Goal: Task Accomplishment & Management: Complete application form

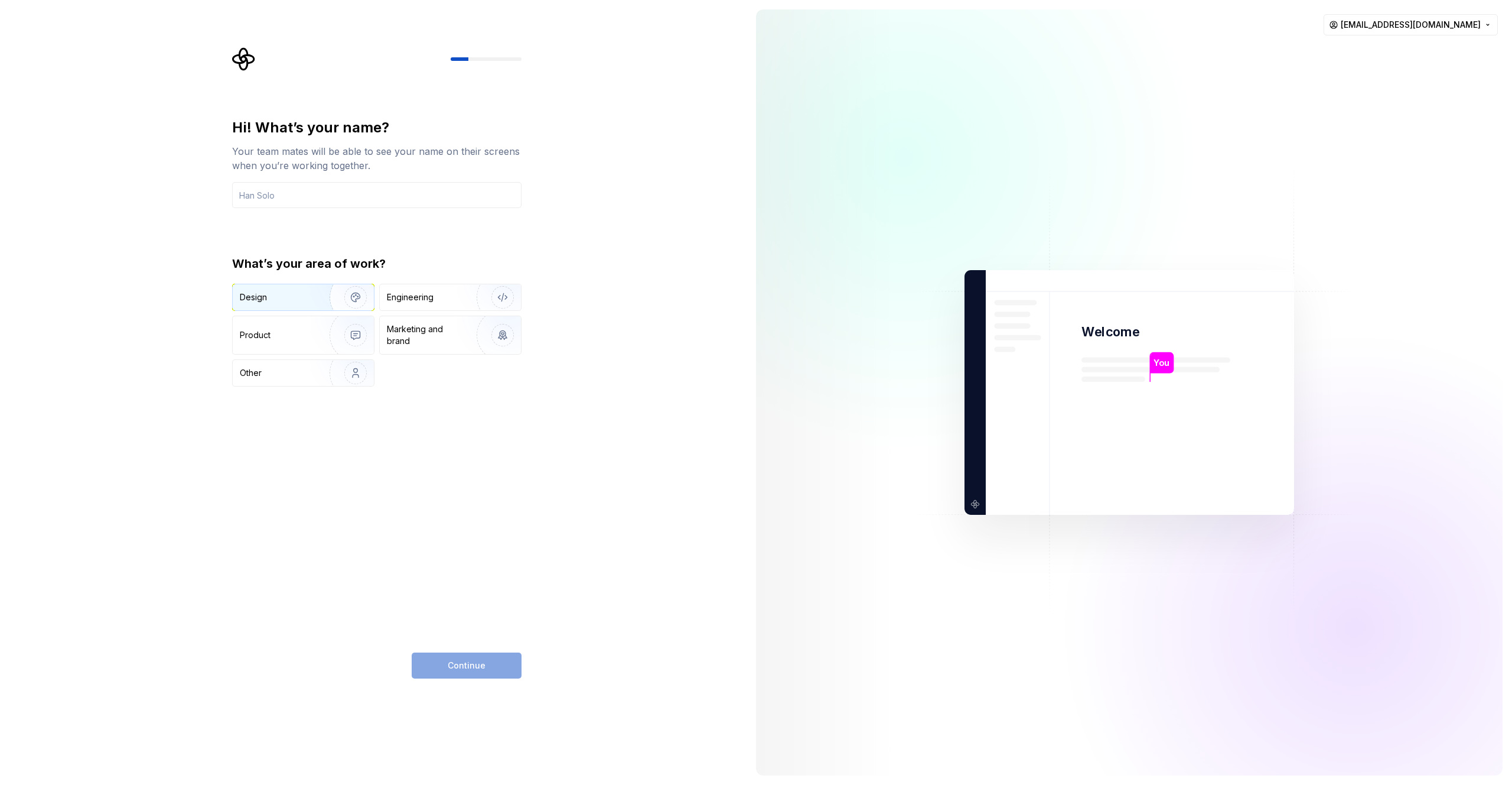
click at [292, 294] on div "Design" at bounding box center [276, 297] width 75 height 12
click at [413, 300] on div "Engineering" at bounding box center [410, 297] width 47 height 12
click at [332, 210] on div "Hi! What’s your name? Your team mates will be able to see your name on their sc…" at bounding box center [377, 252] width 289 height 268
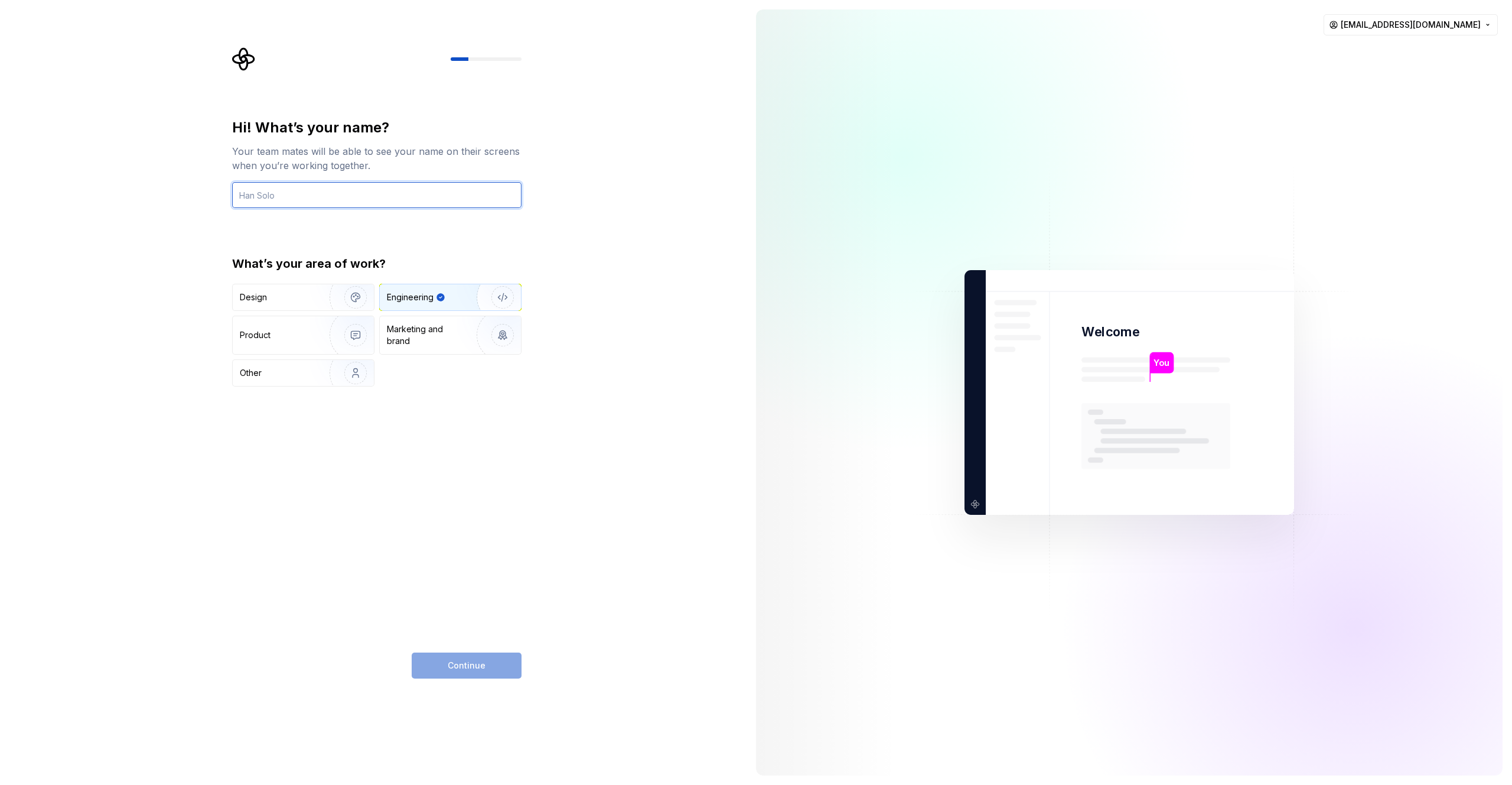
click at [332, 192] on input "text" at bounding box center [377, 195] width 289 height 26
type input "ㄴ"
type input "ㅠ"
type input "n"
type input "bh2980"
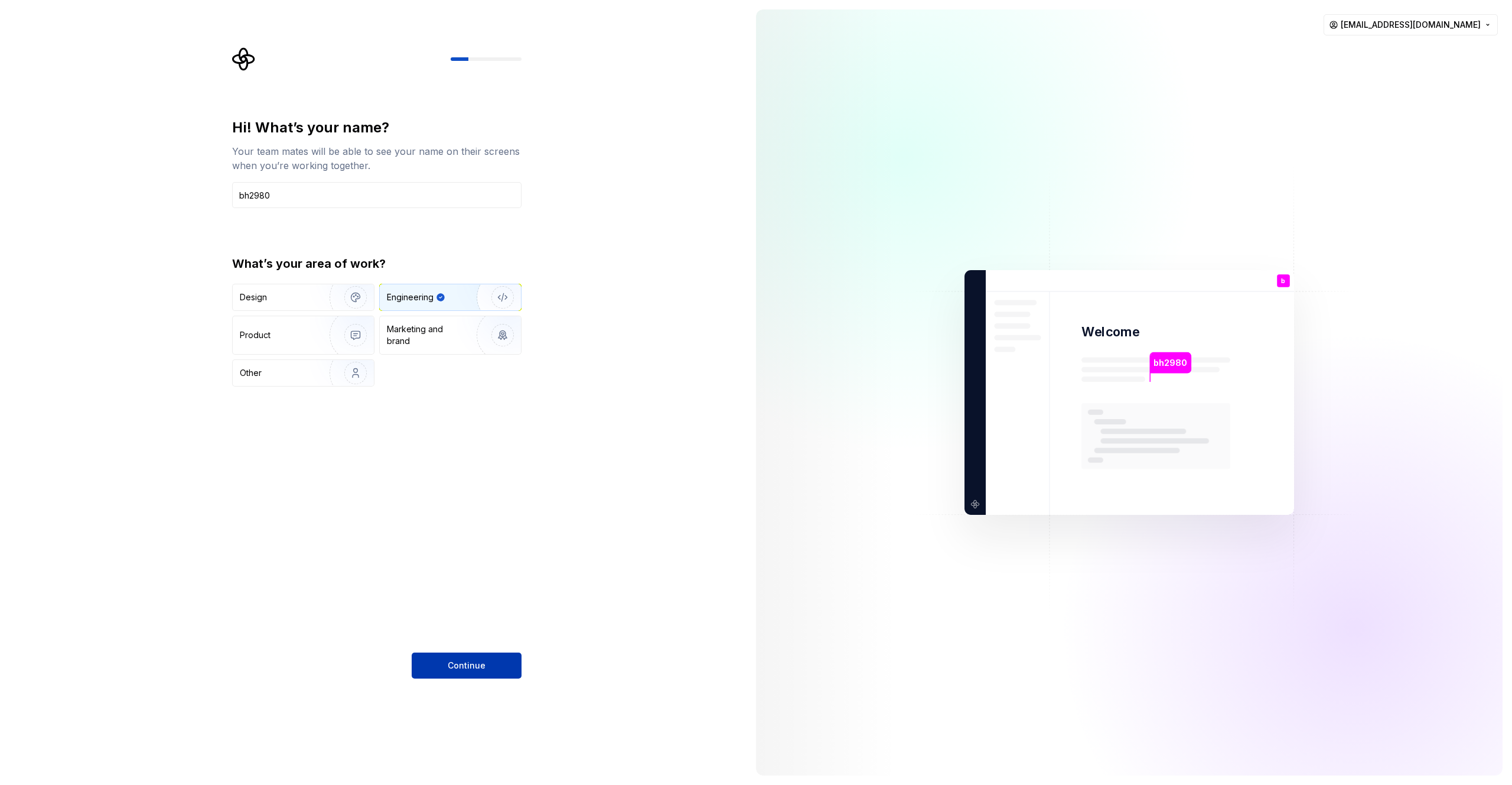
click at [486, 656] on div "Hi! What’s your name? Your team mates will be able to see your name on their sc…" at bounding box center [377, 398] width 289 height 560
click at [491, 667] on button "Continue" at bounding box center [466, 666] width 110 height 26
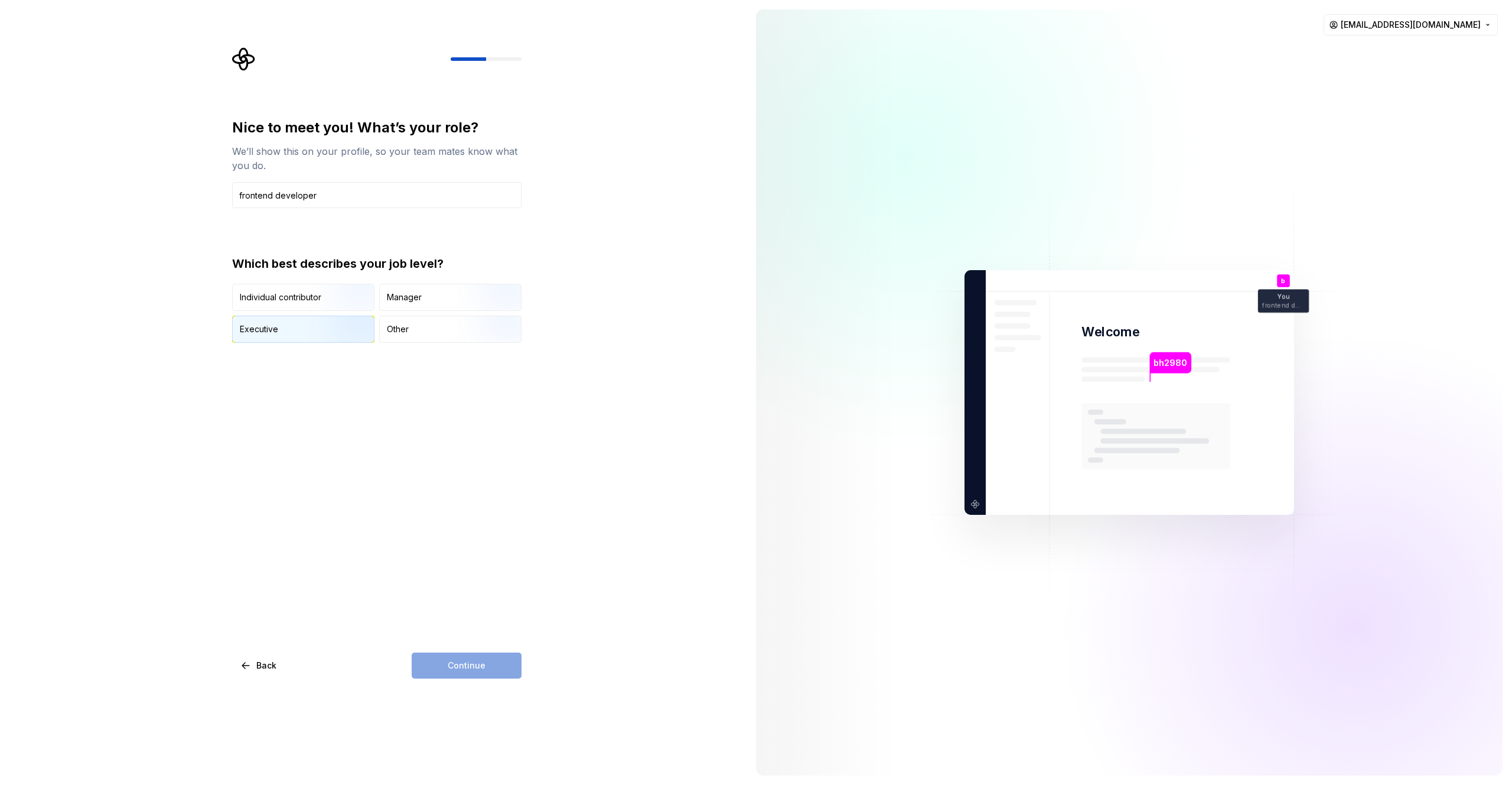
type input "frontend developer"
click at [302, 330] on div "Executive" at bounding box center [303, 329] width 141 height 26
click at [333, 301] on img "button" at bounding box center [346, 312] width 76 height 79
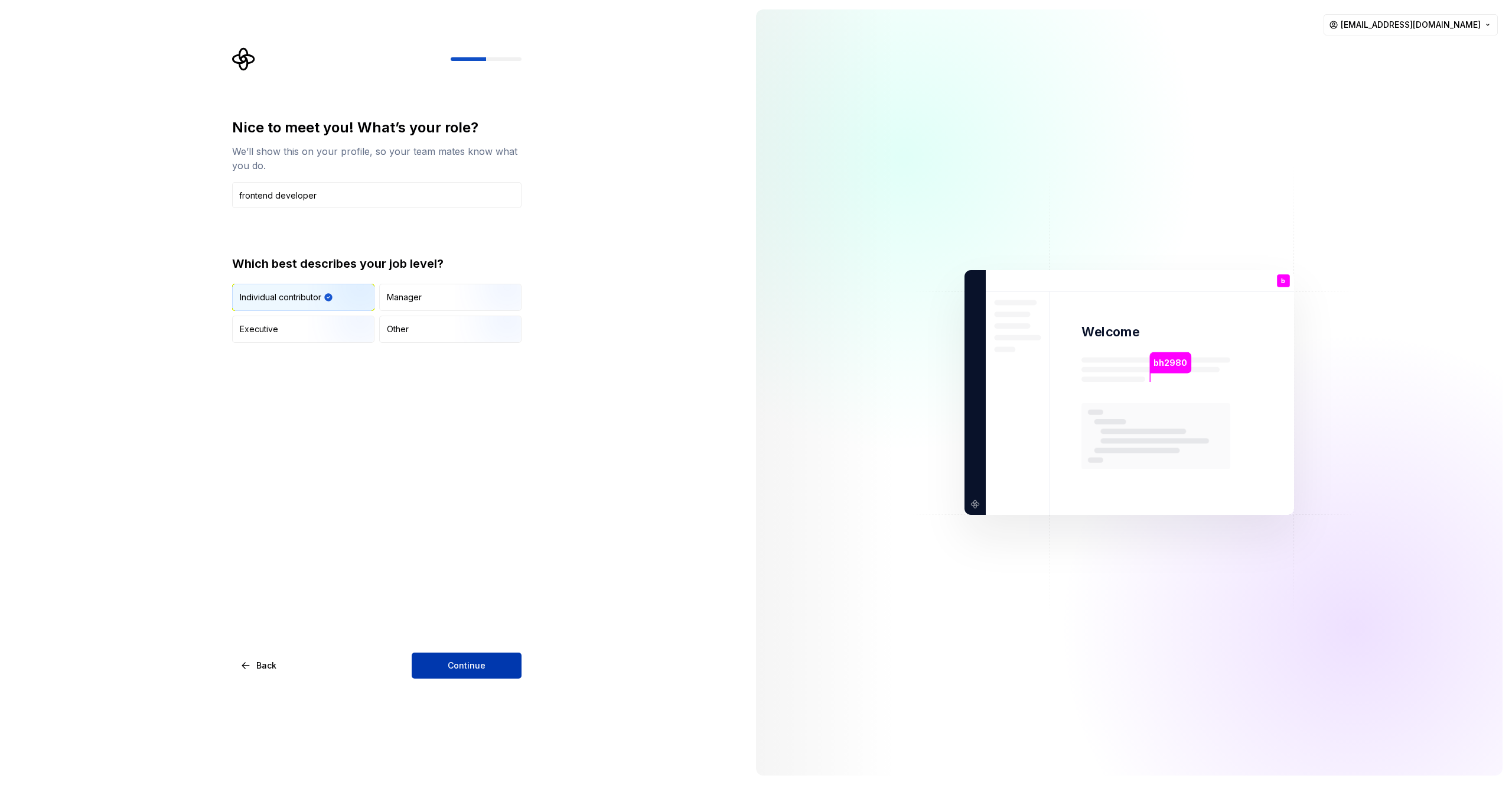
click at [469, 668] on span "Continue" at bounding box center [467, 666] width 38 height 12
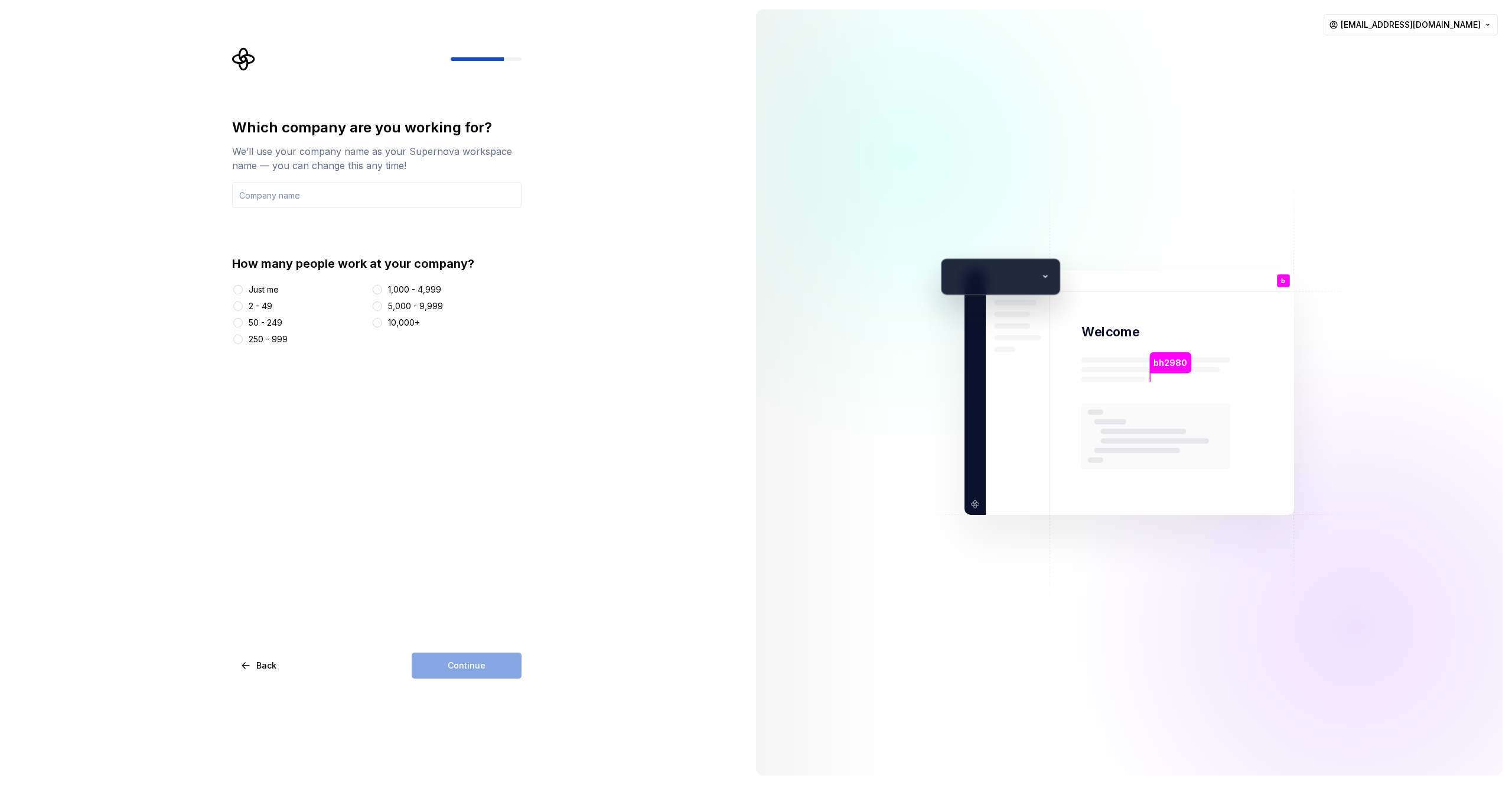
click at [255, 295] on div "Just me" at bounding box center [263, 289] width 30 height 12
click at [242, 294] on button "Just me" at bounding box center [238, 290] width 10 height 10
click at [295, 195] on input "text" at bounding box center [377, 195] width 289 height 26
type input "my home"
click at [446, 672] on button "Continue" at bounding box center [466, 666] width 110 height 26
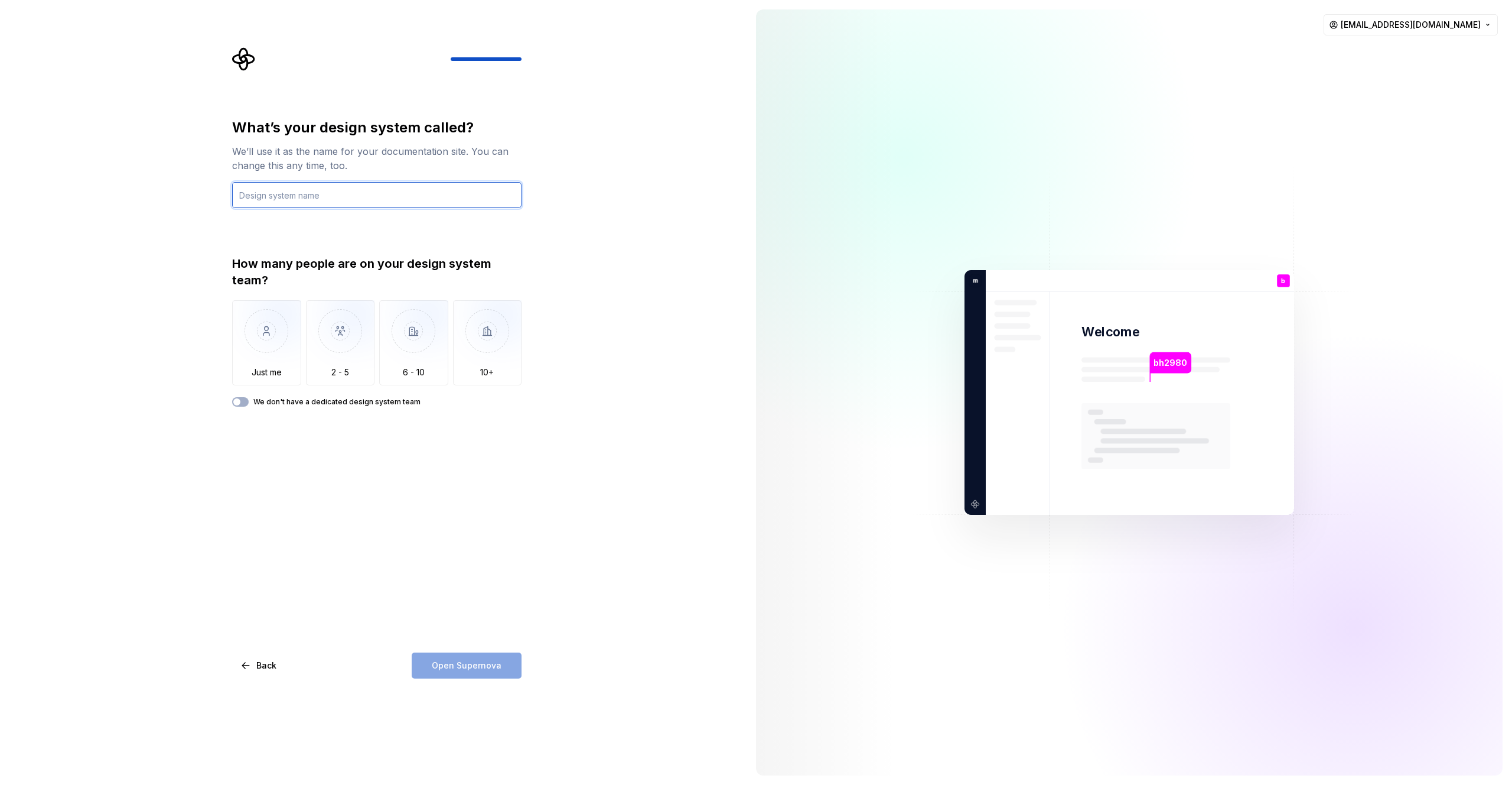
click at [355, 197] on input "text" at bounding box center [377, 195] width 289 height 26
click at [217, 382] on div "What’s your design system called? We’ll use it as the name for your documentati…" at bounding box center [374, 392] width 747 height 785
click at [247, 363] on img "button" at bounding box center [267, 340] width 70 height 79
click at [241, 400] on icon "button" at bounding box center [237, 401] width 10 height 7
click at [241, 399] on span "button" at bounding box center [243, 401] width 7 height 7
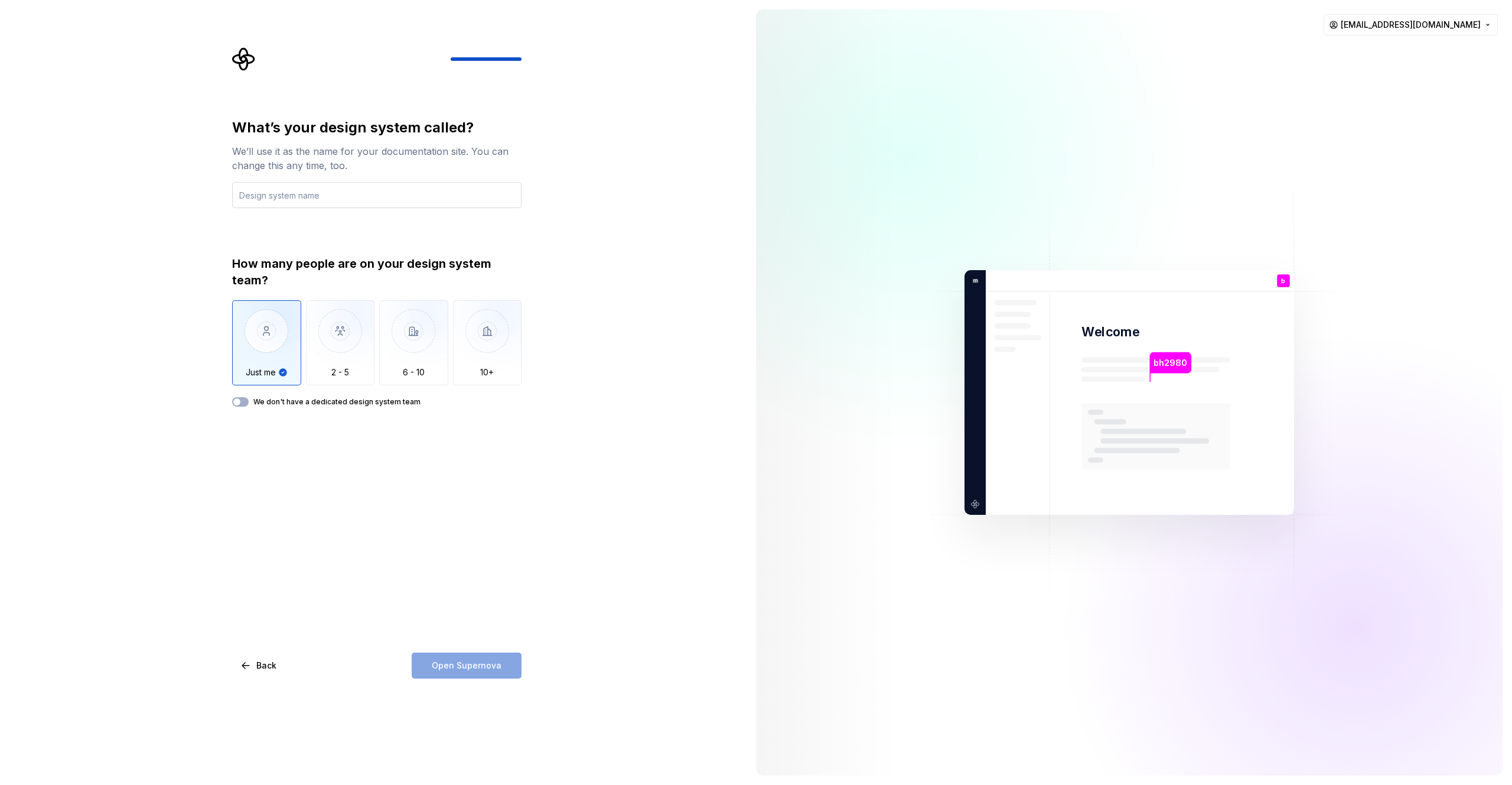
click at [303, 193] on input "text" at bounding box center [377, 195] width 289 height 26
type input "d"
type input "c"
type input "testy"
click at [435, 672] on button "Open Supernova" at bounding box center [466, 666] width 110 height 26
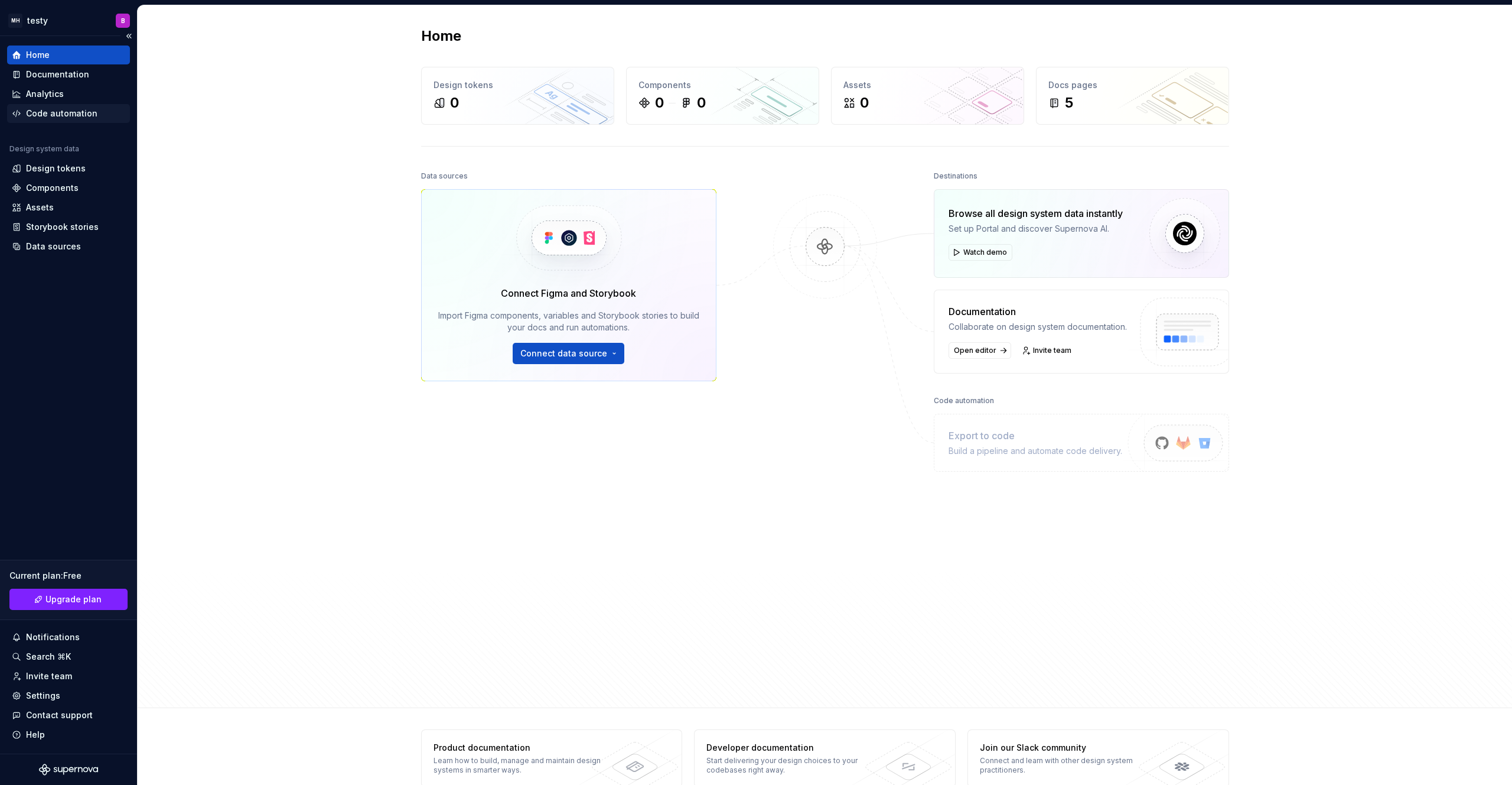
click at [88, 116] on div "Code automation" at bounding box center [62, 113] width 72 height 12
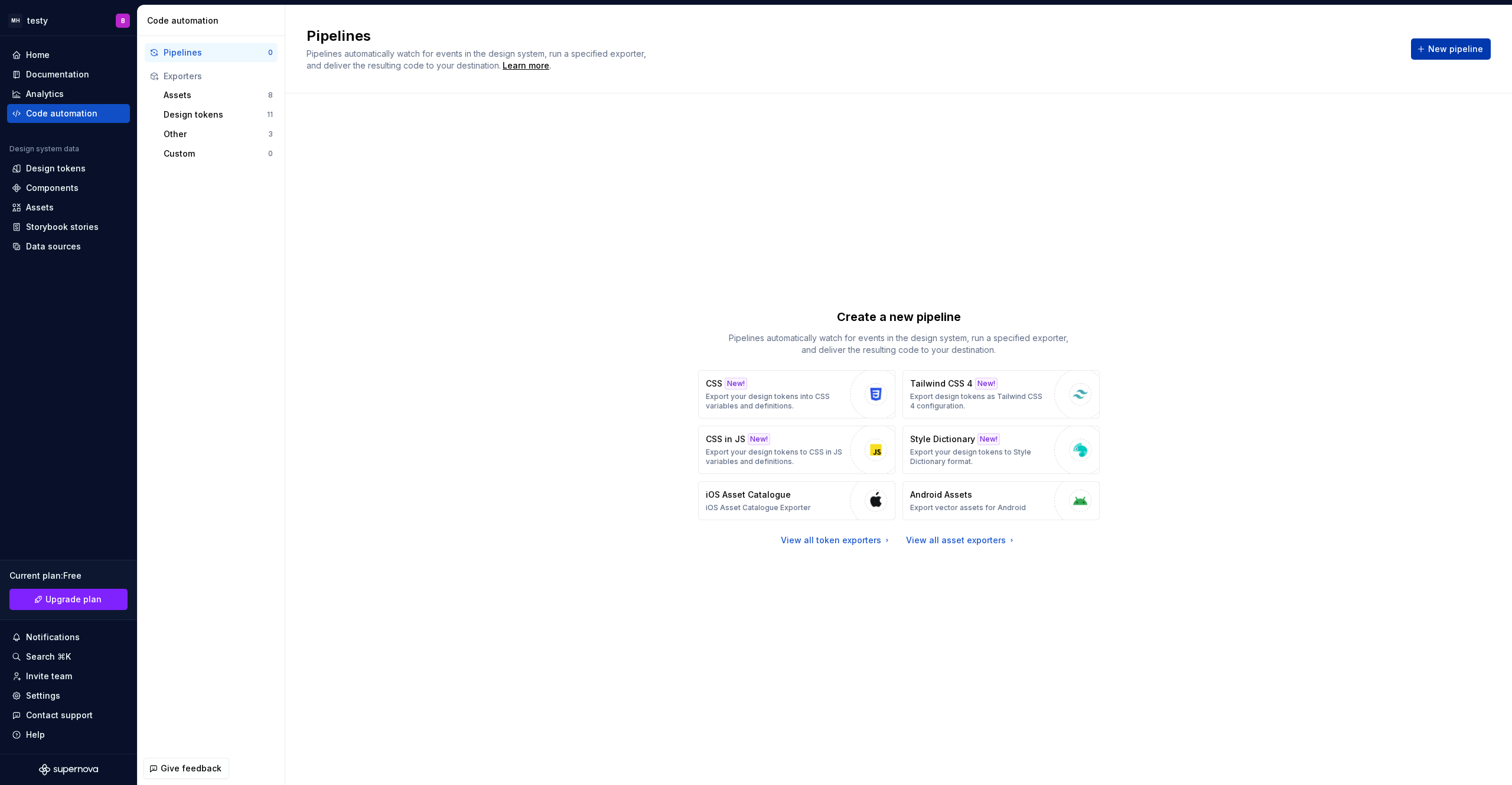
click at [1446, 55] on button "New pipeline" at bounding box center [1451, 49] width 79 height 21
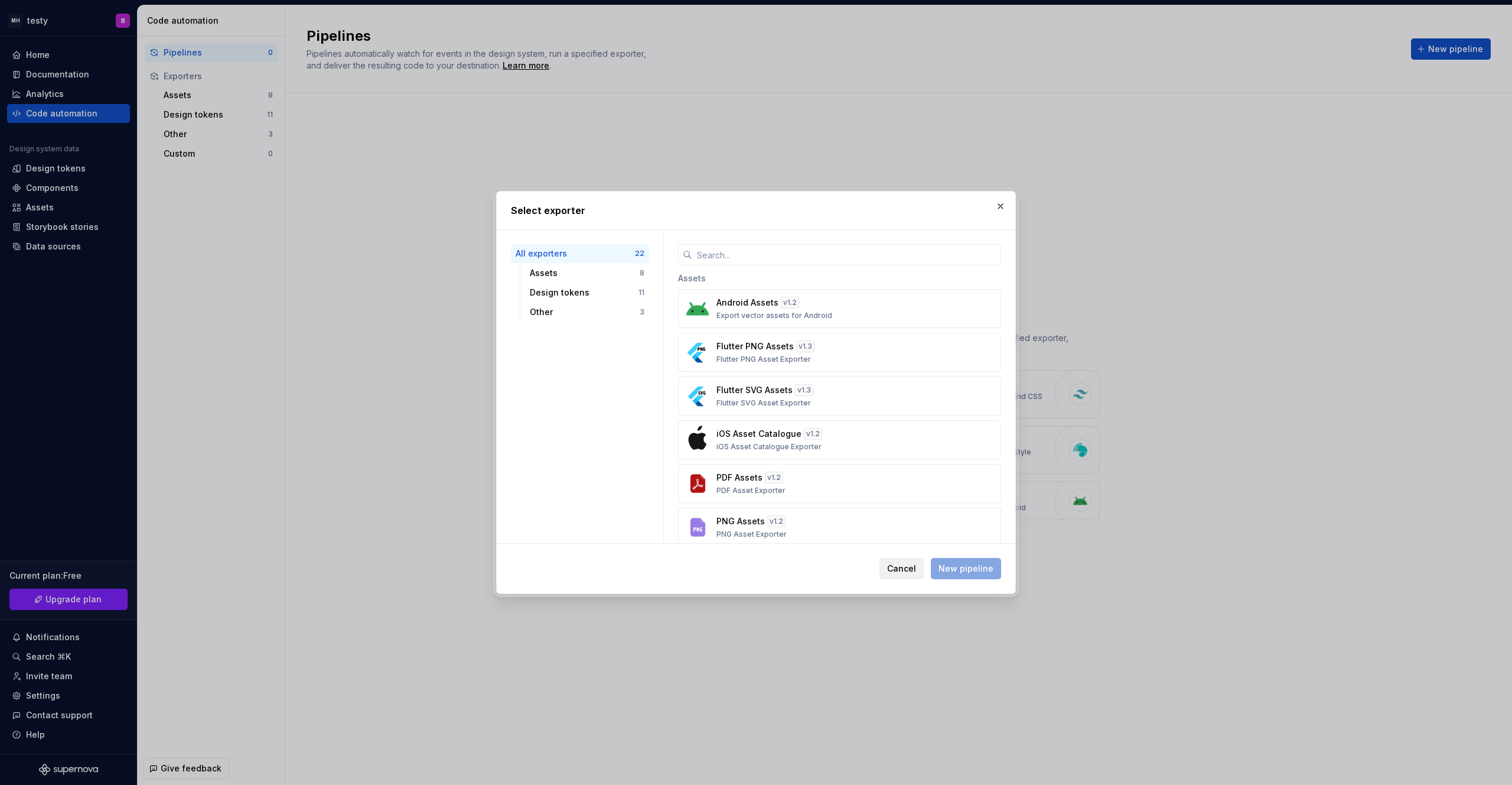
click at [901, 562] on span "Cancel" at bounding box center [901, 568] width 29 height 12
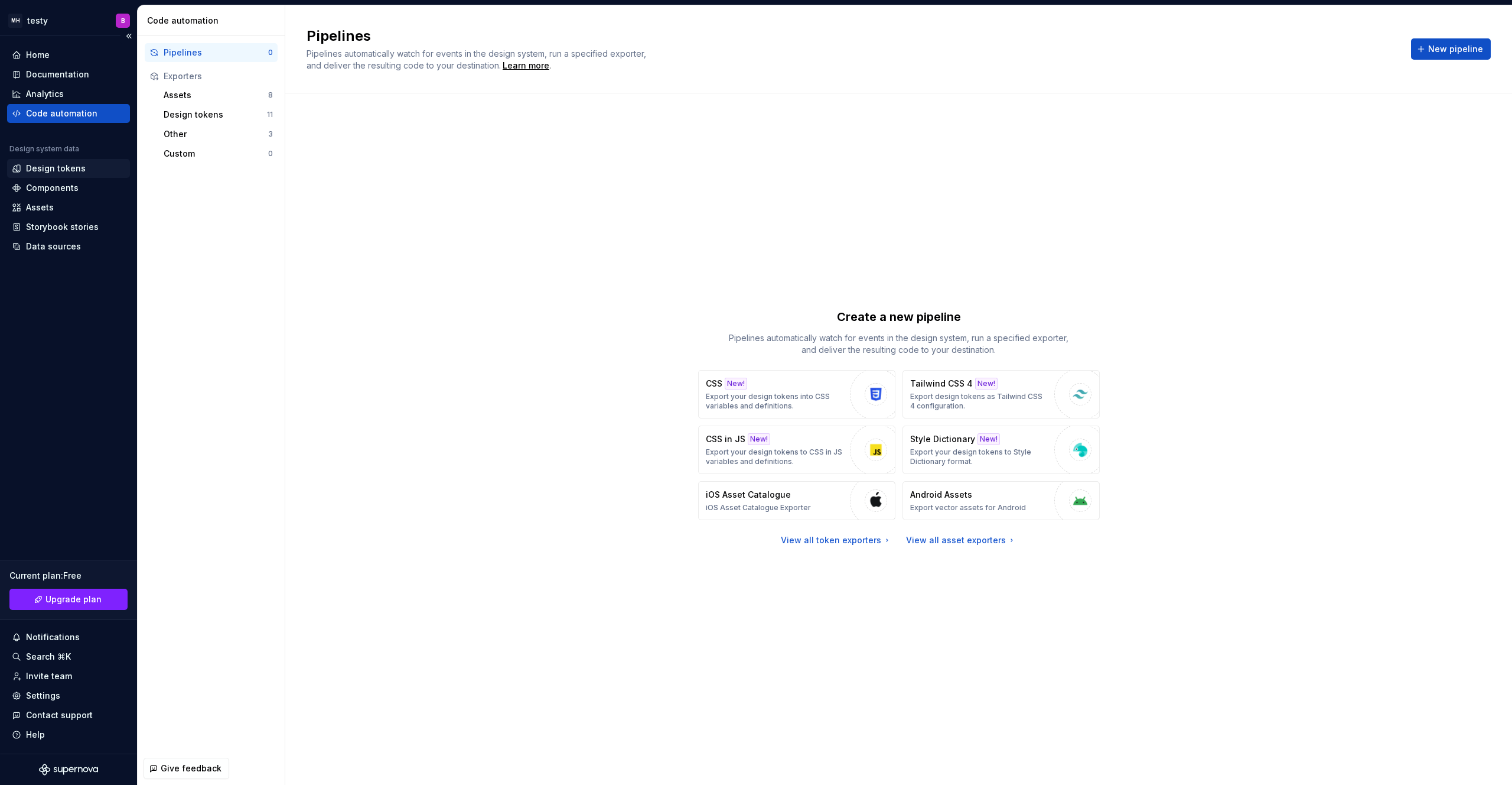
click at [52, 175] on div "Design tokens" at bounding box center [69, 168] width 123 height 19
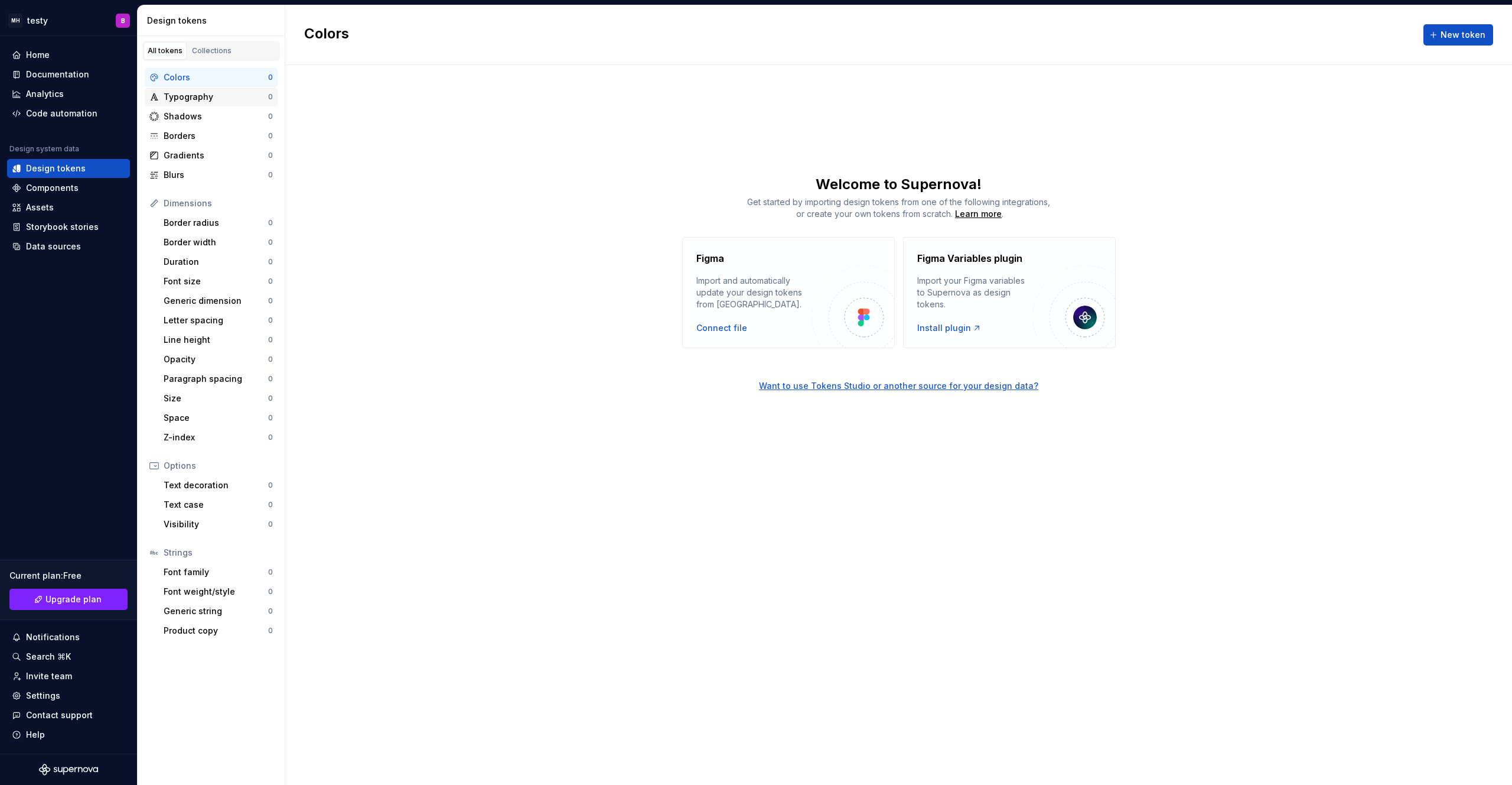
click at [218, 104] on div "Typography 0" at bounding box center [212, 96] width 133 height 19
click at [217, 119] on div "Shadows" at bounding box center [216, 116] width 104 height 12
click at [211, 137] on div "Borders" at bounding box center [216, 136] width 104 height 12
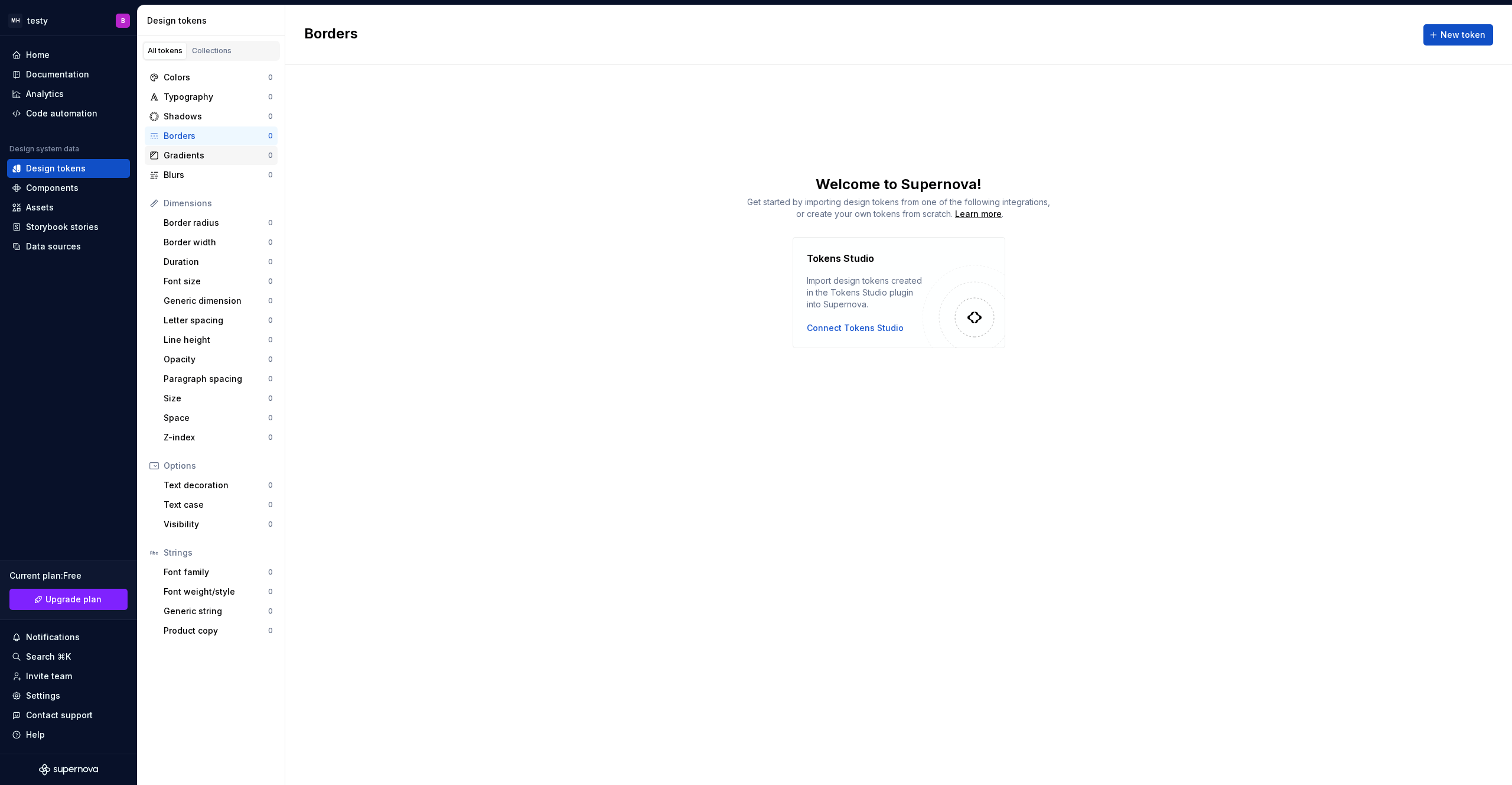
click at [207, 153] on div "Gradients" at bounding box center [216, 155] width 104 height 12
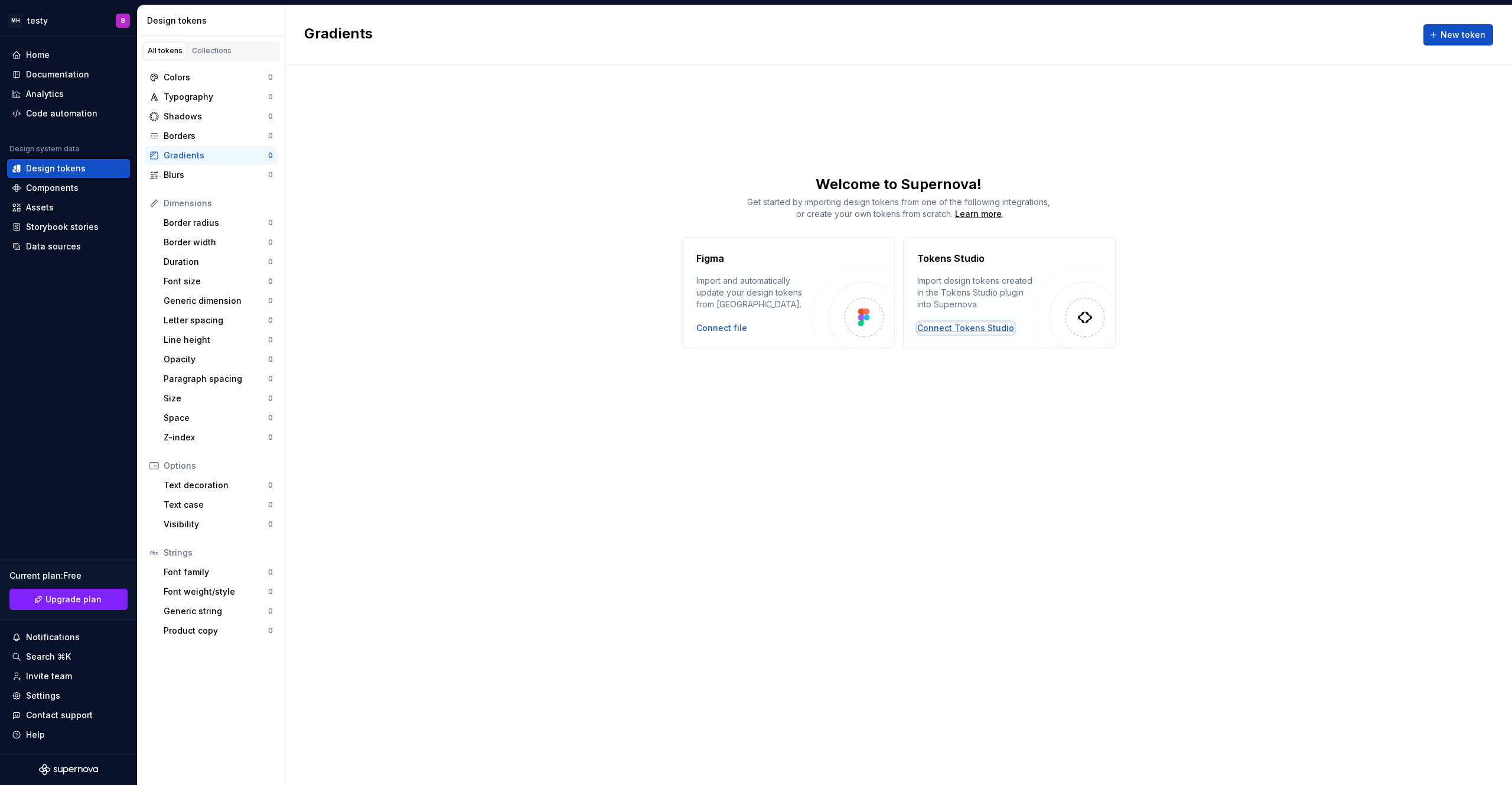
click at [974, 323] on div "Connect Tokens Studio" at bounding box center [967, 328] width 97 height 12
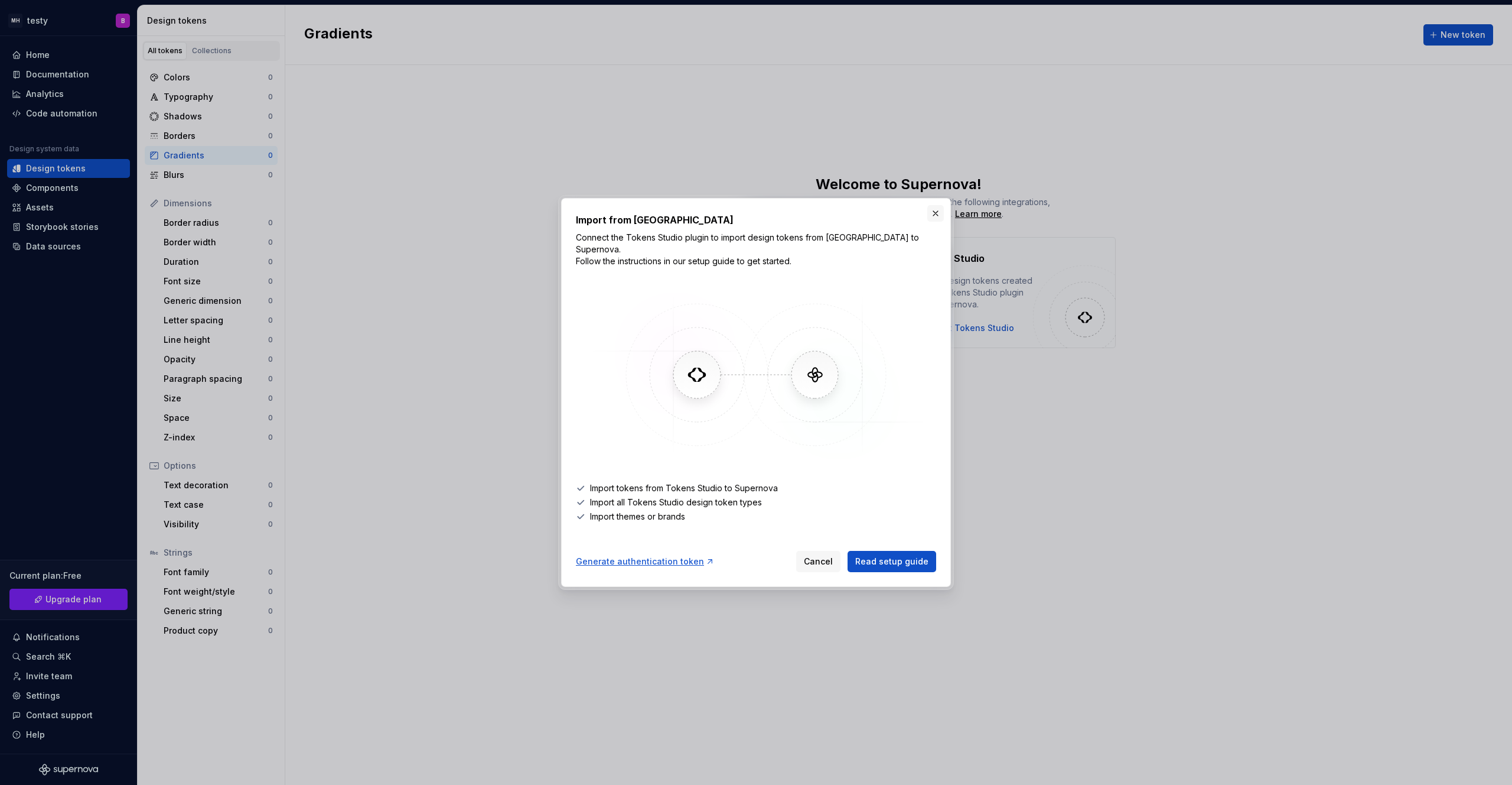
click at [934, 222] on button "button" at bounding box center [936, 213] width 17 height 17
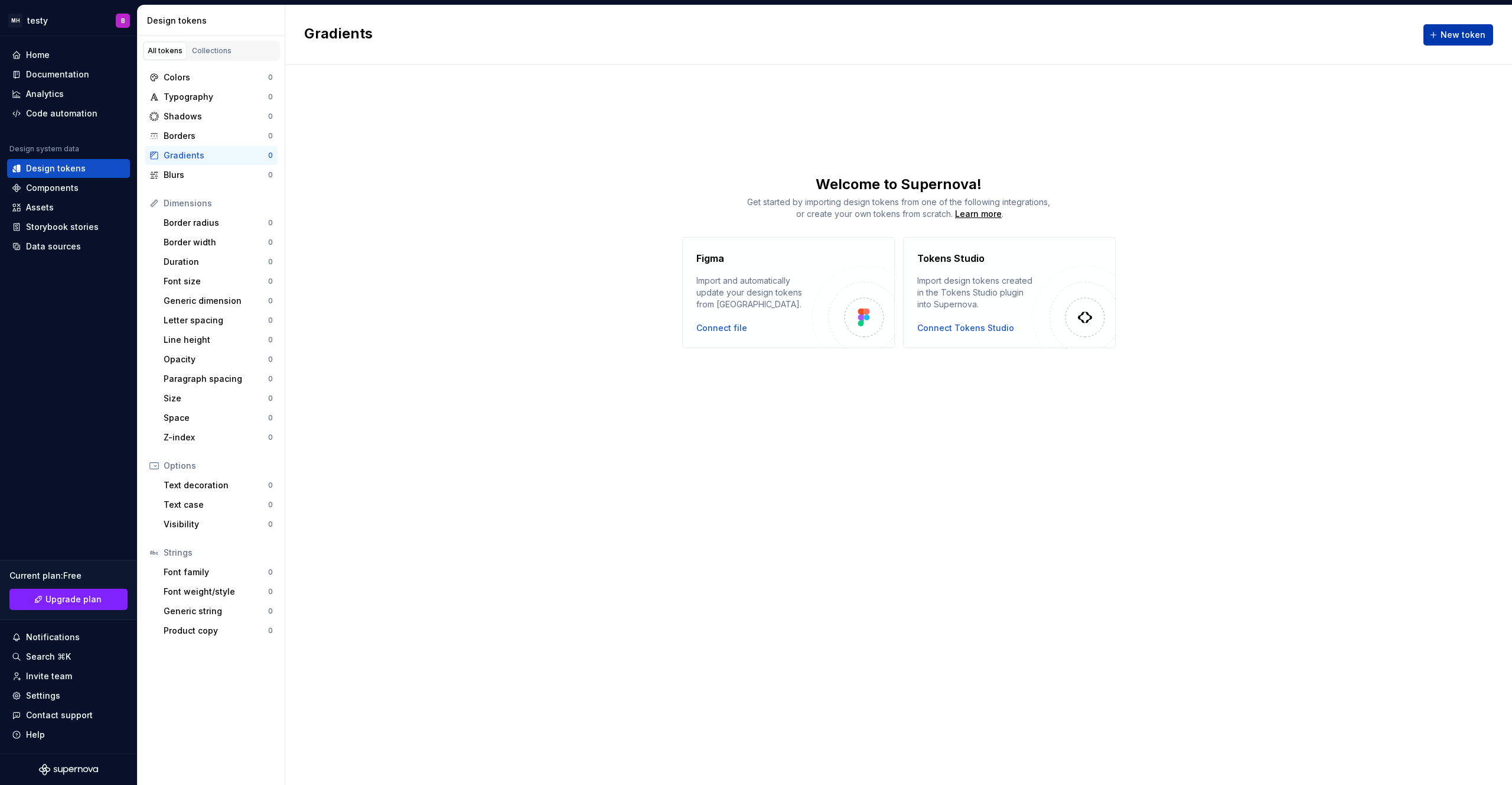
click at [1489, 34] on button "New token" at bounding box center [1458, 34] width 70 height 21
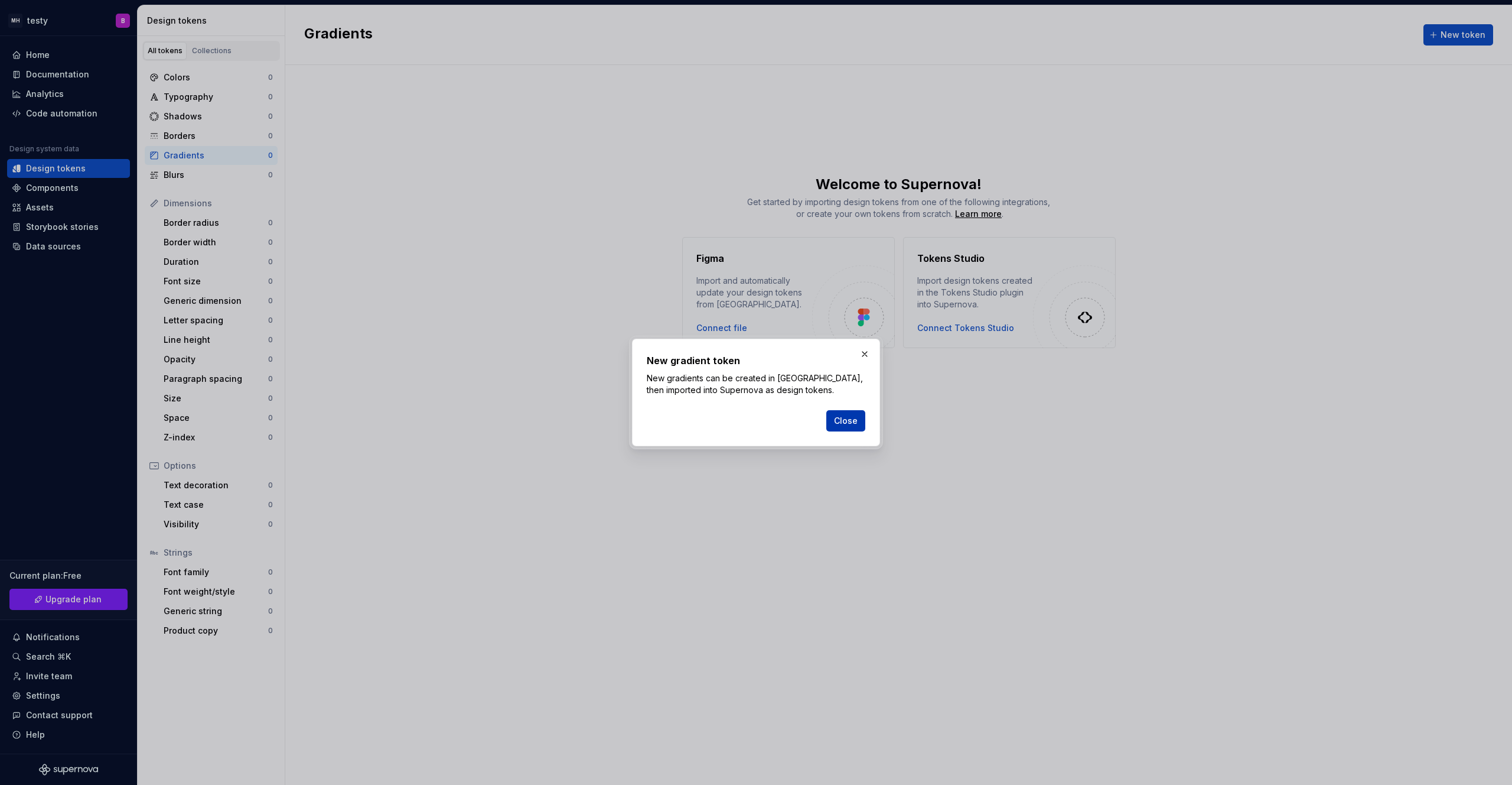
click at [858, 418] on button "Close" at bounding box center [845, 420] width 39 height 21
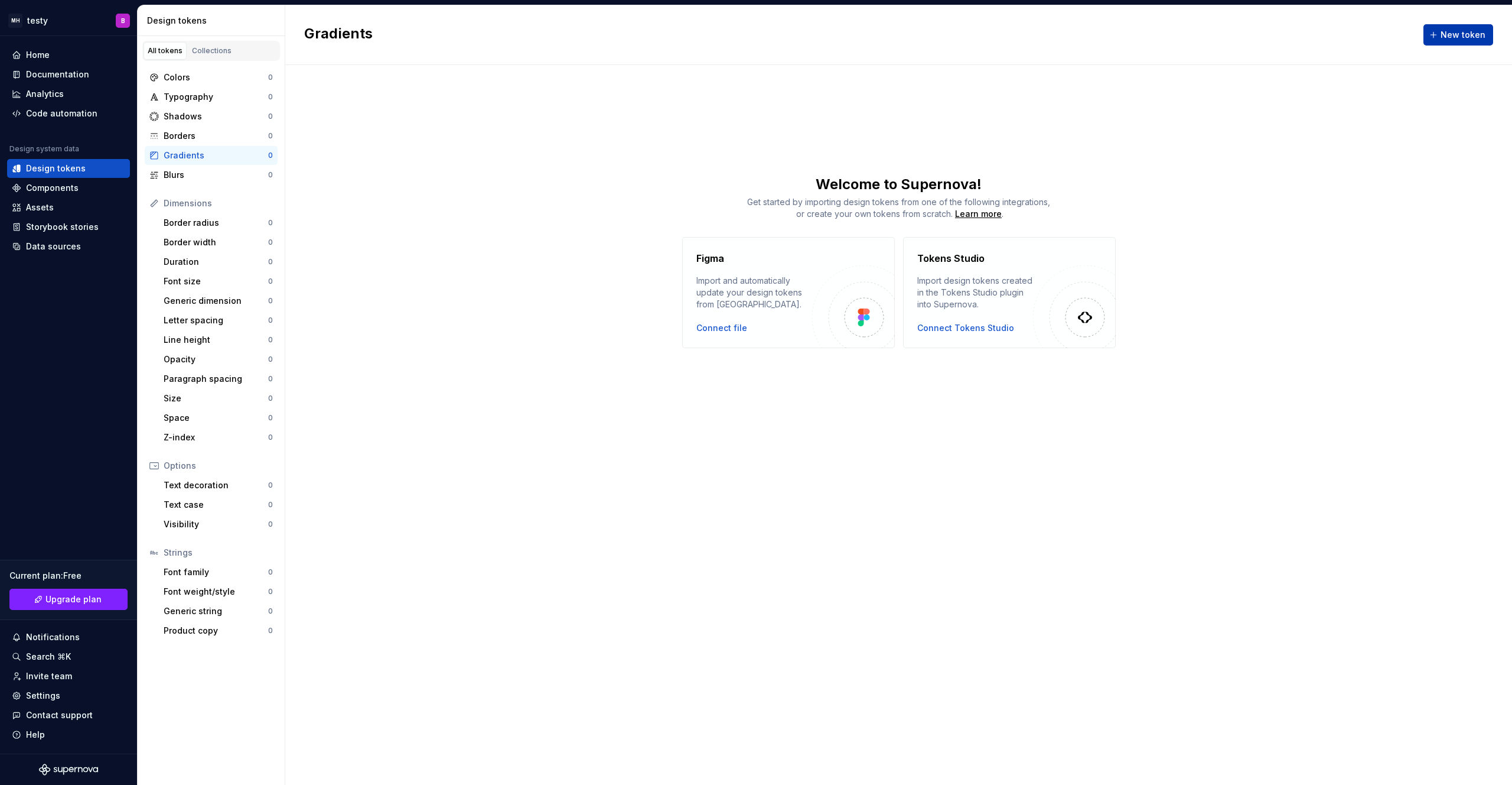
click at [1470, 31] on span "New token" at bounding box center [1462, 35] width 45 height 12
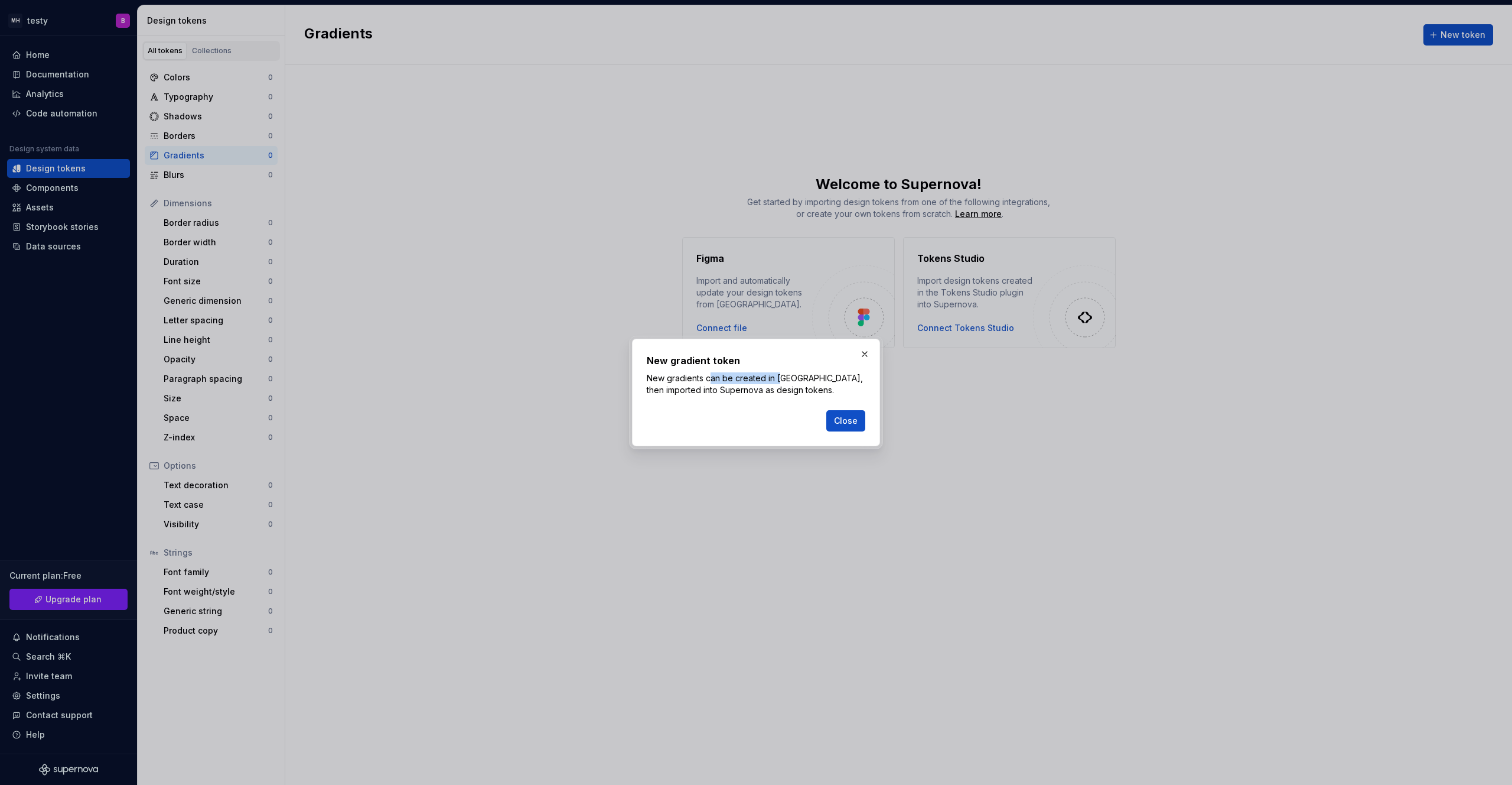
drag, startPoint x: 781, startPoint y: 383, endPoint x: 712, endPoint y: 376, distance: 69.4
click at [712, 376] on p "New gradients can be created in [GEOGRAPHIC_DATA], then imported into Supernova…" at bounding box center [756, 385] width 219 height 24
click at [855, 420] on span "Close" at bounding box center [846, 420] width 24 height 12
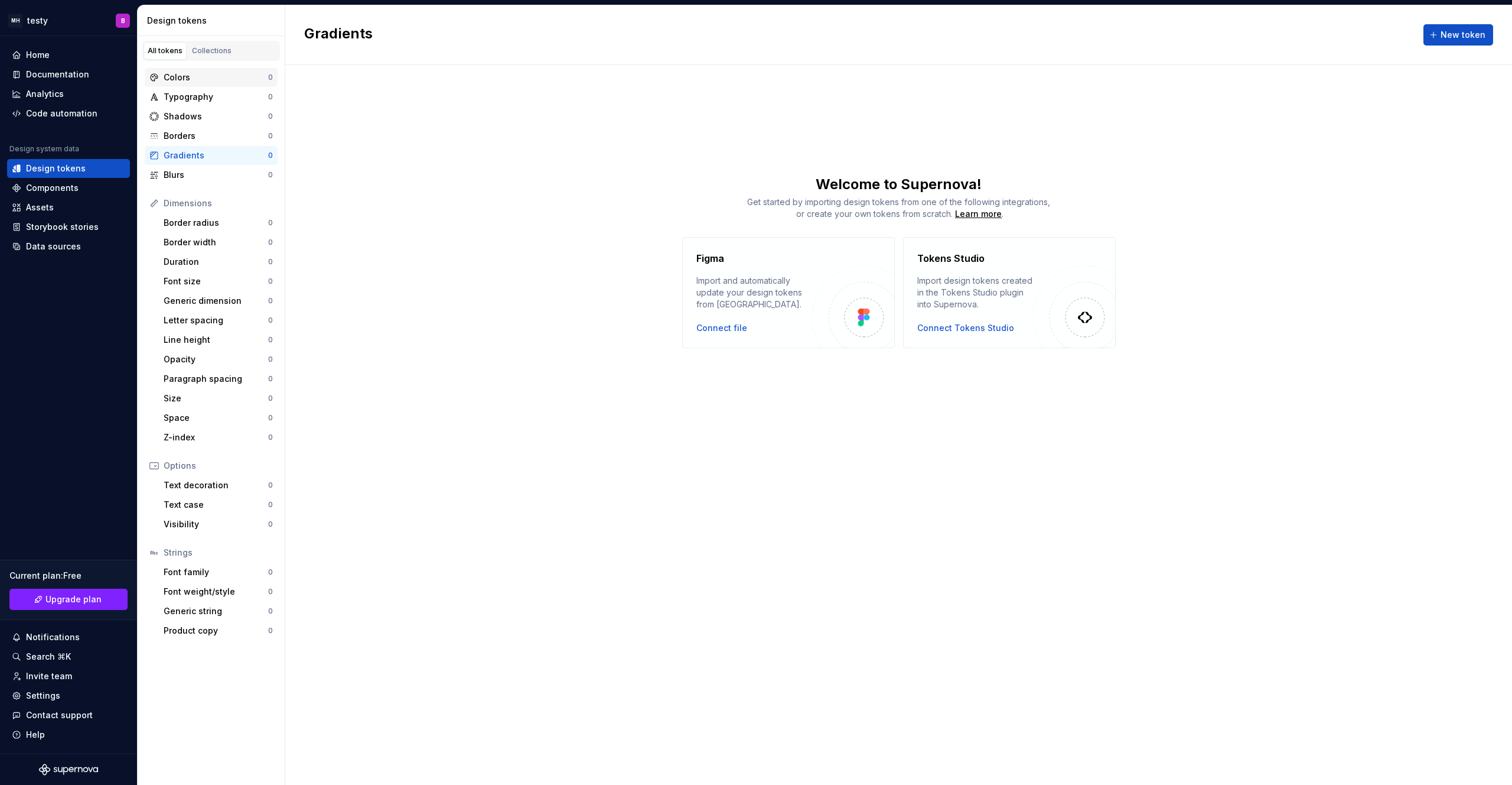
click at [179, 80] on div "Colors" at bounding box center [216, 78] width 104 height 12
click at [1455, 26] on button "New token" at bounding box center [1458, 34] width 70 height 21
click at [1454, 28] on button "New token" at bounding box center [1458, 34] width 70 height 21
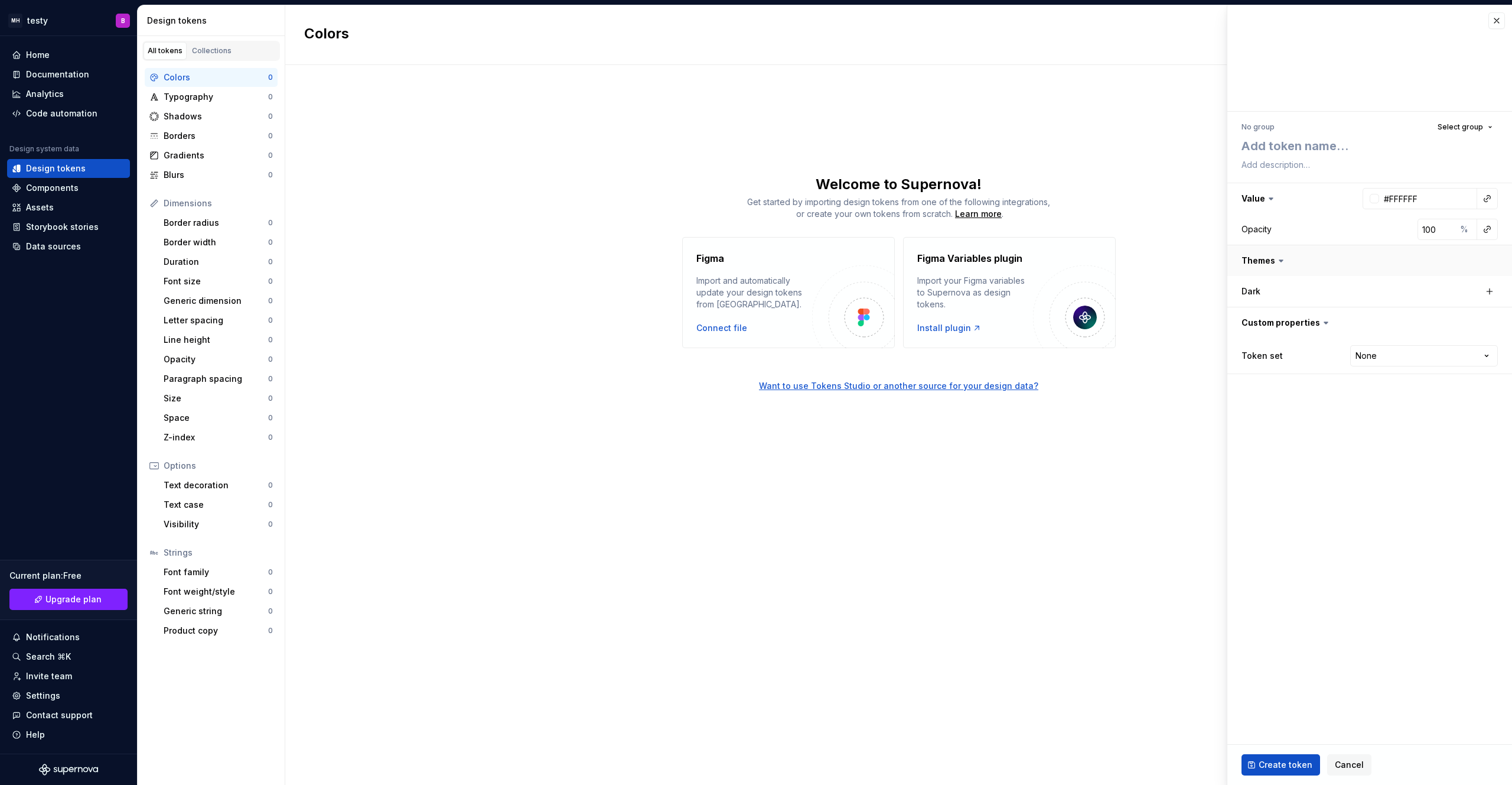
click at [1290, 263] on button "button" at bounding box center [1370, 260] width 285 height 31
click at [1265, 288] on div "Dark" at bounding box center [1300, 291] width 118 height 12
click at [1252, 320] on button "button" at bounding box center [1370, 322] width 285 height 31
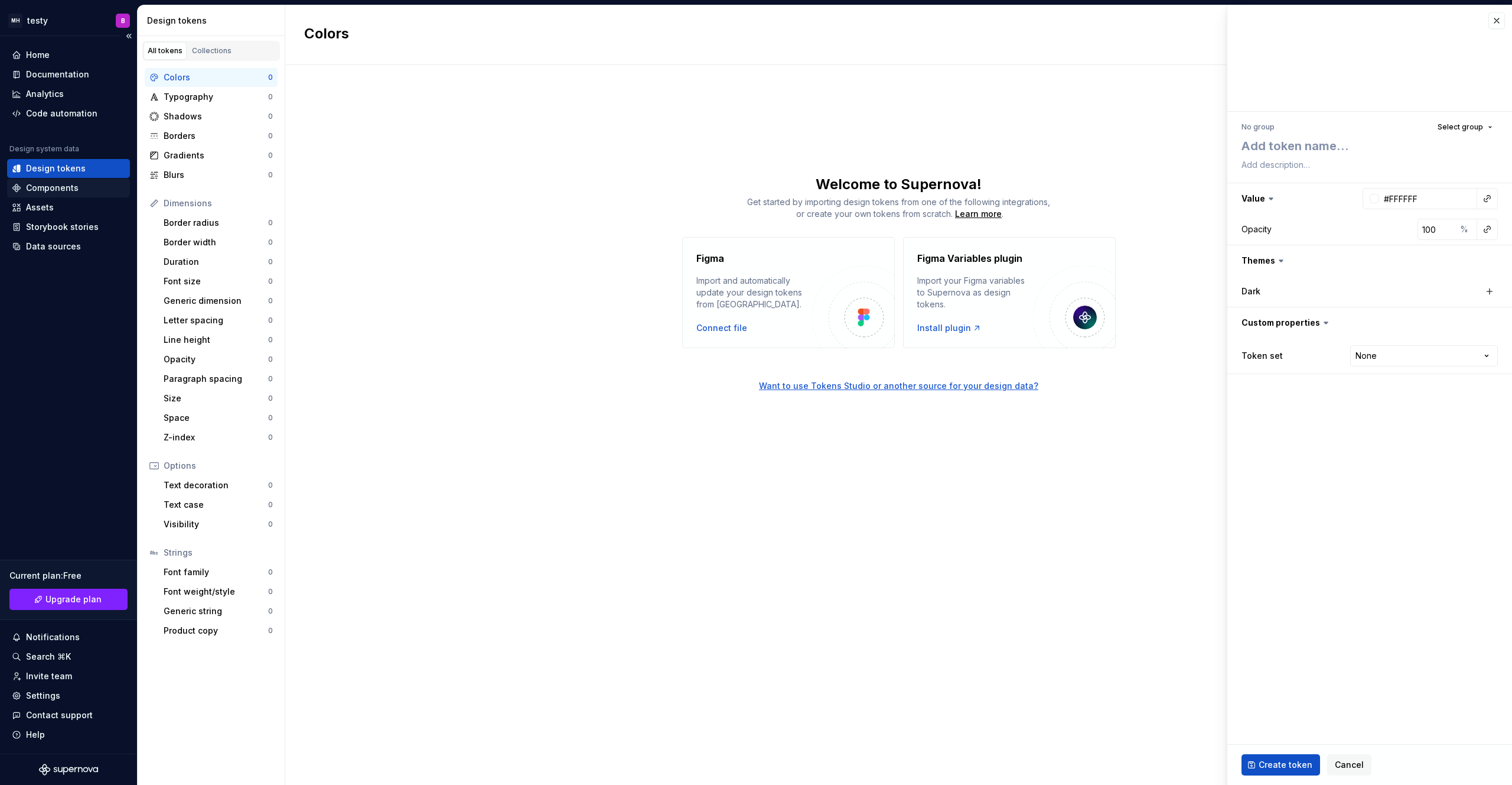
click at [61, 191] on div "Components" at bounding box center [52, 188] width 53 height 12
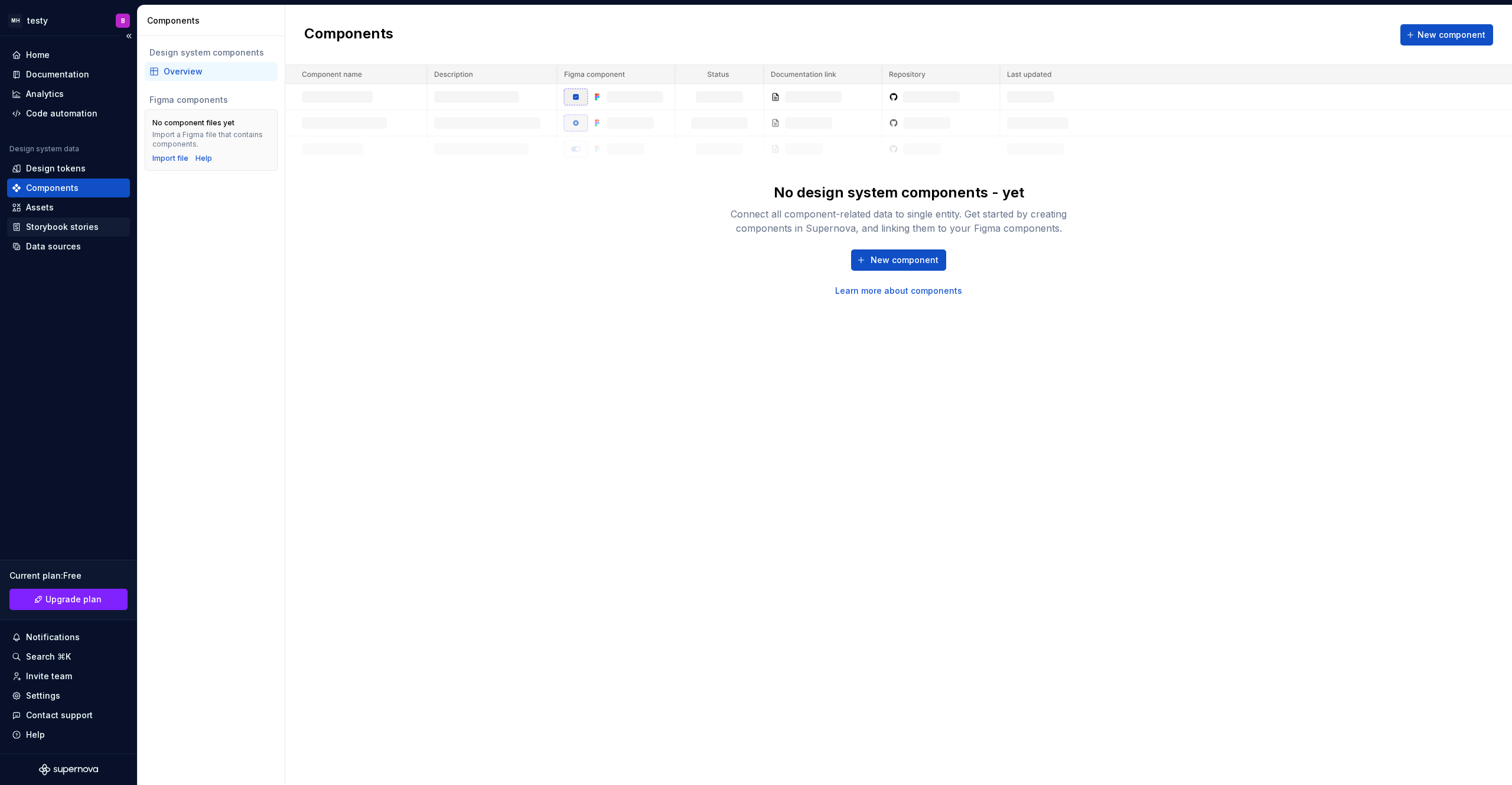
click at [65, 229] on div "Storybook stories" at bounding box center [62, 227] width 73 height 12
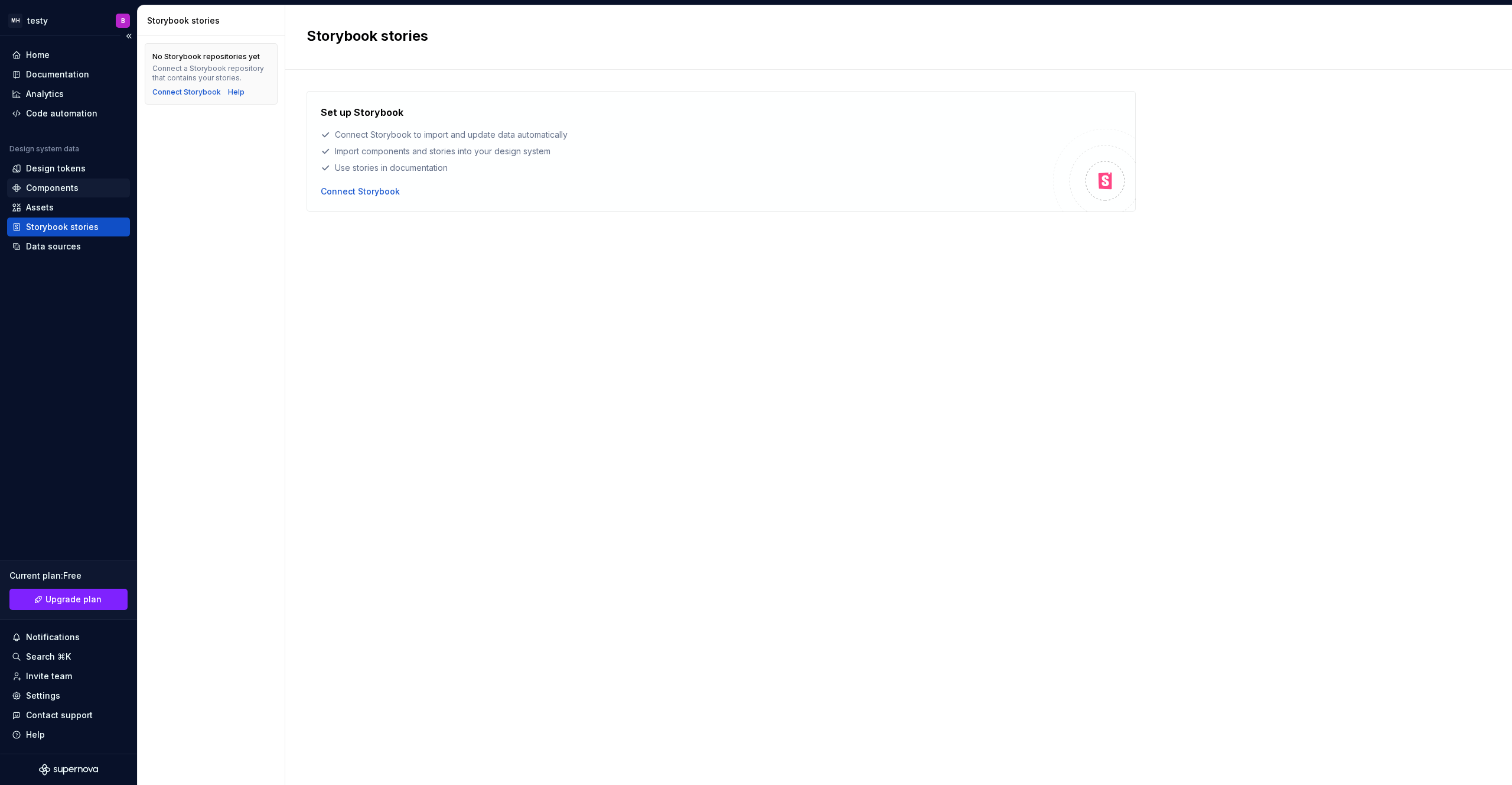
click at [62, 187] on div "Components" at bounding box center [52, 188] width 53 height 12
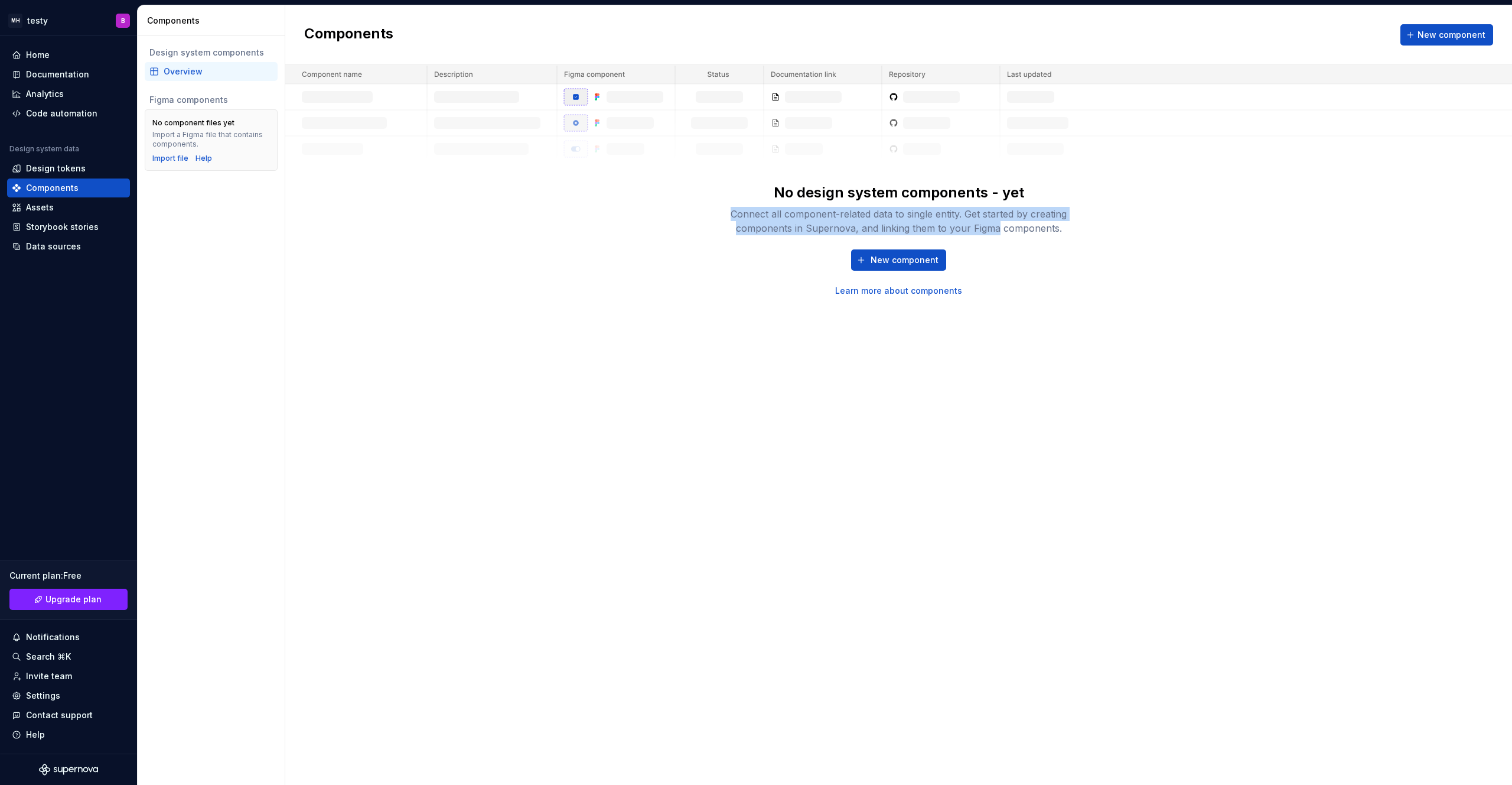
drag, startPoint x: 766, startPoint y: 205, endPoint x: 997, endPoint y: 224, distance: 231.8
click at [997, 224] on div "No design system components - yet Connect all component-related data to single …" at bounding box center [899, 209] width 378 height 52
click at [1011, 223] on div "Connect all component-related data to single entity. Get started by creating co…" at bounding box center [899, 221] width 378 height 29
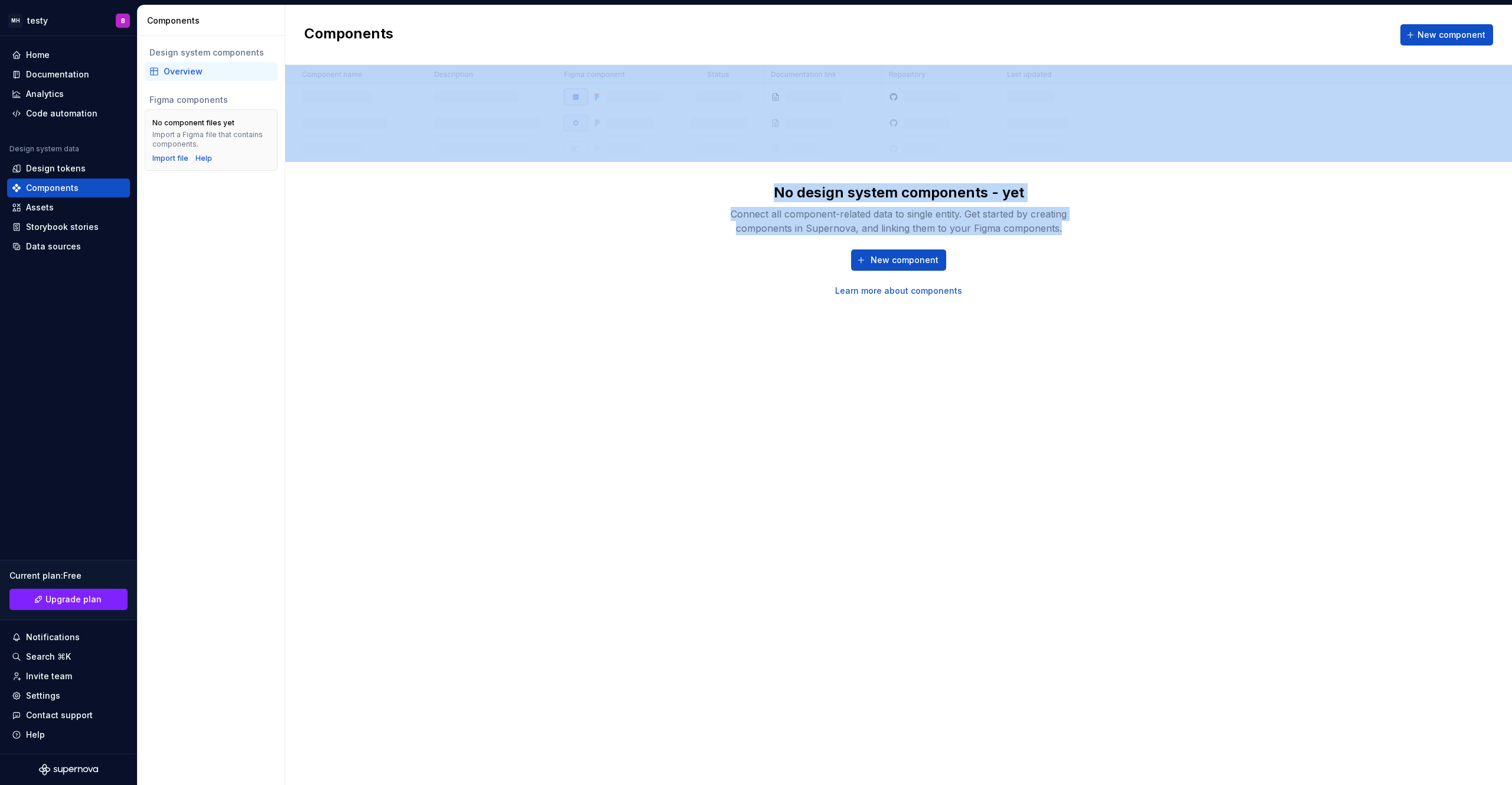
drag, startPoint x: 1060, startPoint y: 228, endPoint x: 646, endPoint y: 193, distance: 415.5
click at [646, 193] on div "No design system components - yet Connect all component-related data to single …" at bounding box center [898, 180] width 1227 height 232
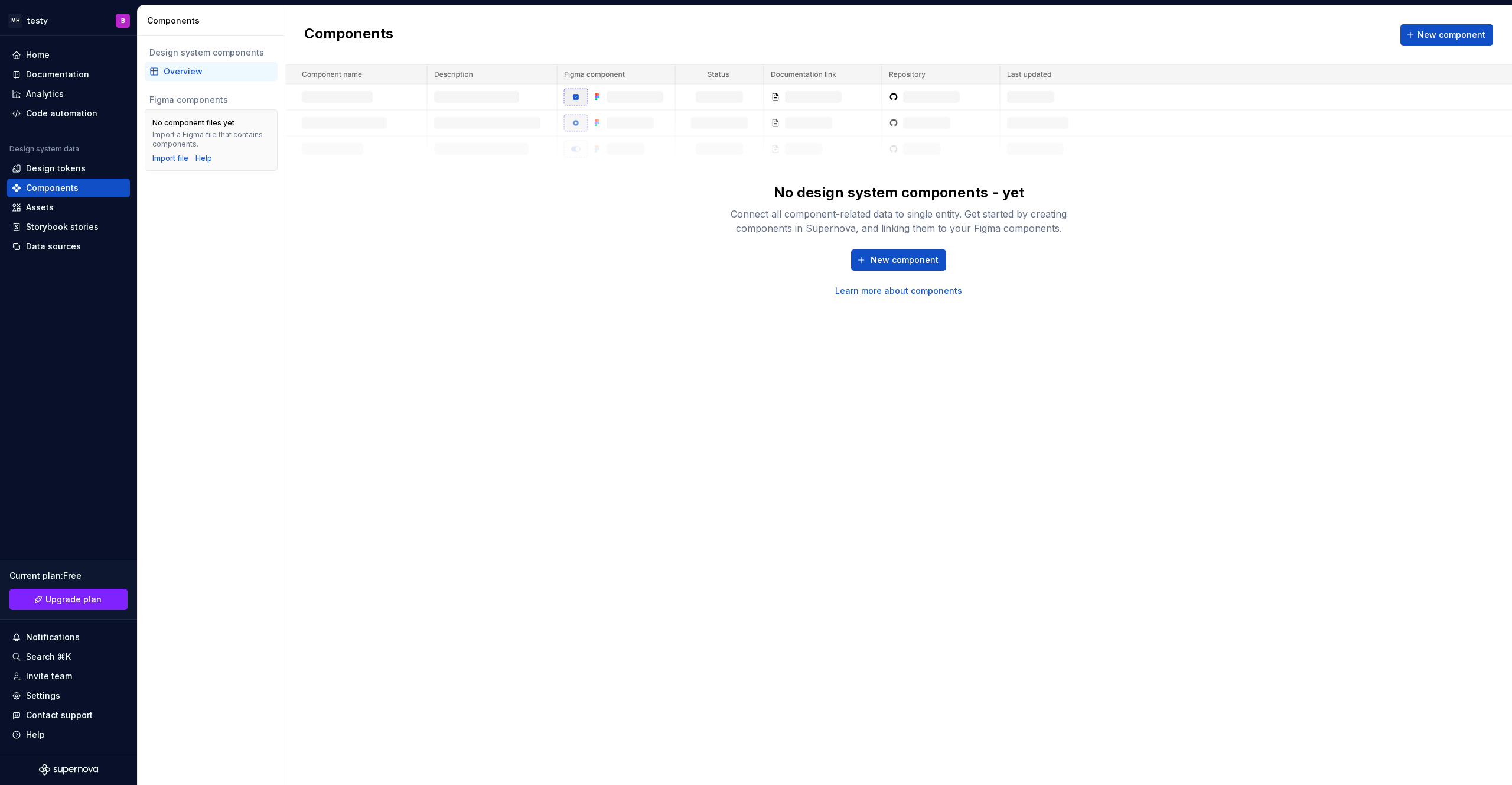
click at [638, 192] on div "No design system components - yet Connect all component-related data to single …" at bounding box center [898, 180] width 1227 height 232
drag, startPoint x: 693, startPoint y: 211, endPoint x: 1071, endPoint y: 233, distance: 378.6
click at [1071, 233] on div "No design system components - yet Connect all component-related data to single …" at bounding box center [898, 180] width 1227 height 232
click at [1071, 233] on div "Connect all component-related data to single entity. Get started by creating co…" at bounding box center [899, 221] width 378 height 29
drag, startPoint x: 1071, startPoint y: 233, endPoint x: 756, endPoint y: 202, distance: 316.5
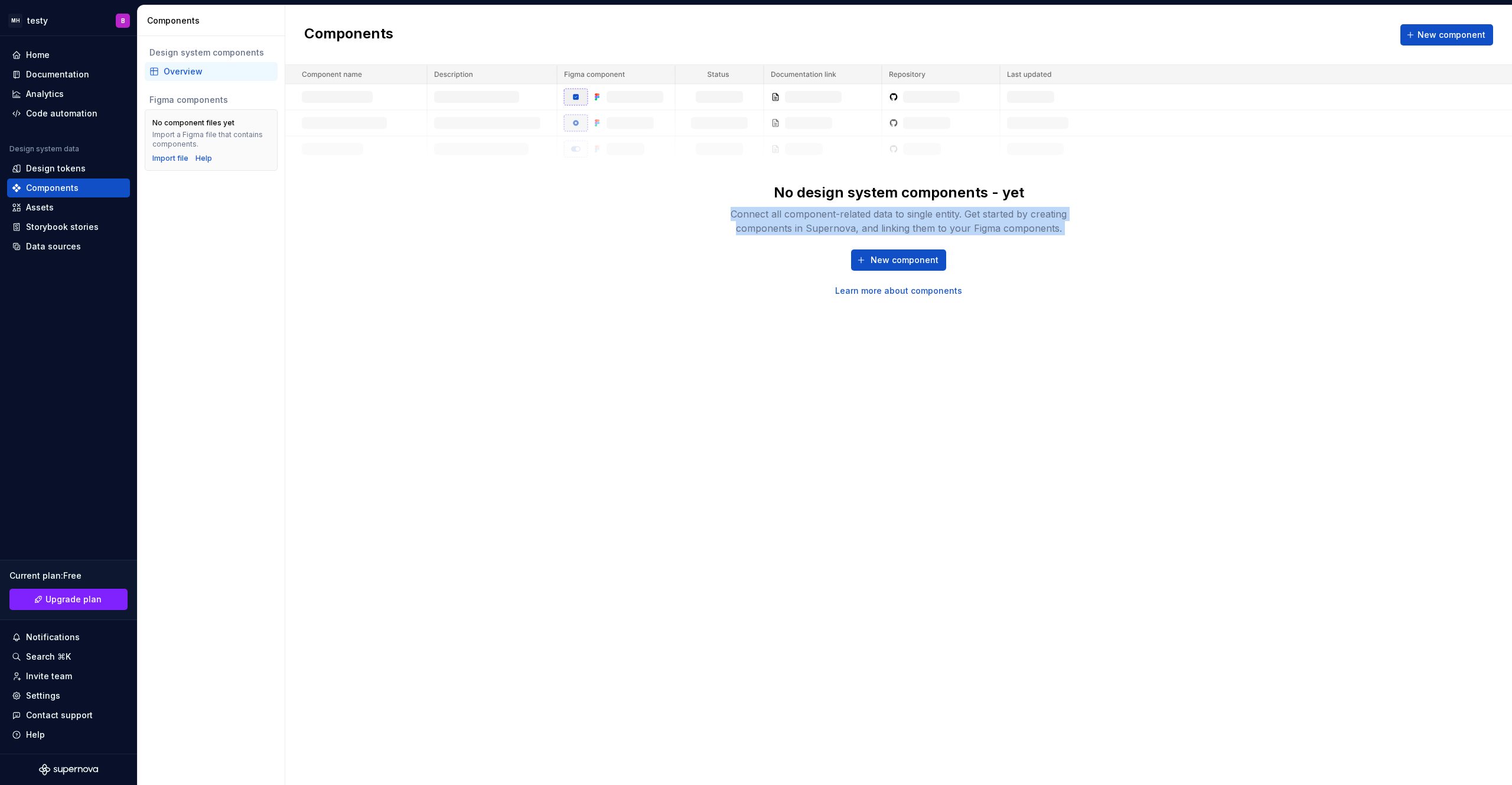
click at [756, 202] on div "No design system components - yet Connect all component-related data to single …" at bounding box center [899, 209] width 378 height 52
click at [756, 201] on div "No design system components - yet Connect all component-related data to single …" at bounding box center [899, 209] width 378 height 52
click at [902, 263] on span "New component" at bounding box center [905, 260] width 68 height 12
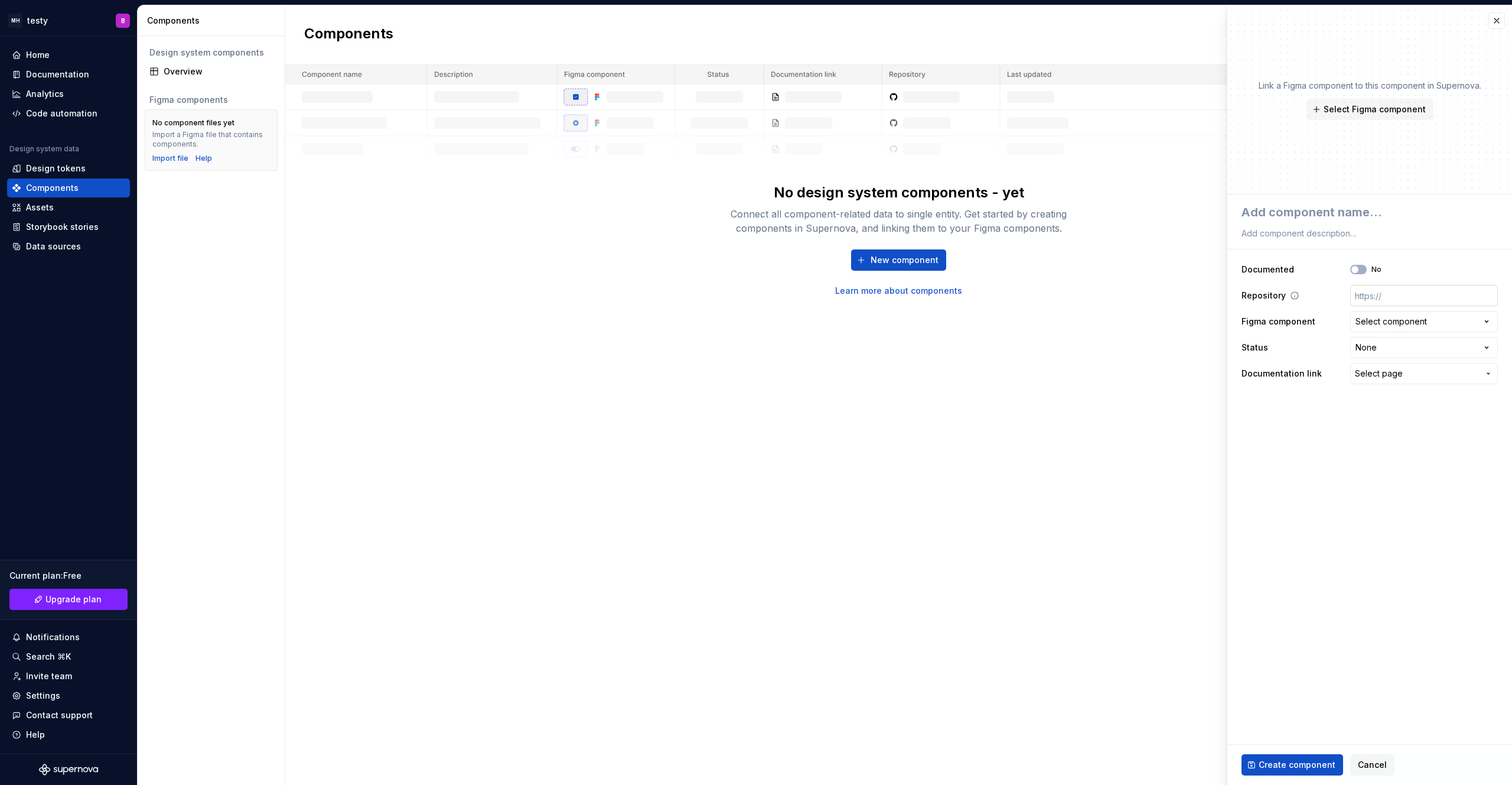
click at [1380, 291] on input "text" at bounding box center [1424, 295] width 148 height 21
click at [1389, 372] on span "Select page" at bounding box center [1379, 374] width 48 height 12
type textarea "*"
click at [1389, 372] on html "**********" at bounding box center [756, 392] width 1512 height 785
click at [1387, 350] on html "**********" at bounding box center [756, 392] width 1512 height 785
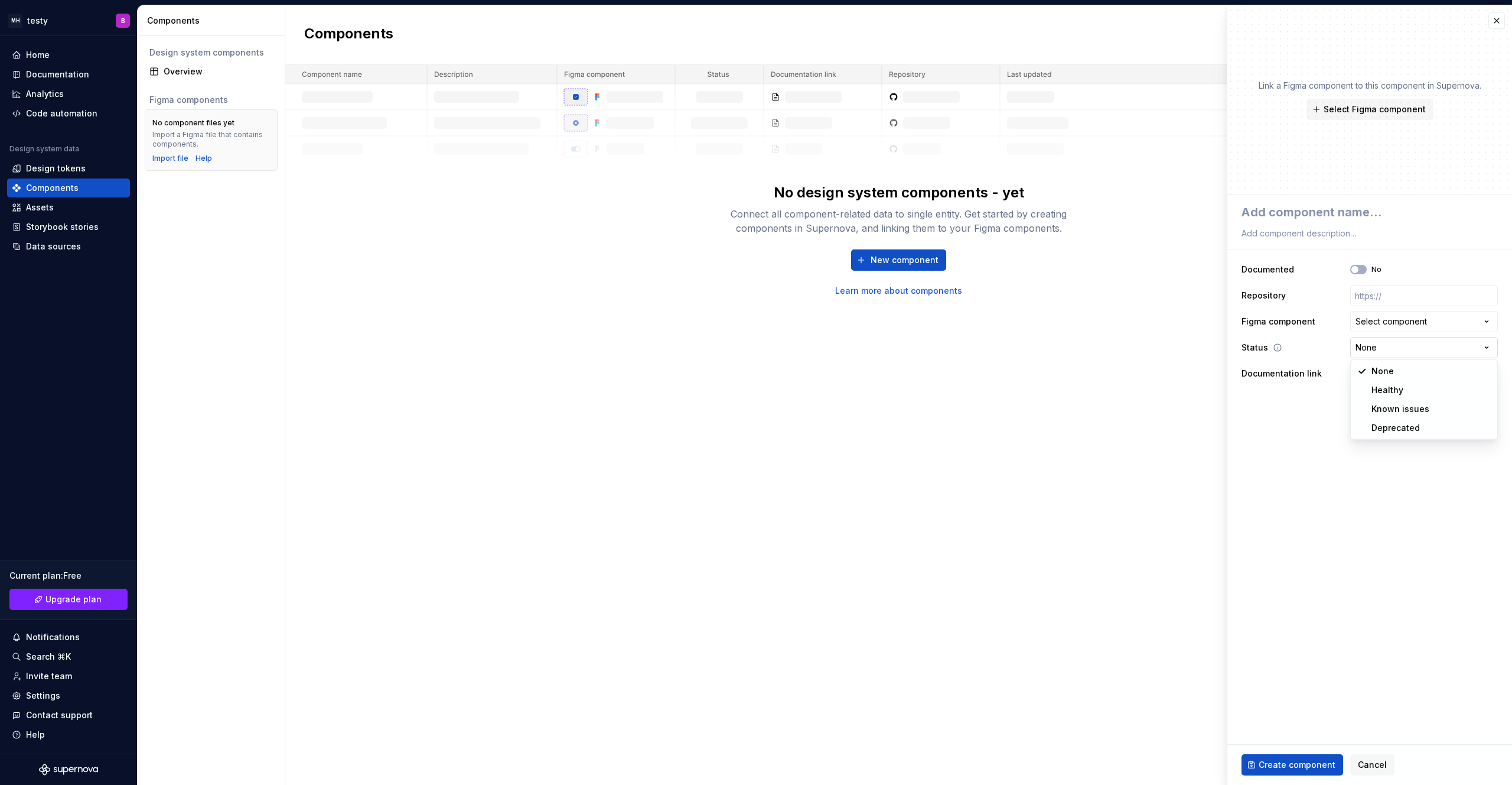
click at [1387, 350] on html "**********" at bounding box center [756, 392] width 1512 height 785
click at [1384, 327] on div "Select component" at bounding box center [1392, 322] width 72 height 12
click at [1384, 327] on html "**********" at bounding box center [756, 392] width 1512 height 785
click at [555, 285] on div "No design system components - yet Connect all component-related data to single …" at bounding box center [898, 180] width 1227 height 232
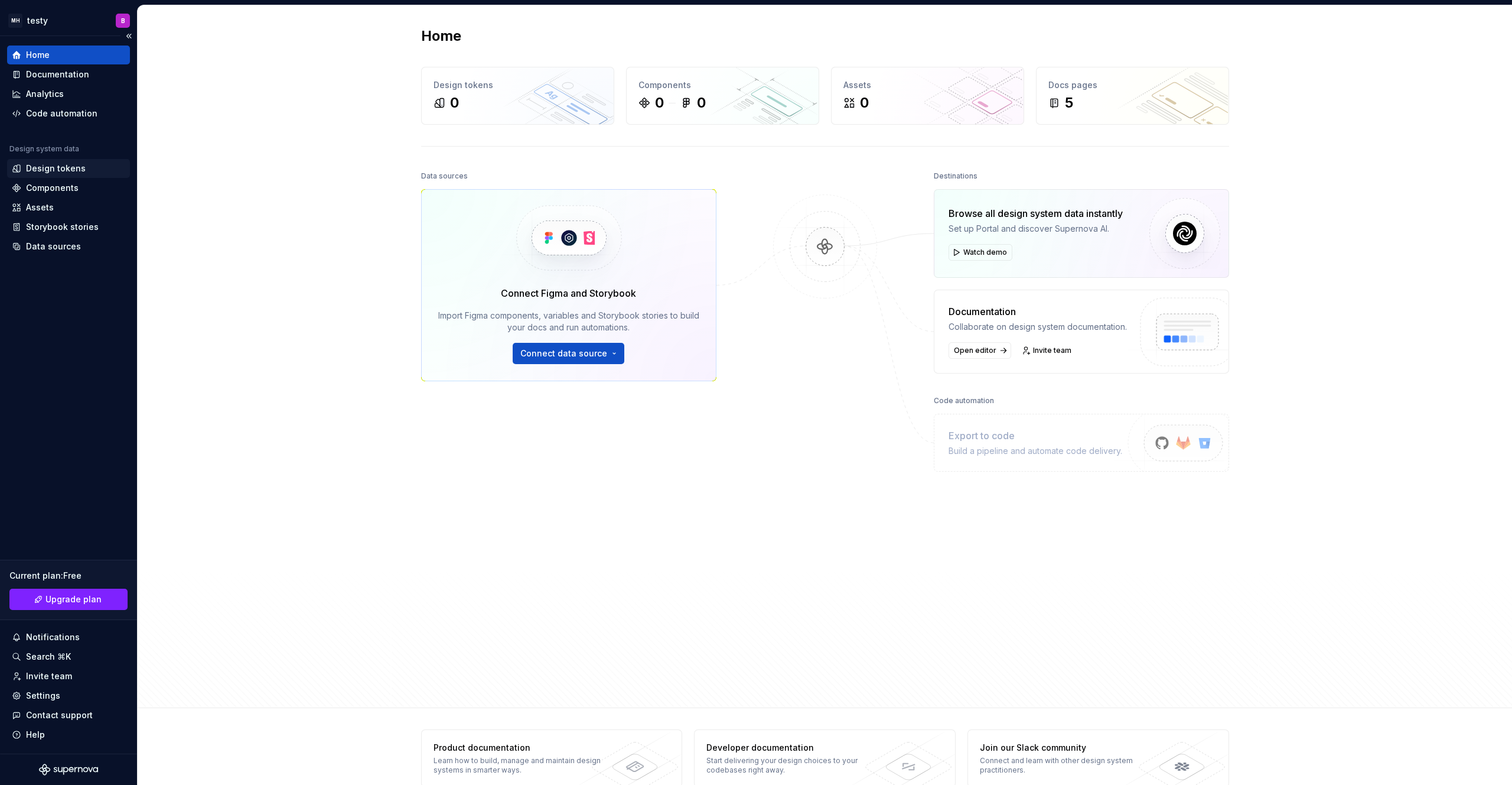
click at [60, 171] on div "Design tokens" at bounding box center [56, 169] width 60 height 12
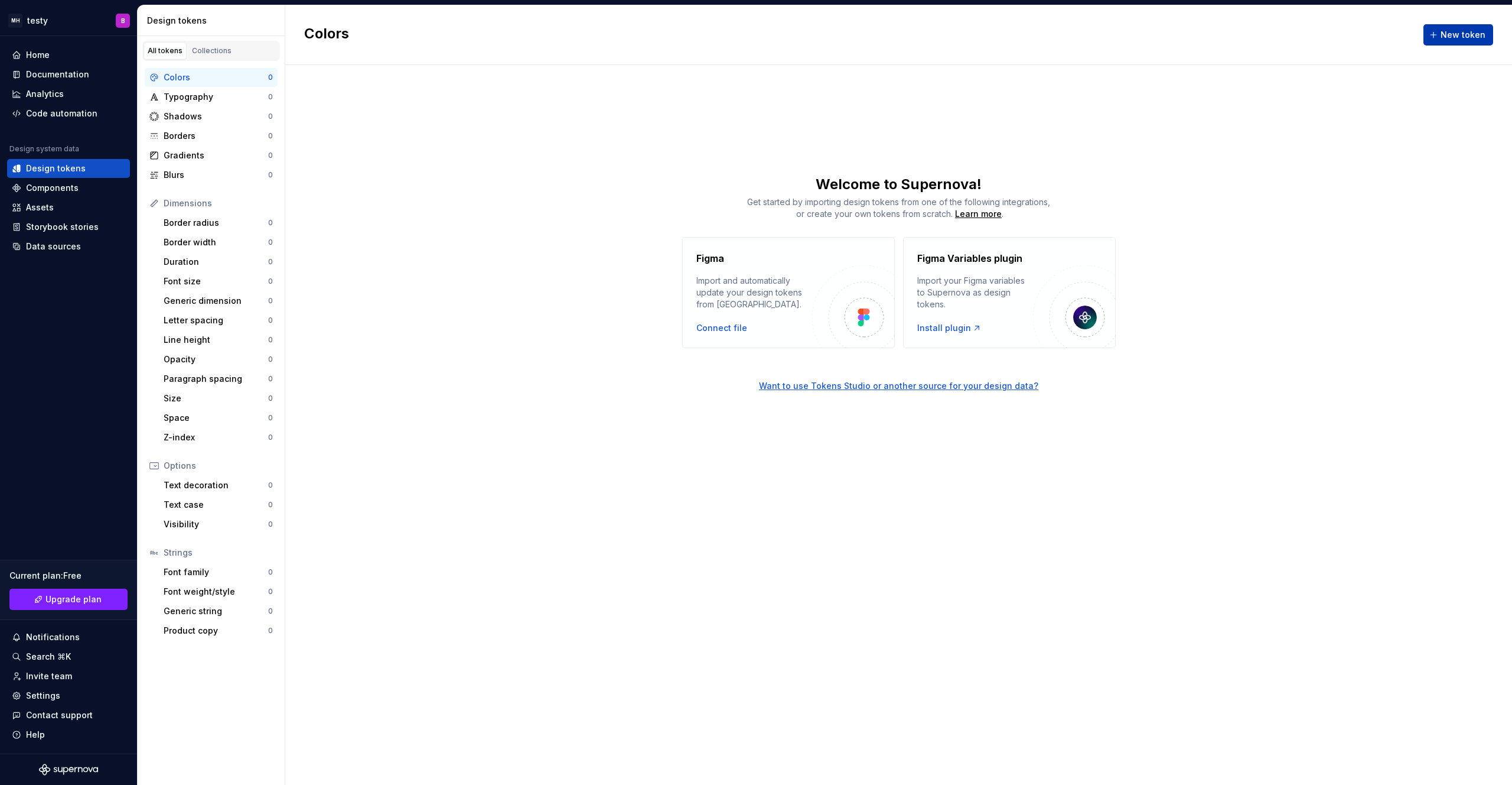
click at [1464, 39] on span "New token" at bounding box center [1462, 35] width 45 height 12
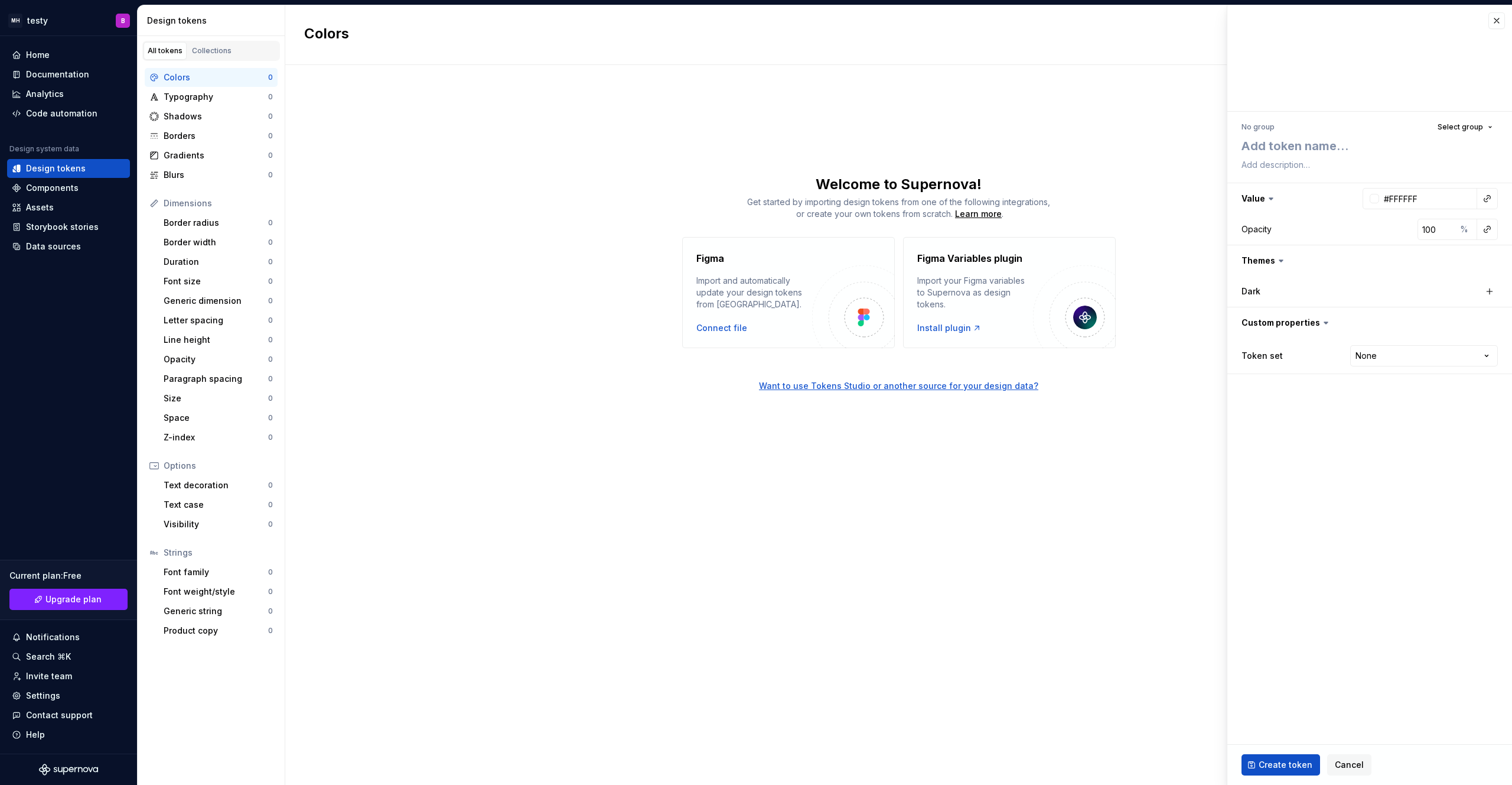
type textarea "*"
type textarea "ㅔ"
type textarea "*"
type textarea "ㅔㄱ"
type textarea "*"
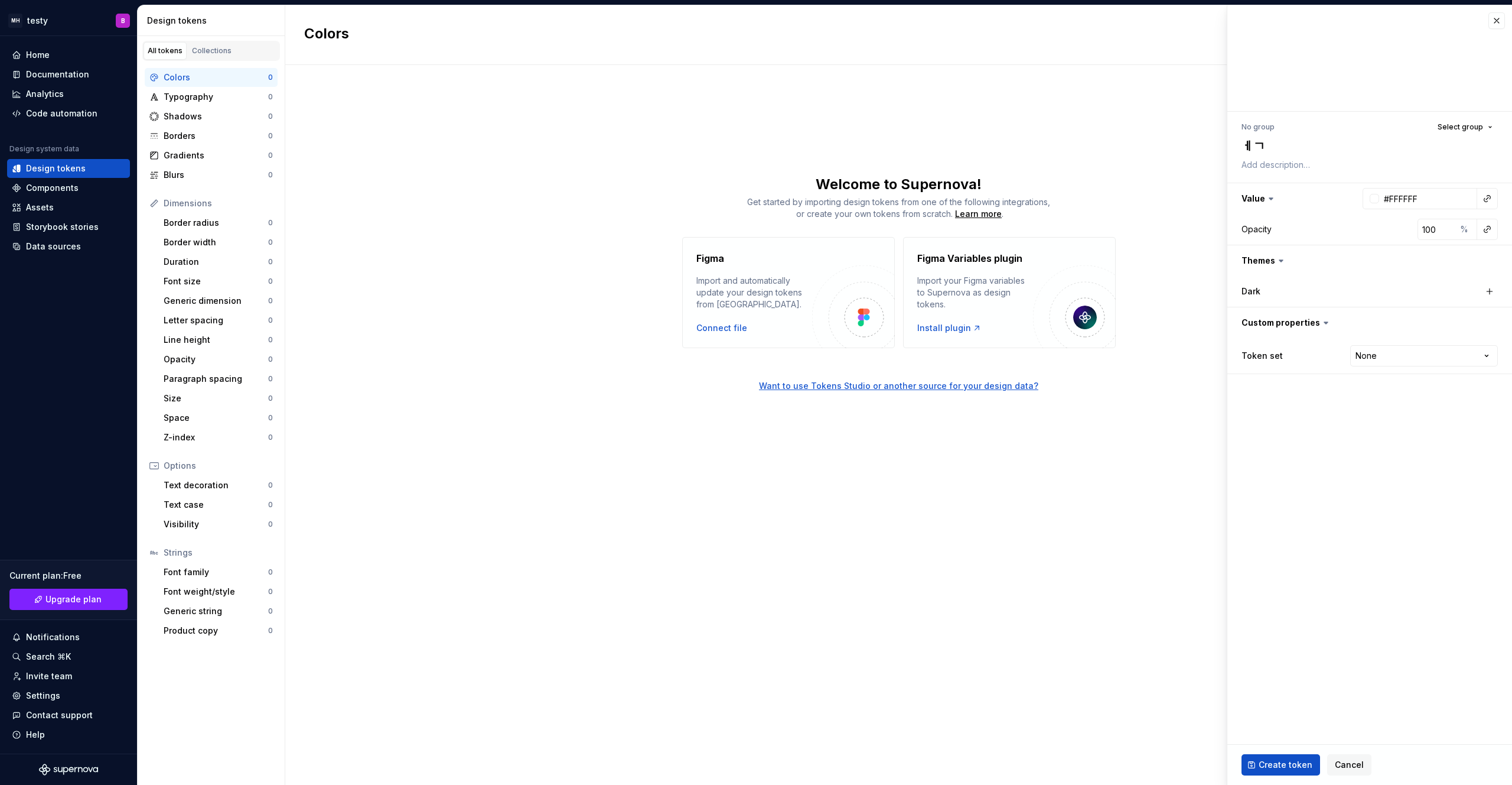
type textarea "ㅔ갸"
type textarea "*"
type textarea "ㅔ갸ㅡ"
type textarea "*"
type textarea "ㅔ갸"
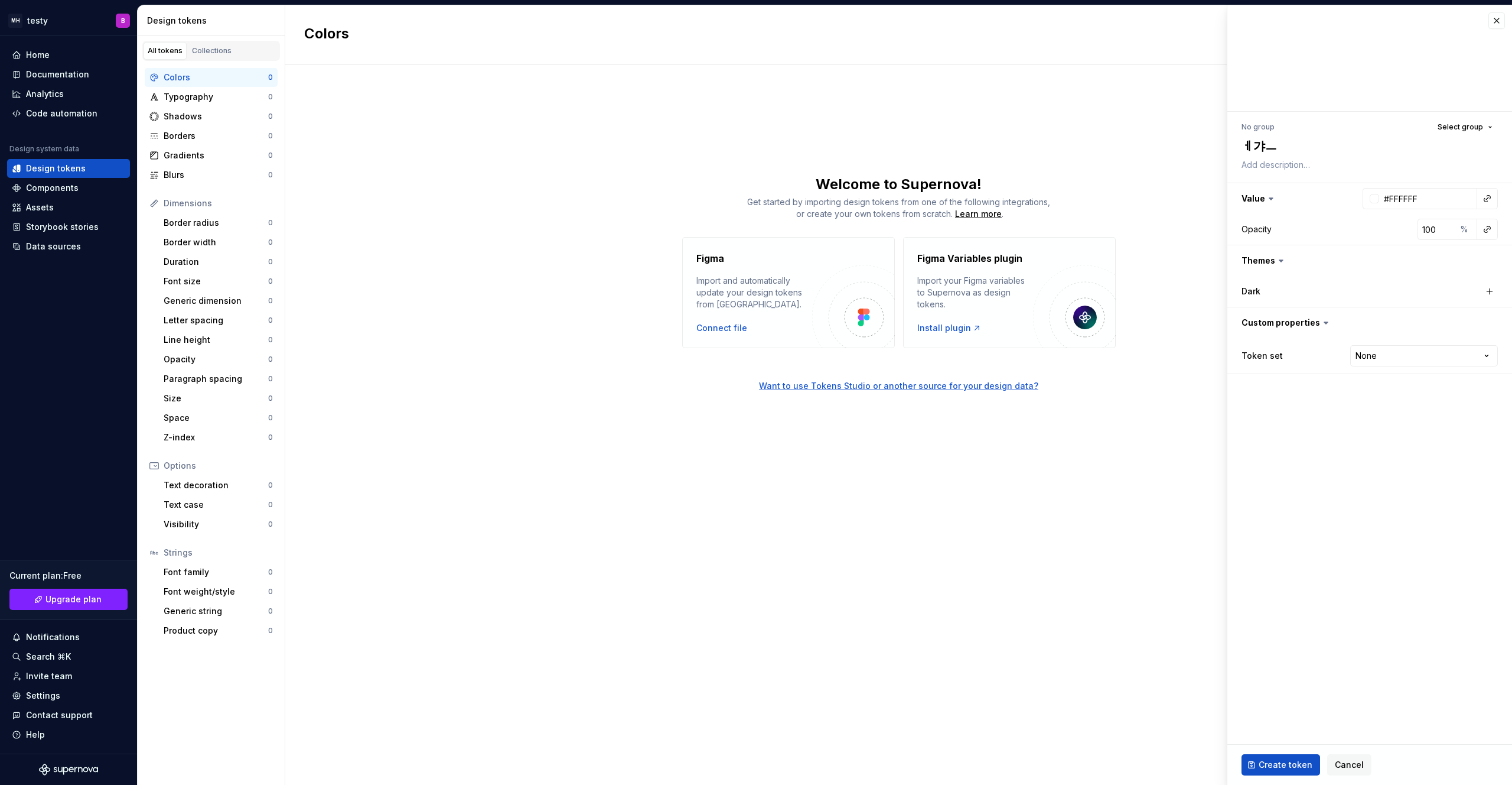
type textarea "*"
type textarea "ㅔ"
type textarea "*"
type textarea "p"
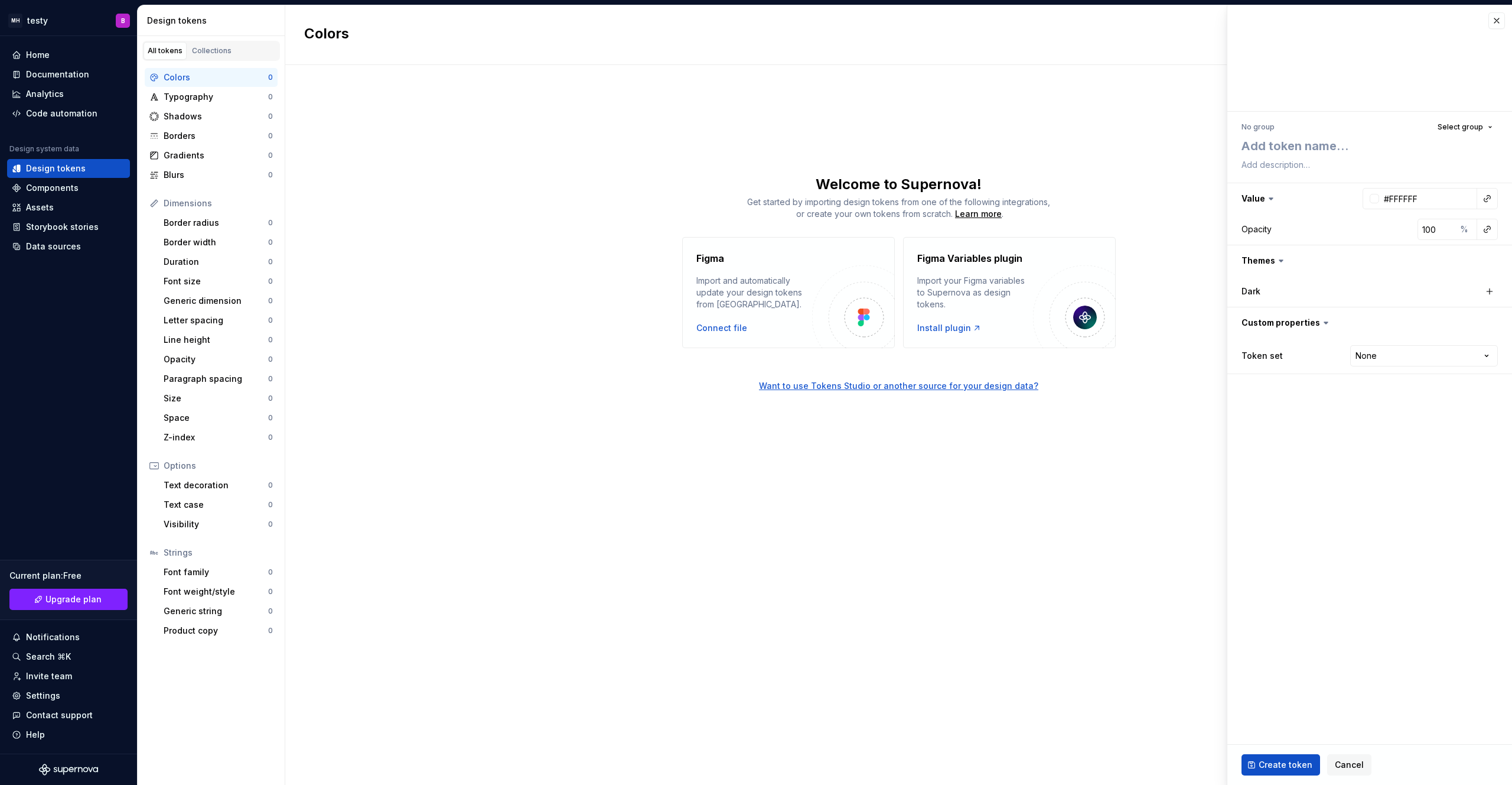
type textarea "*"
type textarea "pr"
type textarea "*"
type textarea "pri"
type textarea "*"
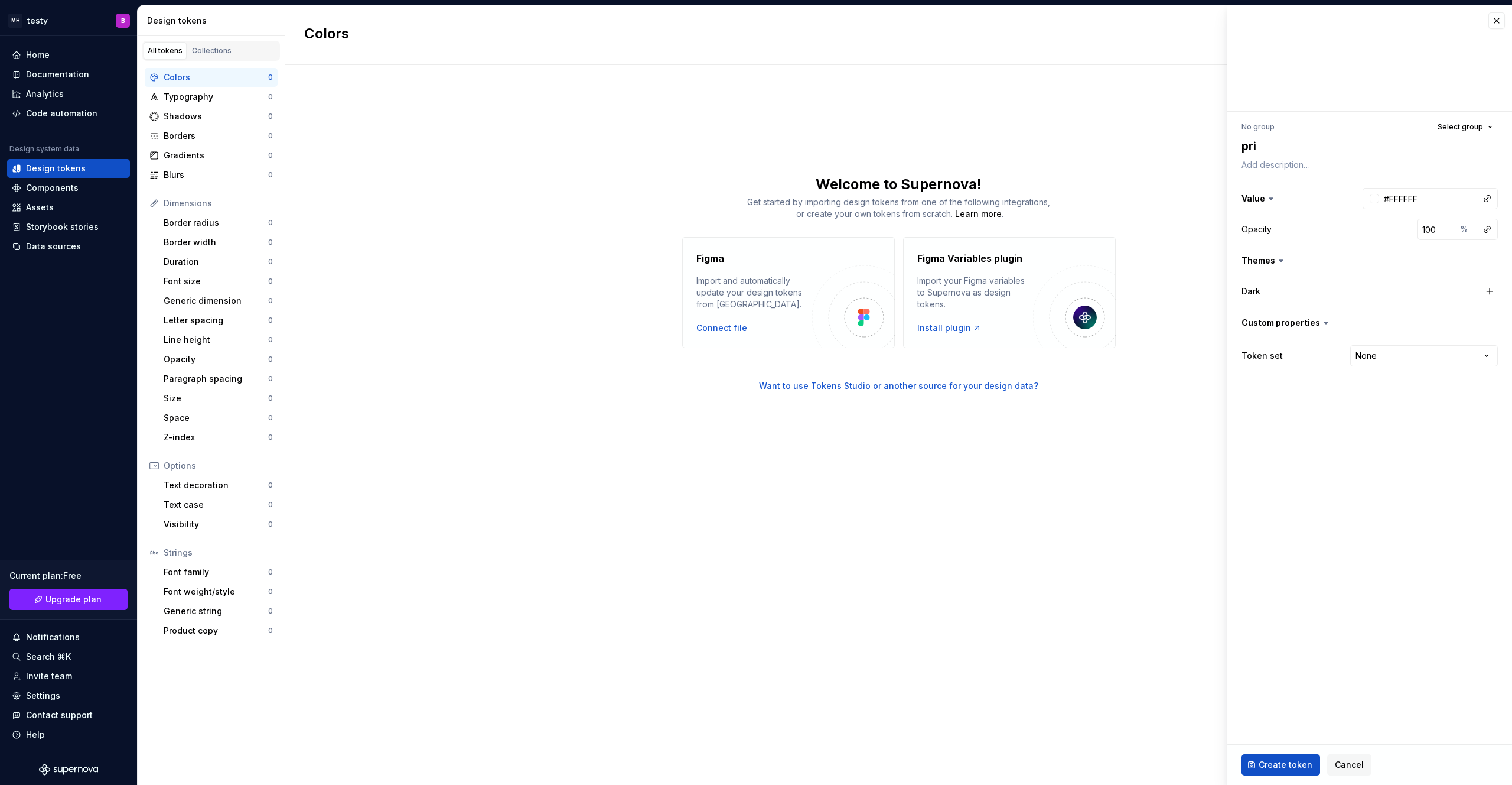
type textarea "prim"
type textarea "*"
type textarea "prima"
type textarea "*"
type textarea "primar"
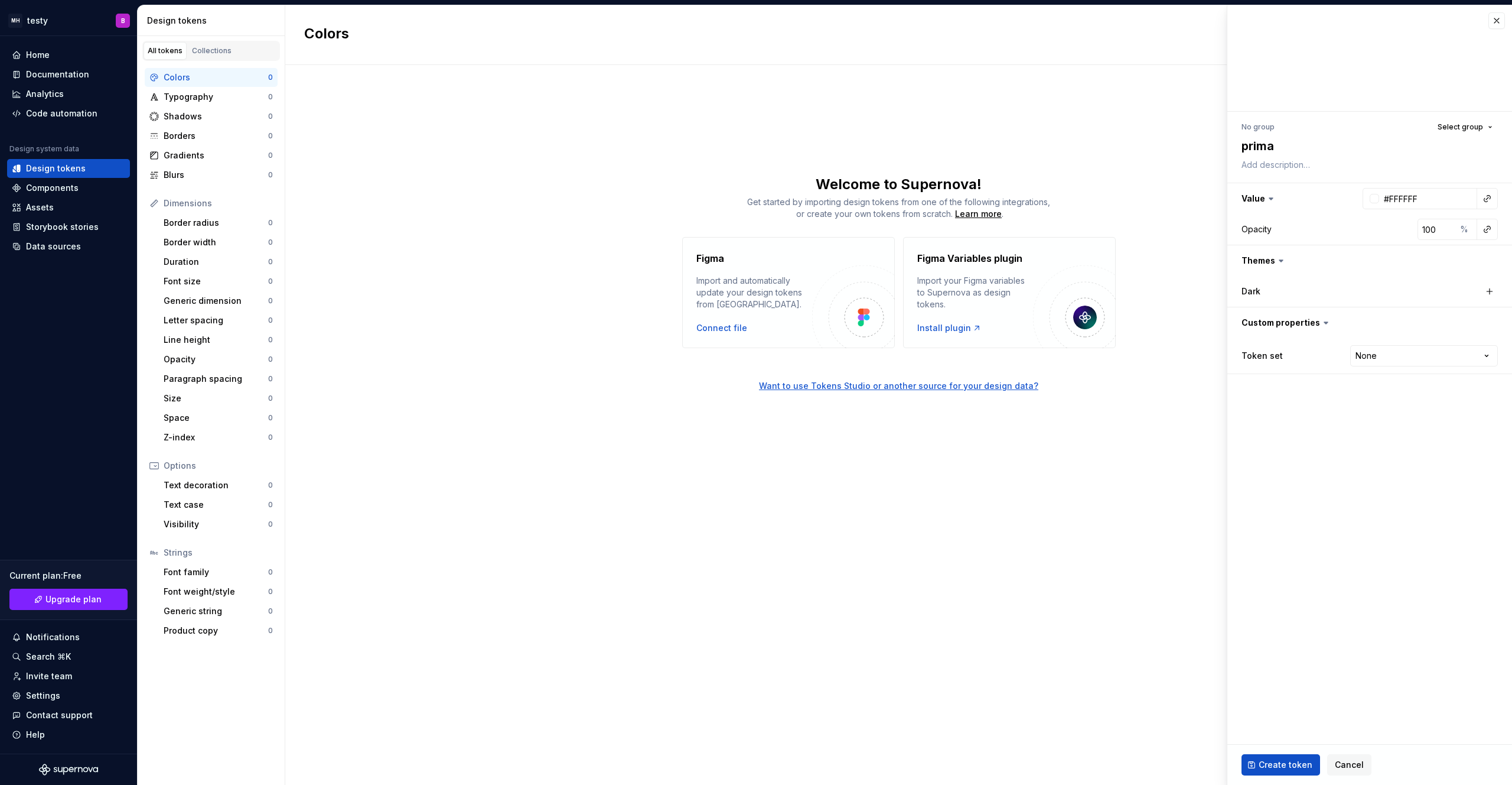
type textarea "*"
type textarea "primary"
type textarea "*"
type textarea "primar"
type textarea "*"
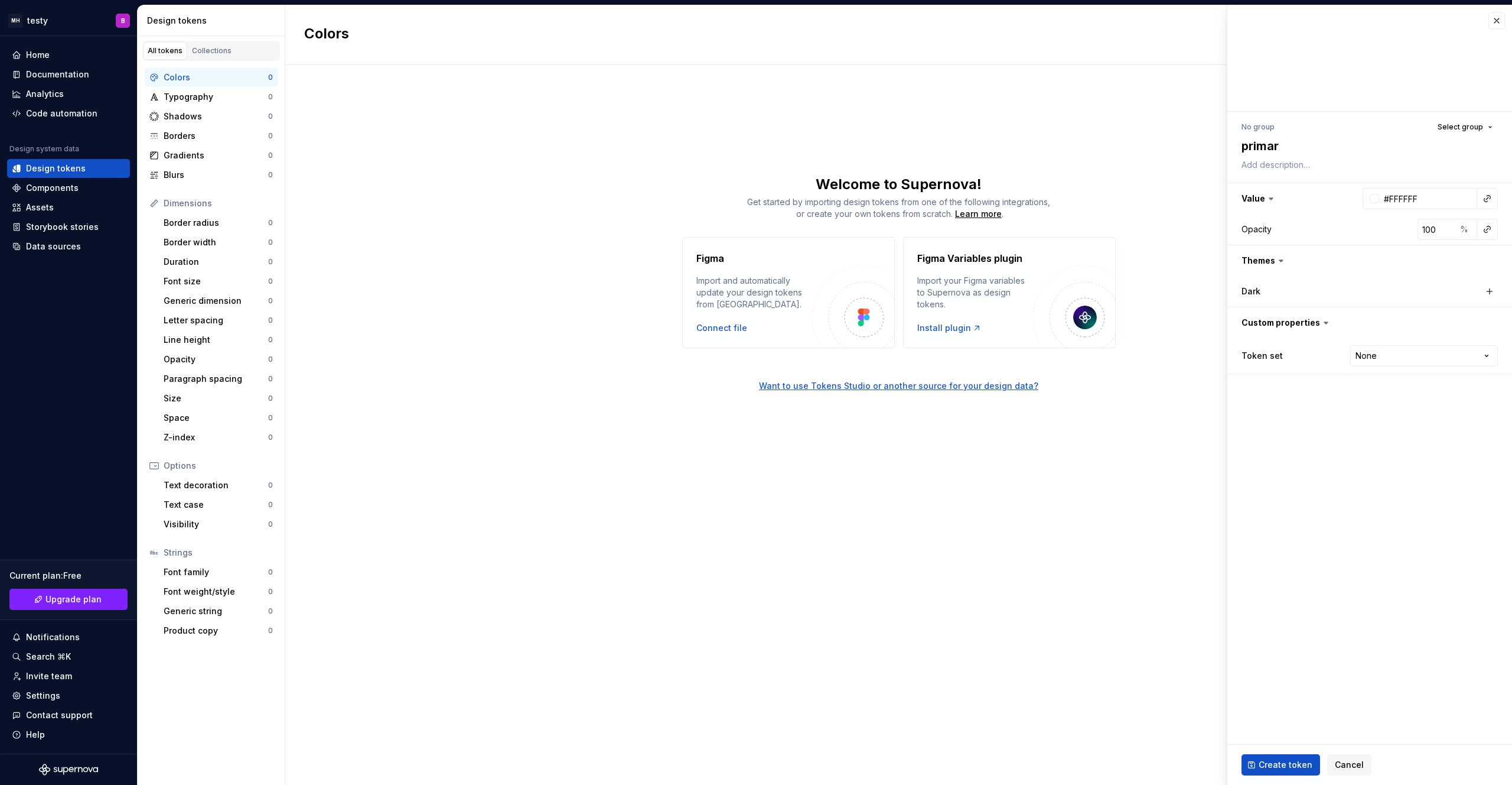
type textarea "prima"
type textarea "*"
type textarea "prim"
type textarea "*"
type textarea "pri"
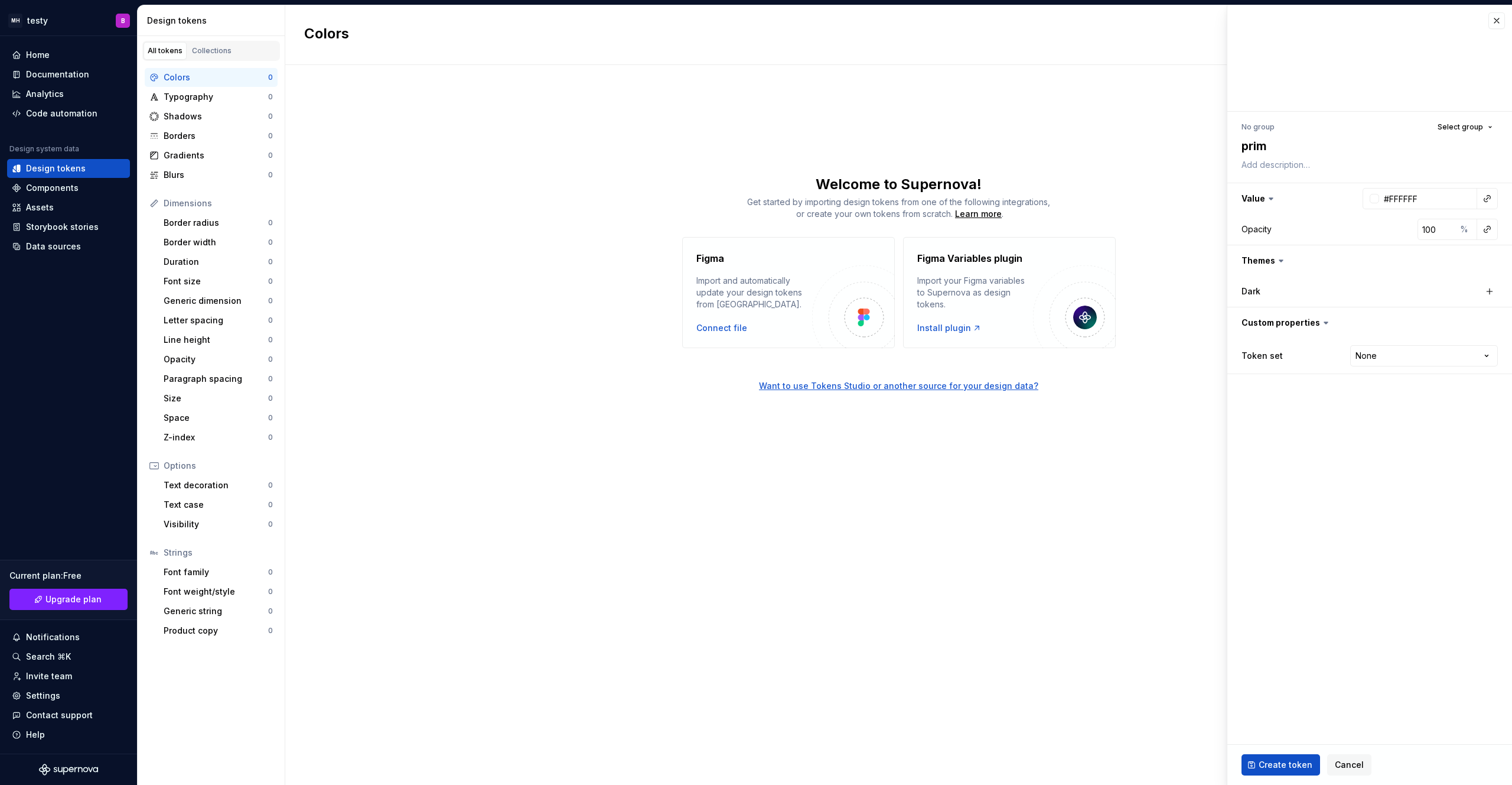
type textarea "*"
type textarea "pr"
type textarea "*"
type textarea "p"
type textarea "*"
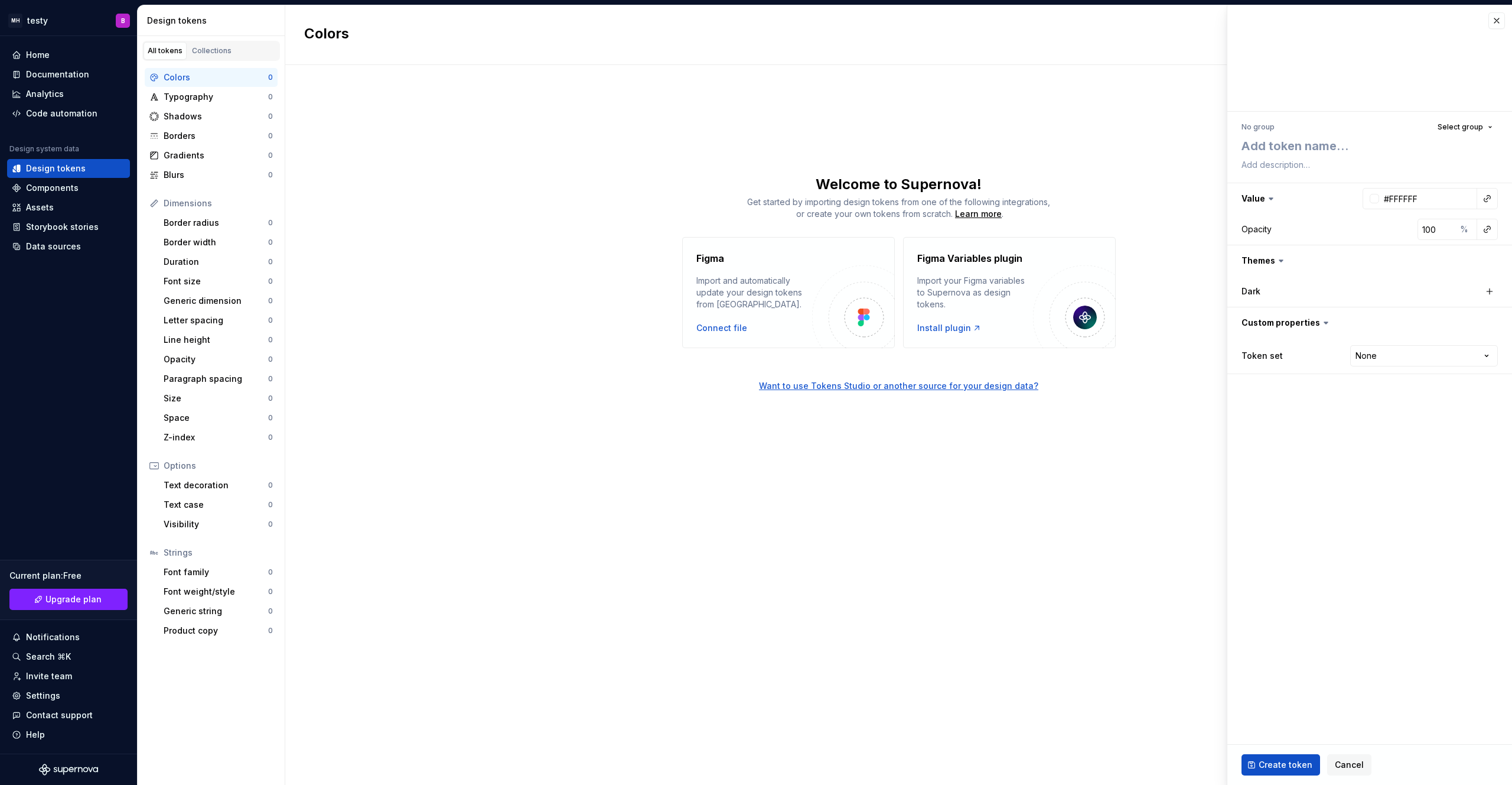
type textarea "*"
type textarea "w"
type textarea "*"
type textarea "wh"
type textarea "*"
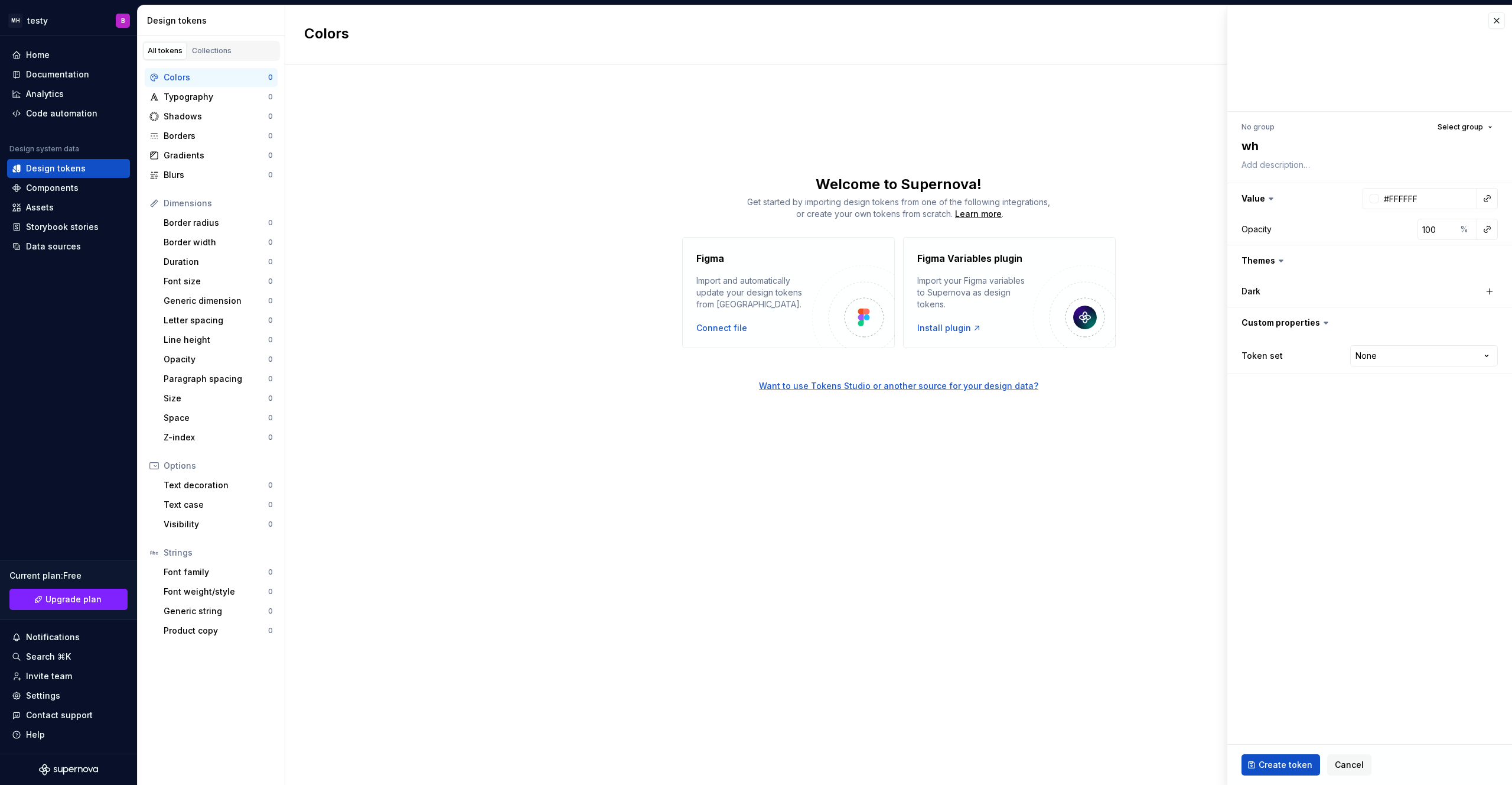
type textarea "whi"
type textarea "*"
type textarea "whit"
type textarea "*"
type textarea "white"
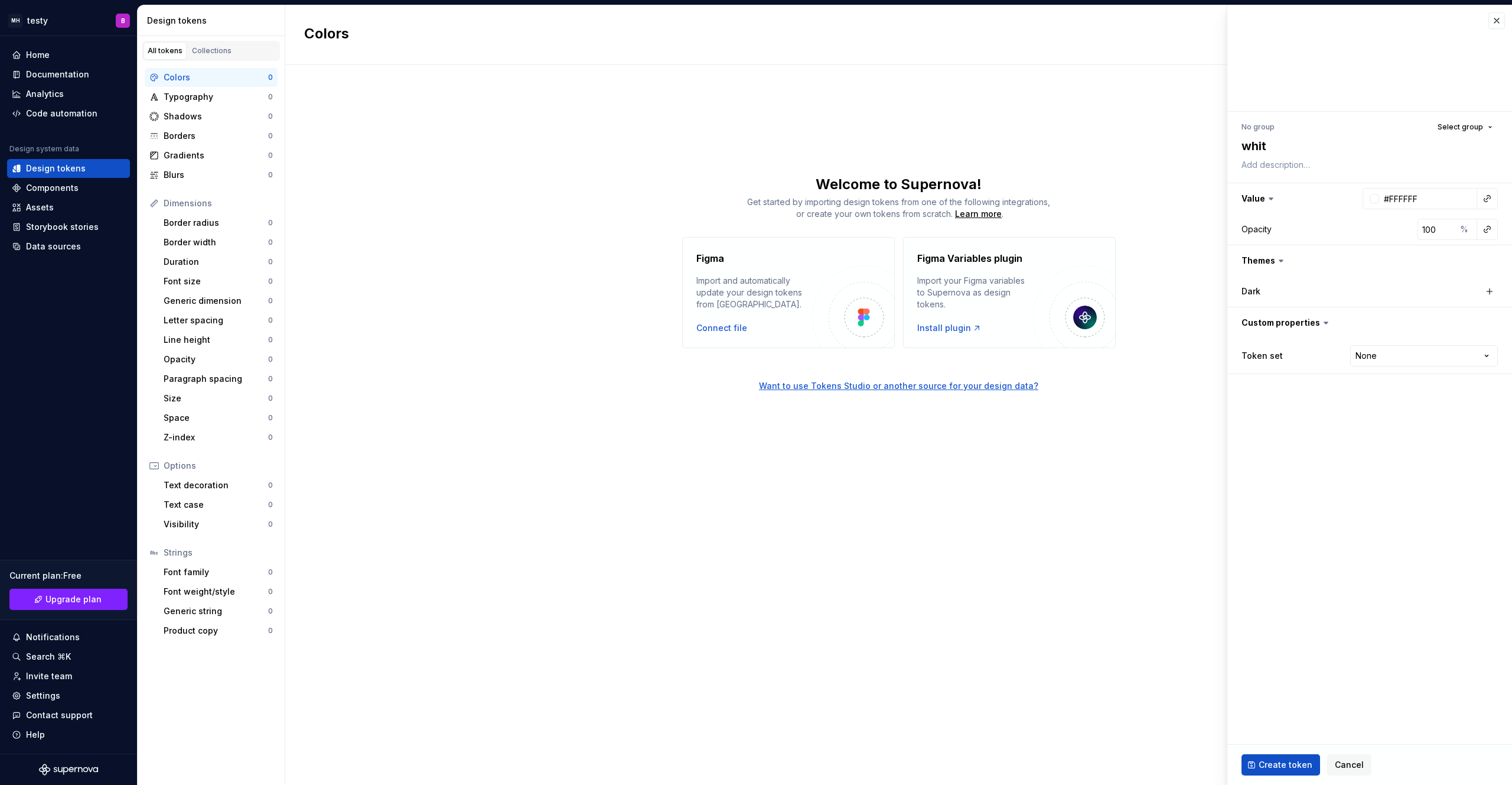
type textarea "*"
type textarea "white"
click at [1286, 260] on button "button" at bounding box center [1370, 260] width 285 height 31
click at [1495, 287] on button "button" at bounding box center [1489, 291] width 17 height 17
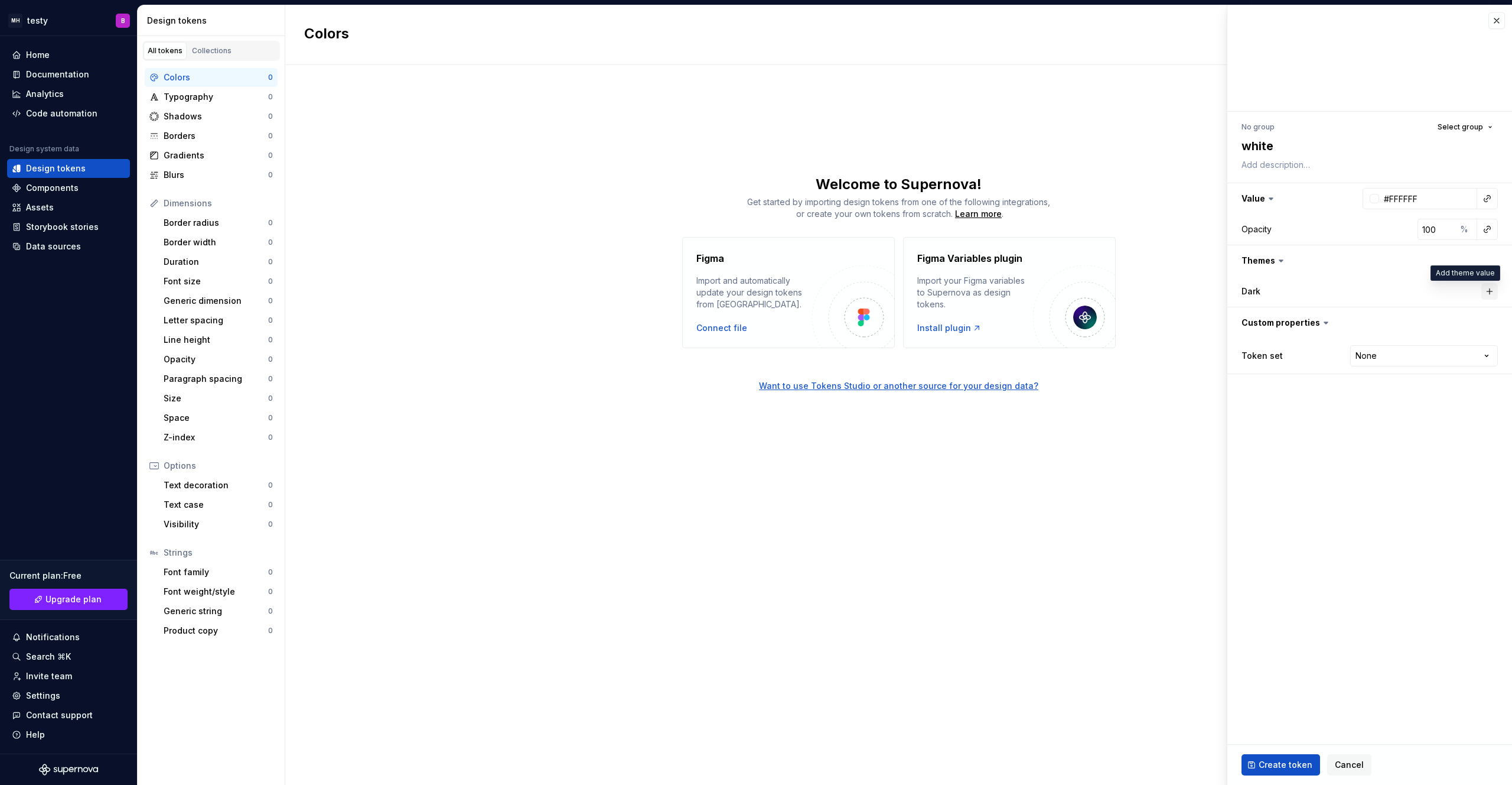
type textarea "*"
click at [1449, 292] on button "#FFFFFF" at bounding box center [1433, 290] width 94 height 21
click at [1320, 120] on div "No group Select group" at bounding box center [1370, 127] width 256 height 17
click at [1285, 149] on textarea "white" at bounding box center [1368, 145] width 256 height 21
drag, startPoint x: 1314, startPoint y: 144, endPoint x: 1190, endPoint y: 144, distance: 124.0
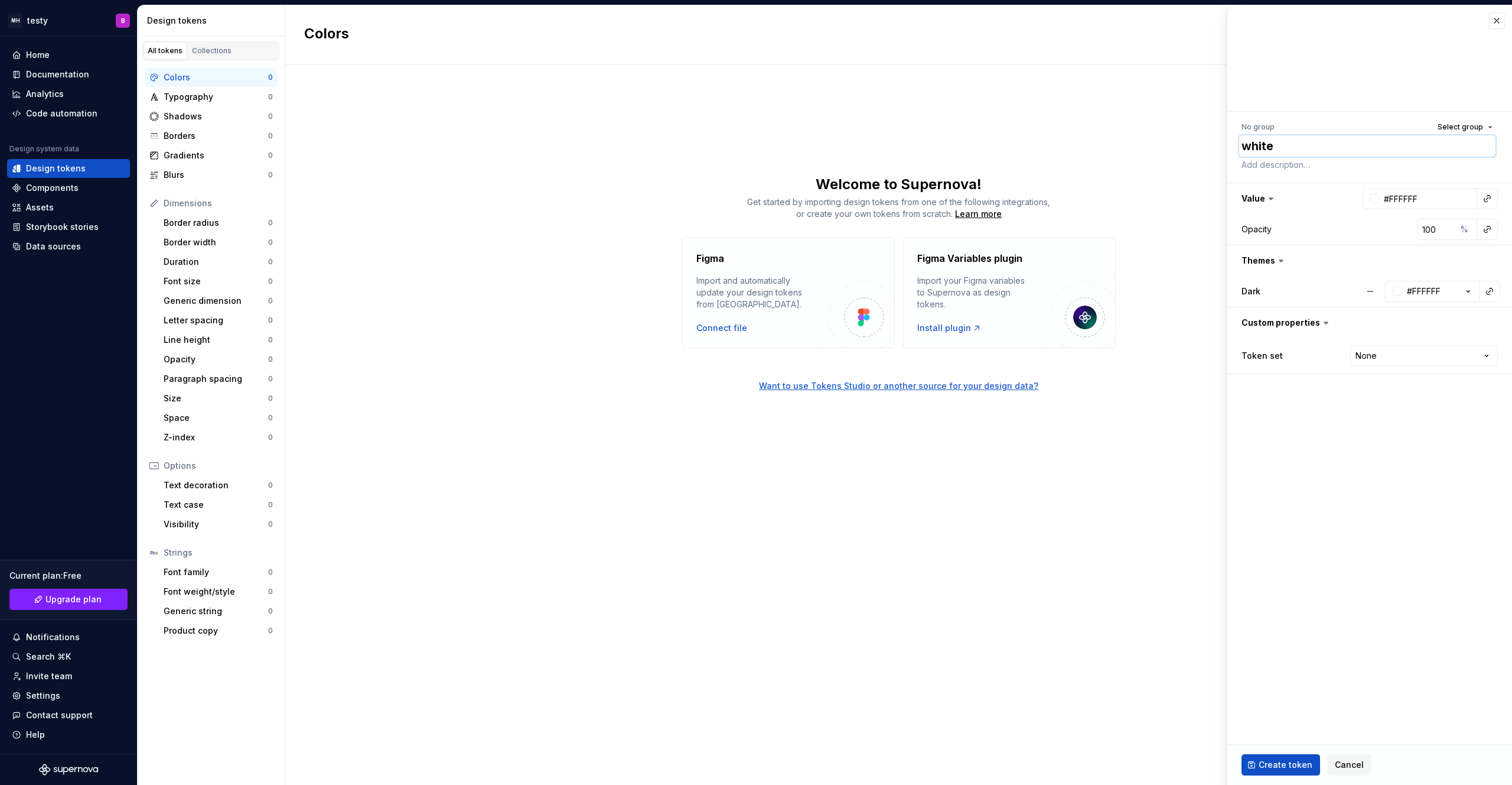
click at [1190, 144] on body "MH testy B Home Documentation Analytics Code automation Design system data Desi…" at bounding box center [756, 392] width 1512 height 785
type textarea "ㅔ"
type textarea "*"
type textarea "ㅔㄱ"
type textarea "*"
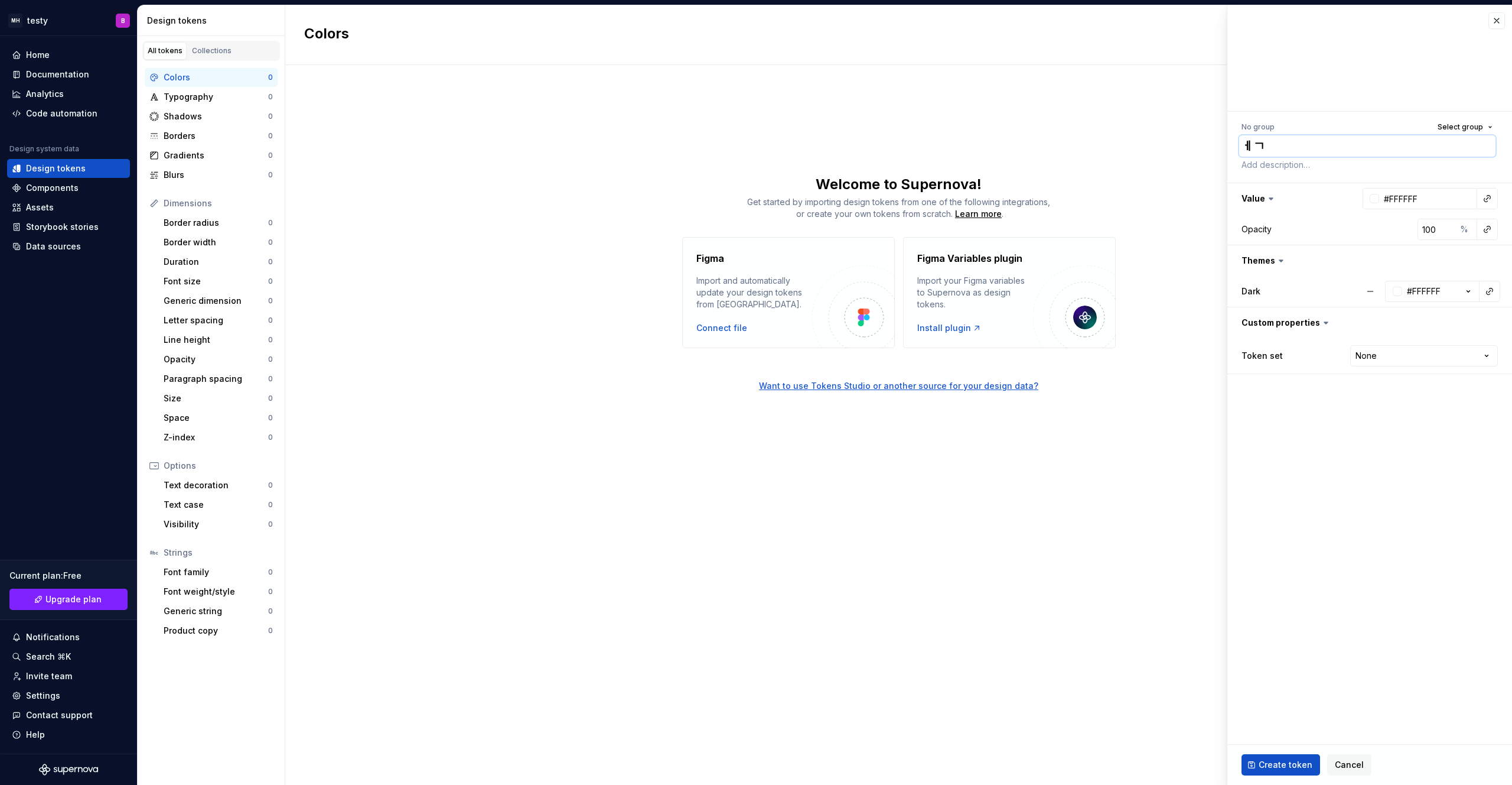
type textarea "ㅔ갸"
type textarea "*"
type textarea "ㅔㄱ"
type textarea "*"
type textarea "ㅔ"
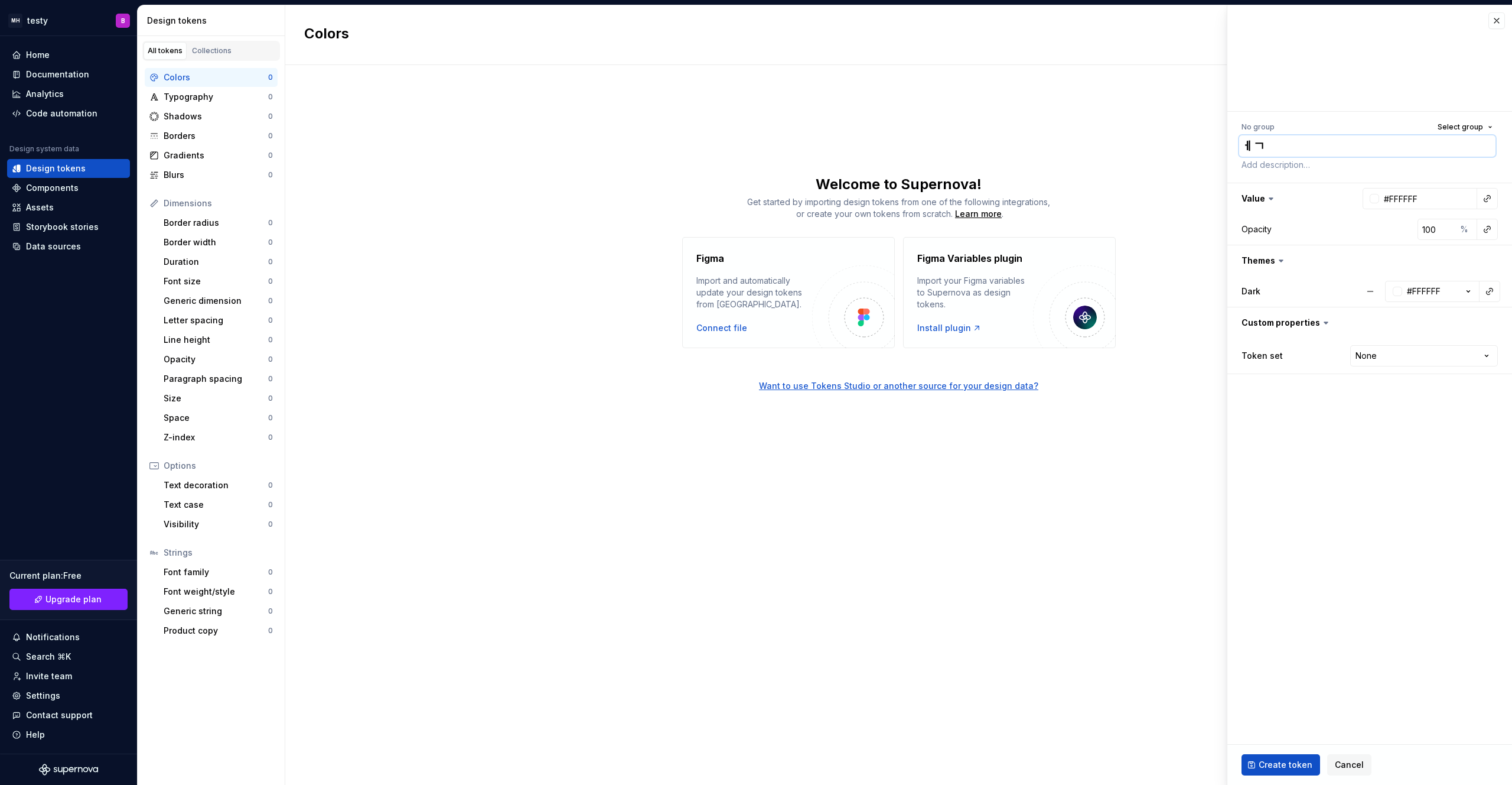
type textarea "*"
type textarea "p"
type textarea "*"
type textarea "pr"
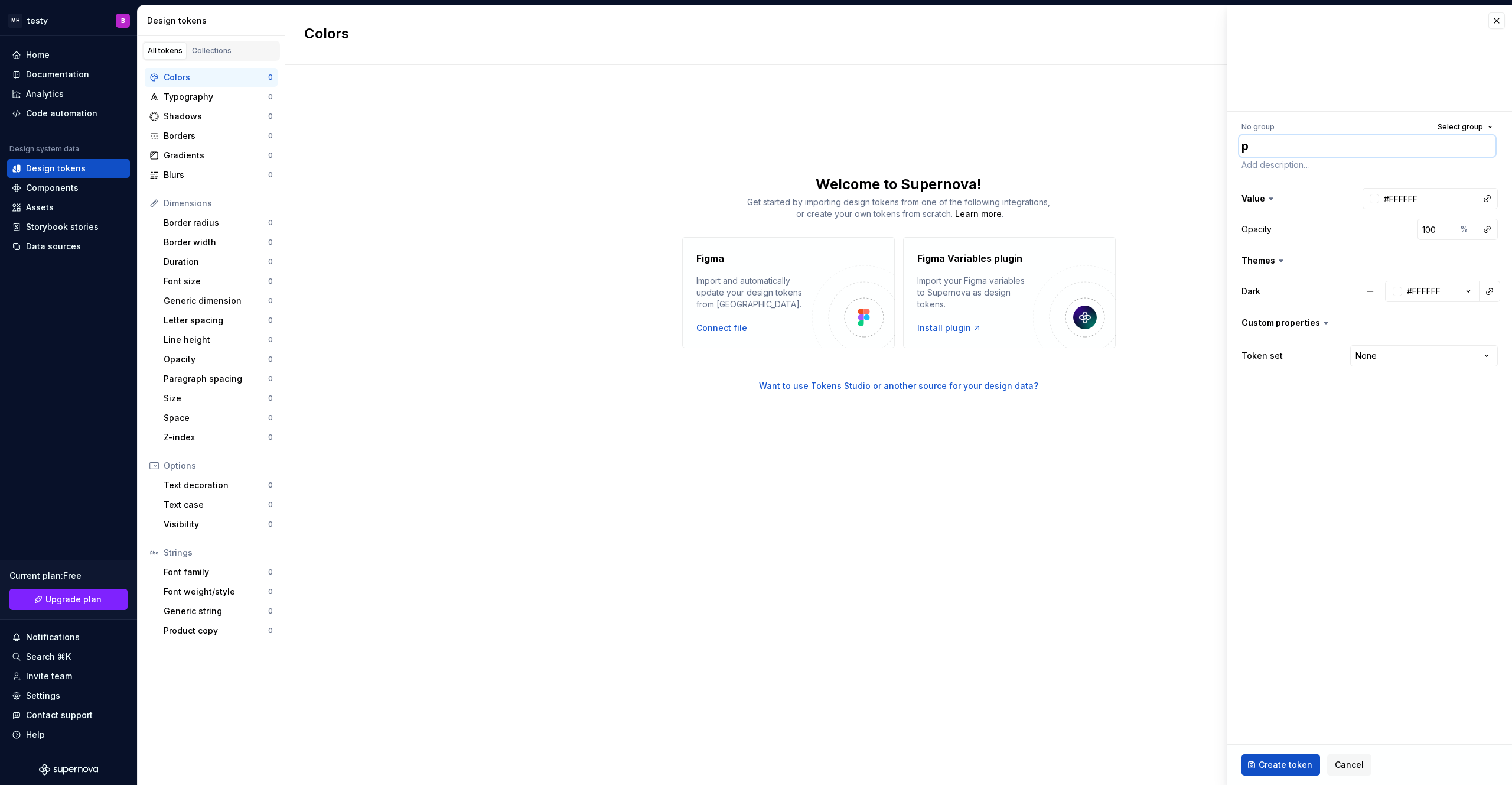
type textarea "*"
type textarea "pri"
type textarea "*"
type textarea "prim"
type textarea "*"
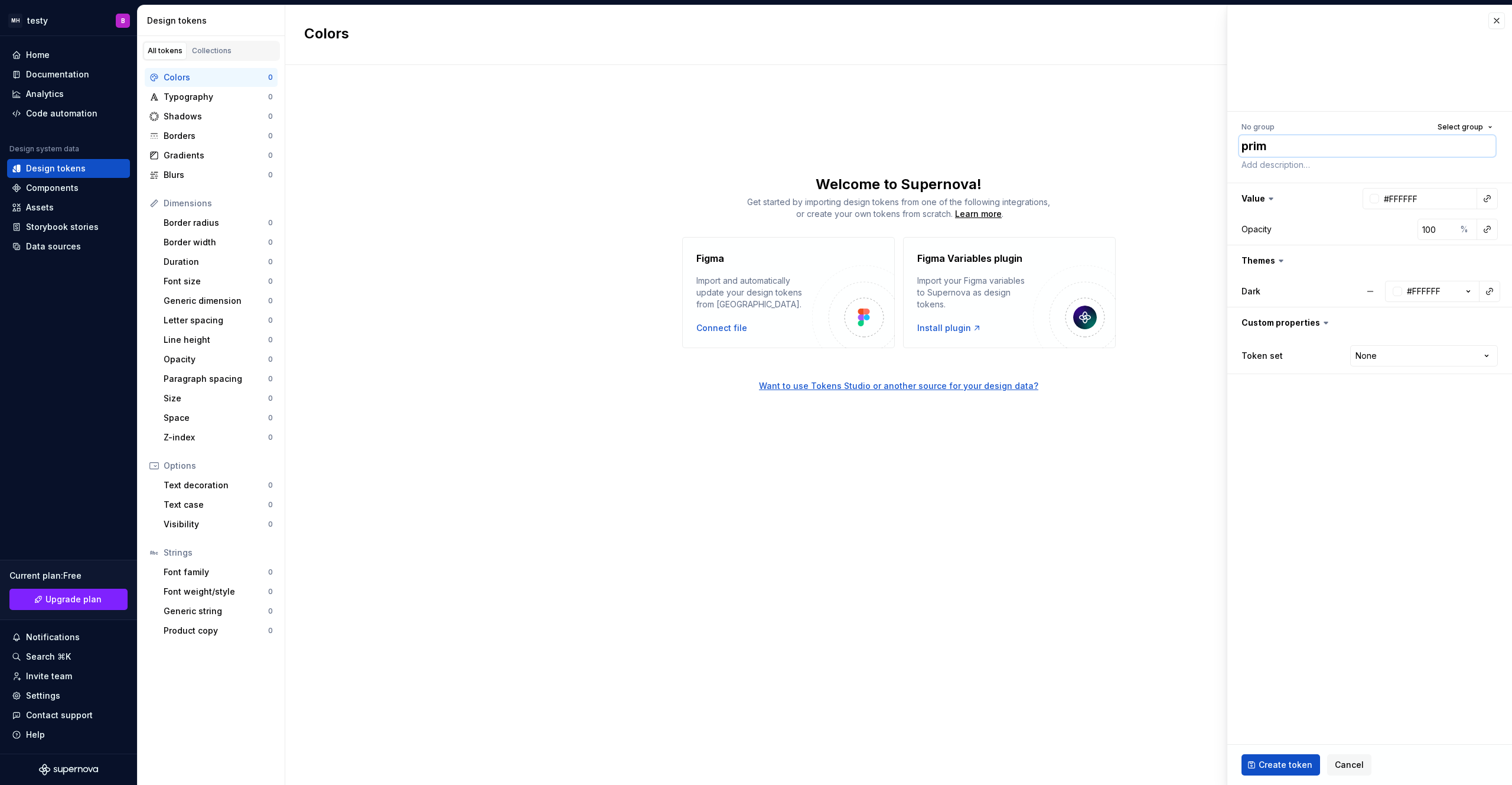
type textarea "prima"
type textarea "*"
type textarea "primar"
type textarea "*"
type textarea "primary"
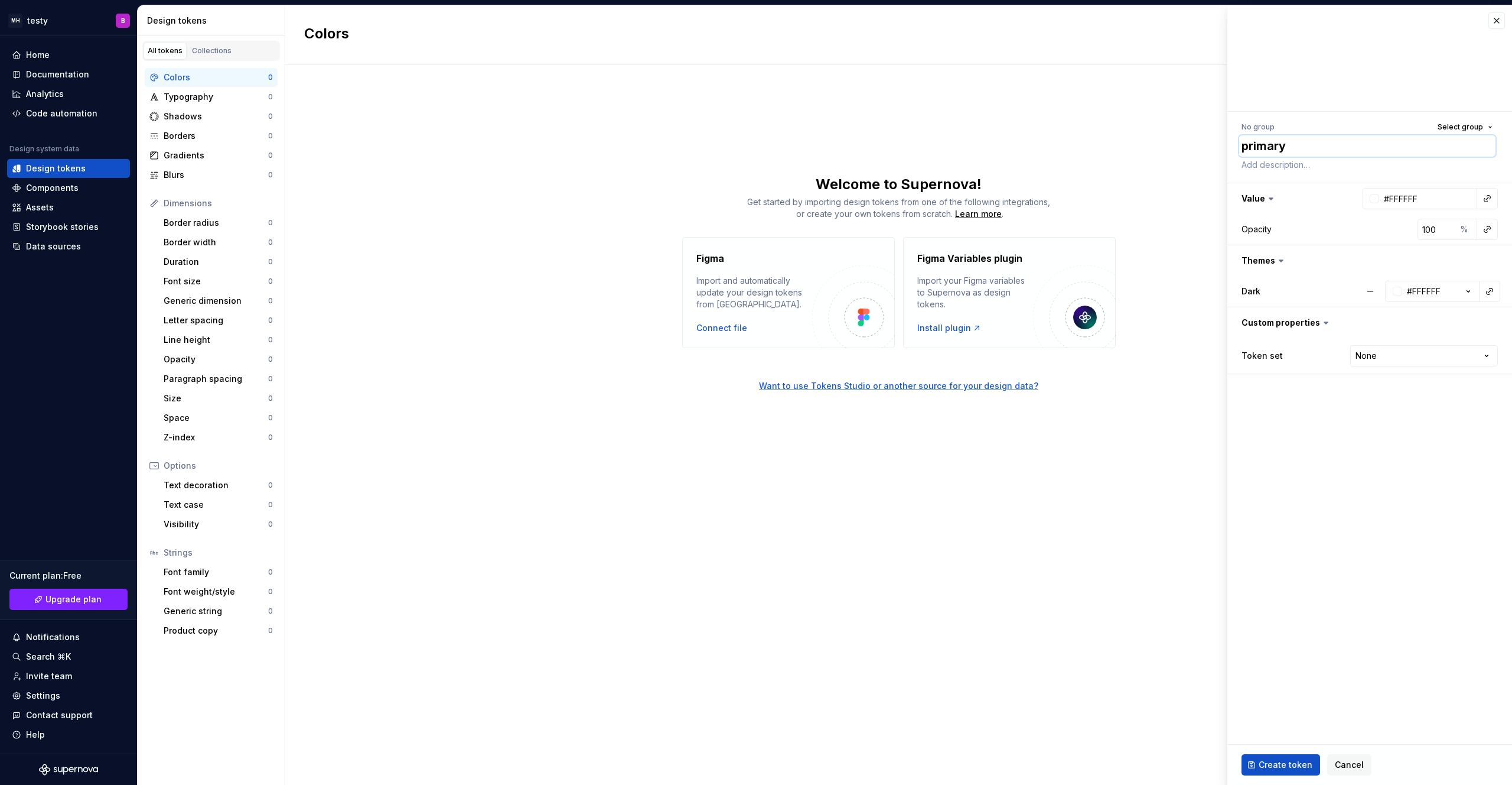
type textarea "*"
type textarea "primary"
click at [1449, 293] on button "#FFFFFF" at bounding box center [1433, 290] width 94 height 21
type input "0"
type input "#1B1B1B"
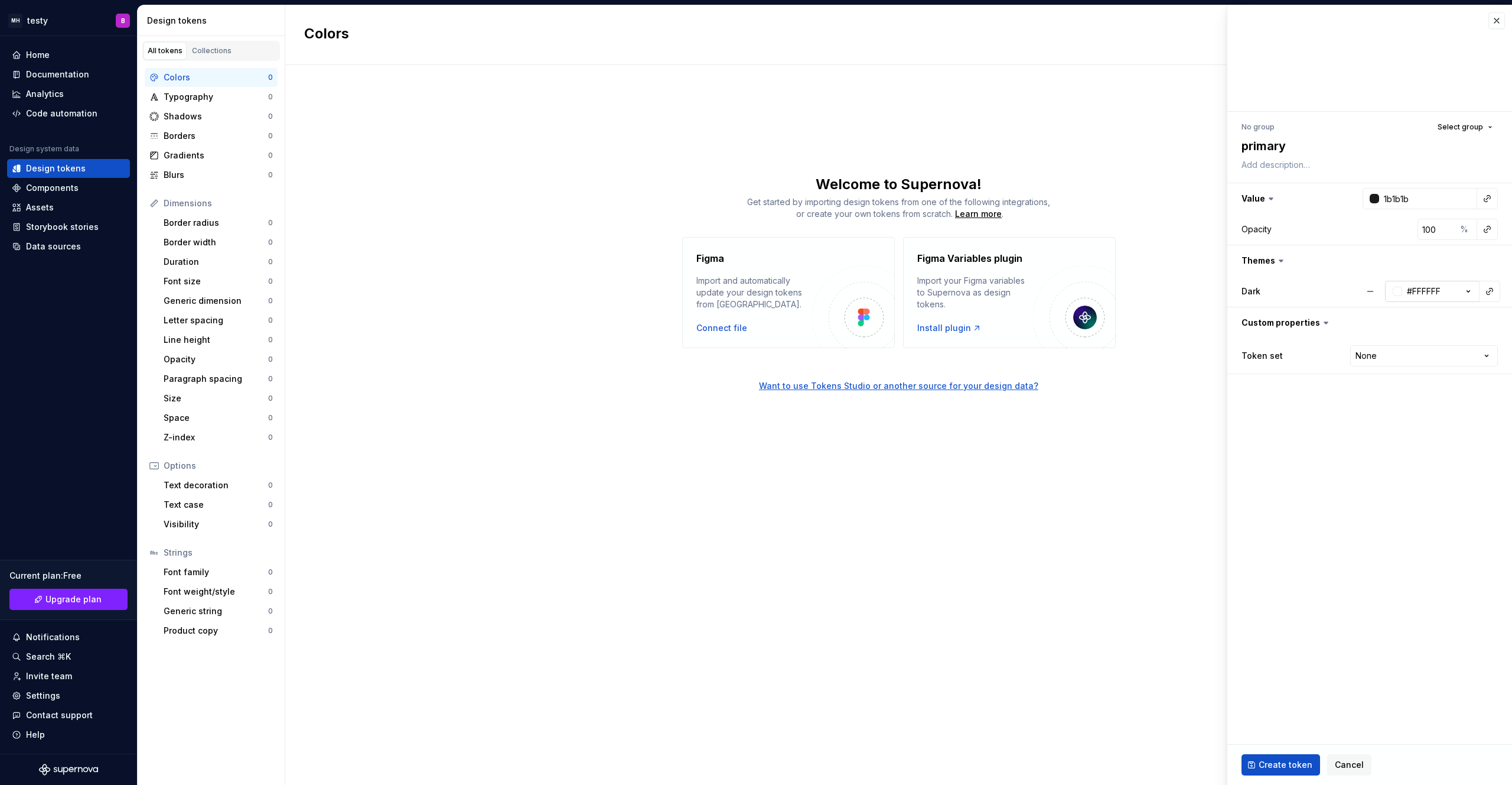
type textarea "*"
click at [1442, 285] on button "#FFFFFF" at bounding box center [1433, 290] width 94 height 21
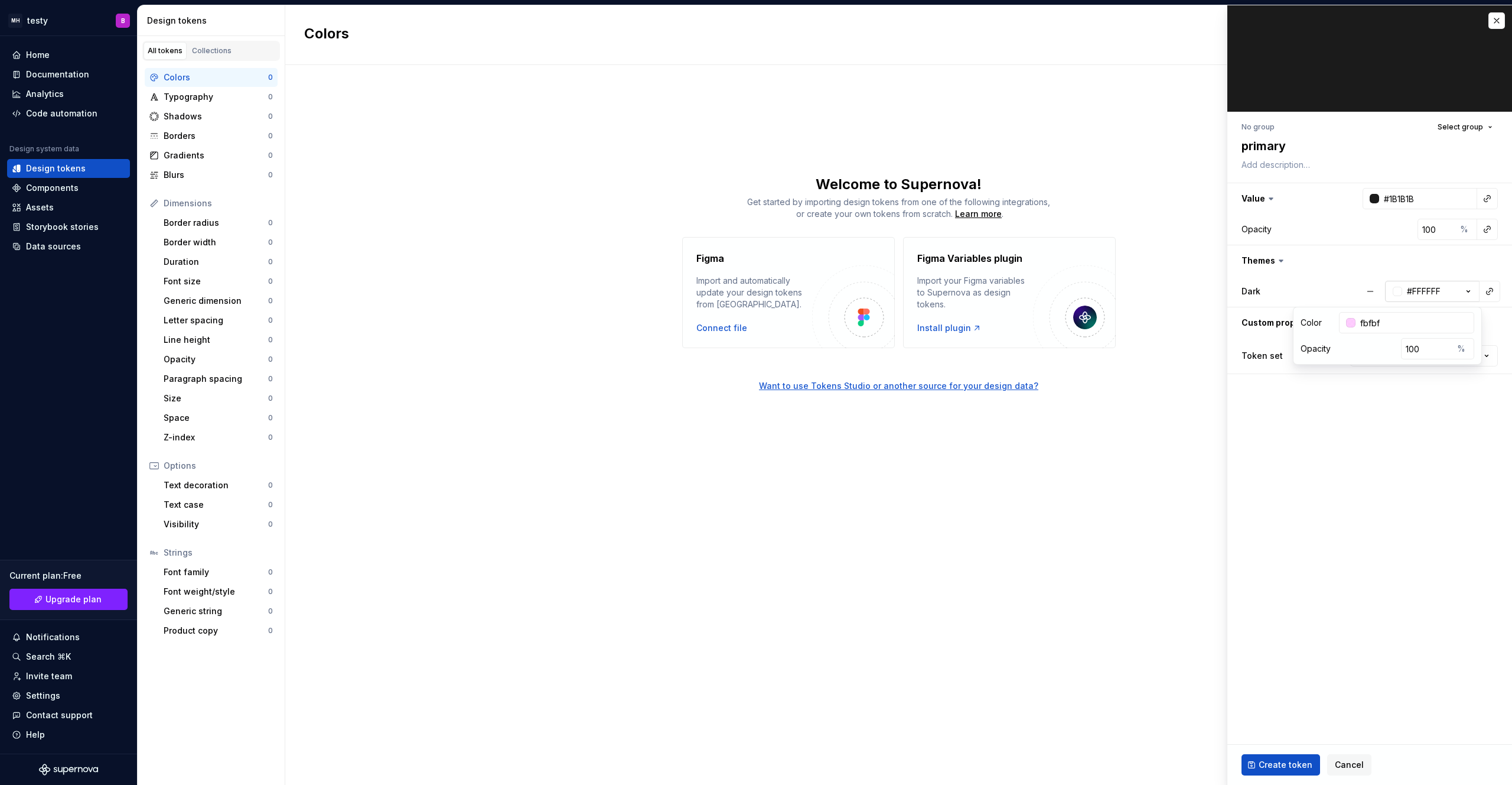
type input "fbfbfb"
type textarea "*"
click at [1406, 452] on fieldset "No group Select group primary Value #1B1B1B Opacity 100 % Themes Dark #FFFFFF C…" at bounding box center [1370, 394] width 285 height 779
click at [1378, 351] on html "MH testy B Home Documentation Analytics Code automation Design system data Desi…" at bounding box center [756, 392] width 1512 height 785
select select "**********"
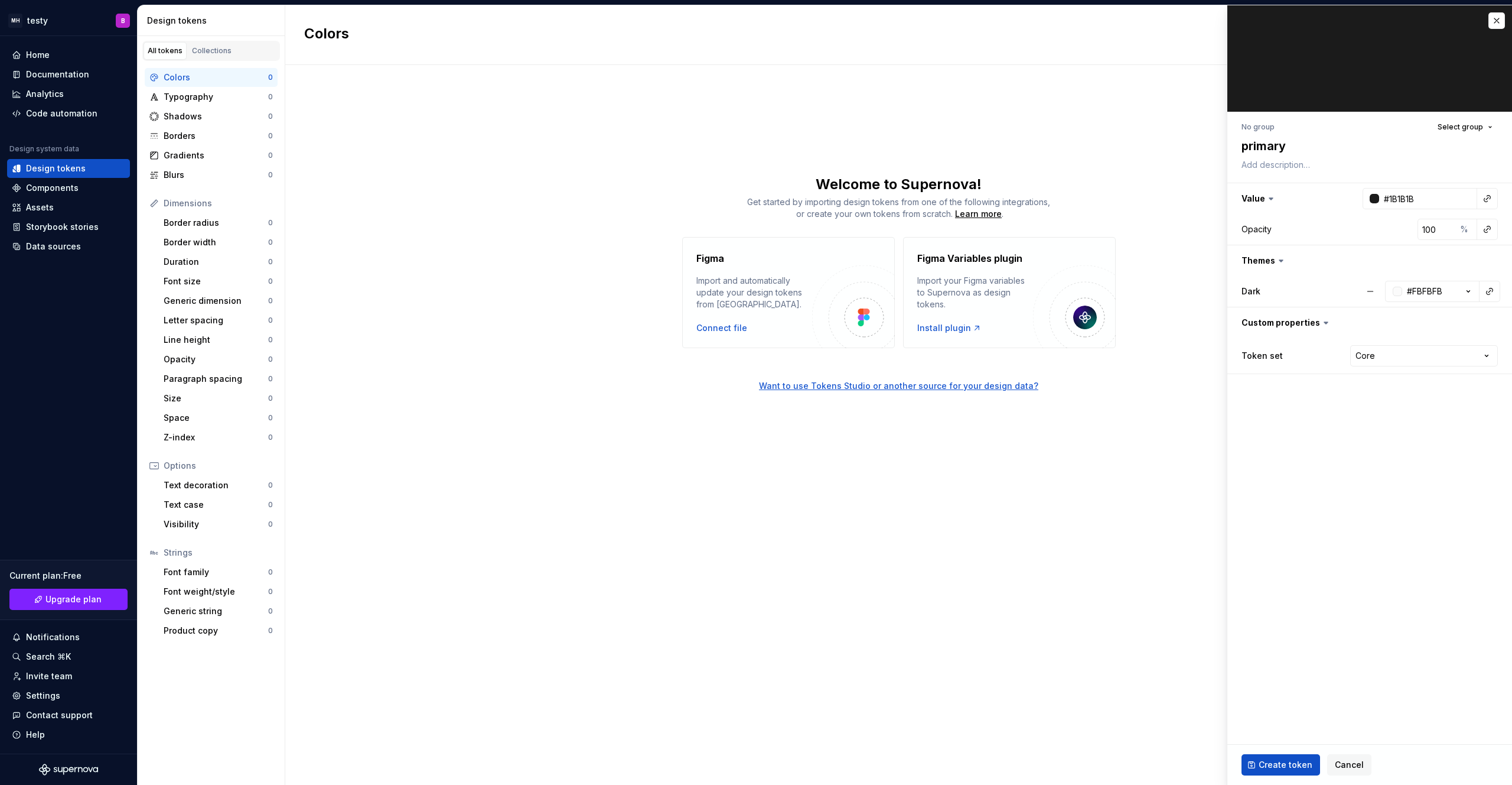
click at [1368, 452] on fieldset "No group Select group primary Value #1B1B1B Opacity 100 % Themes Dark #FBFBFB C…" at bounding box center [1370, 394] width 285 height 779
click at [1290, 762] on span "Create token" at bounding box center [1285, 765] width 54 height 12
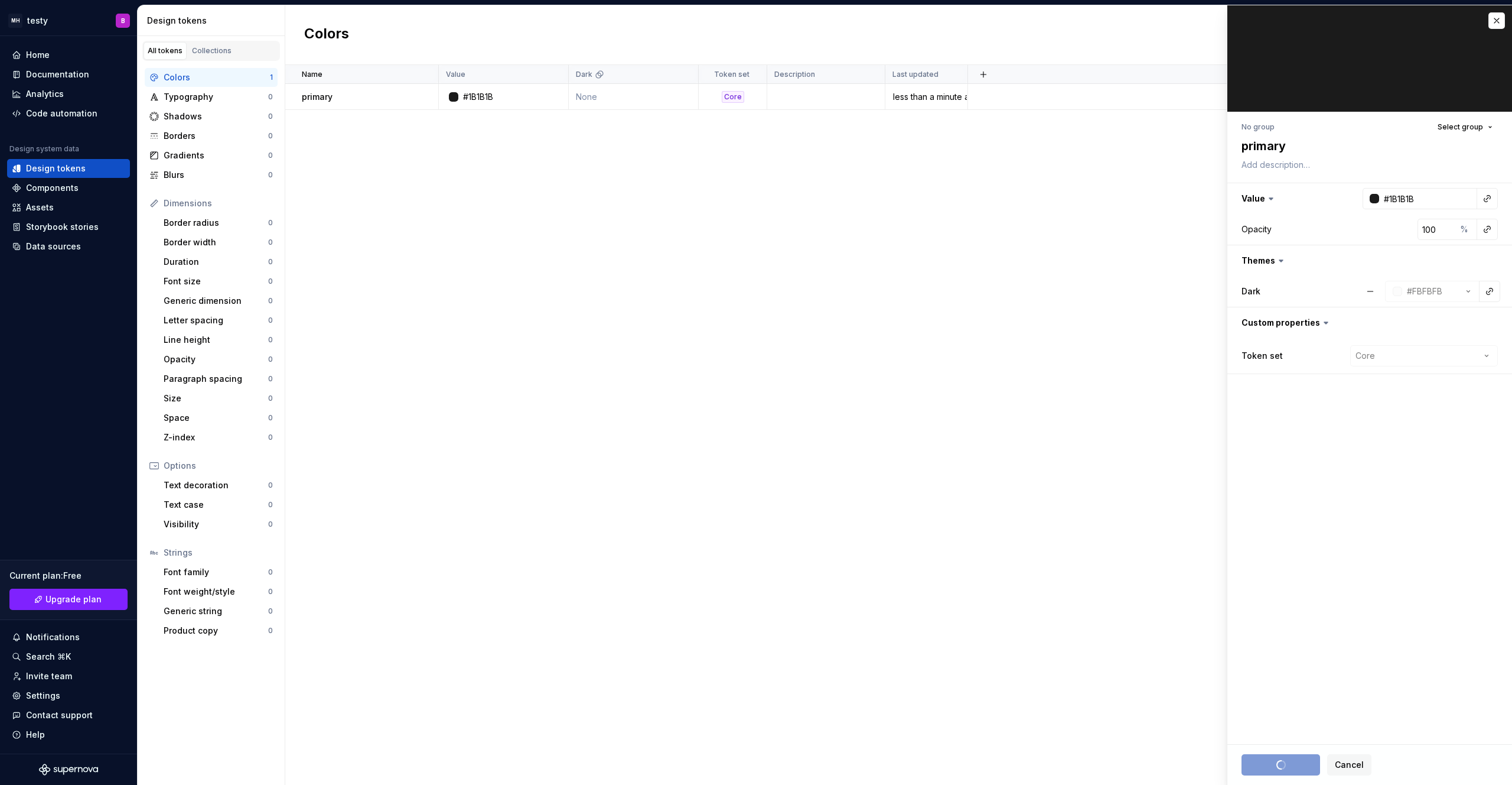
type textarea "*"
type input "#FFFFFF"
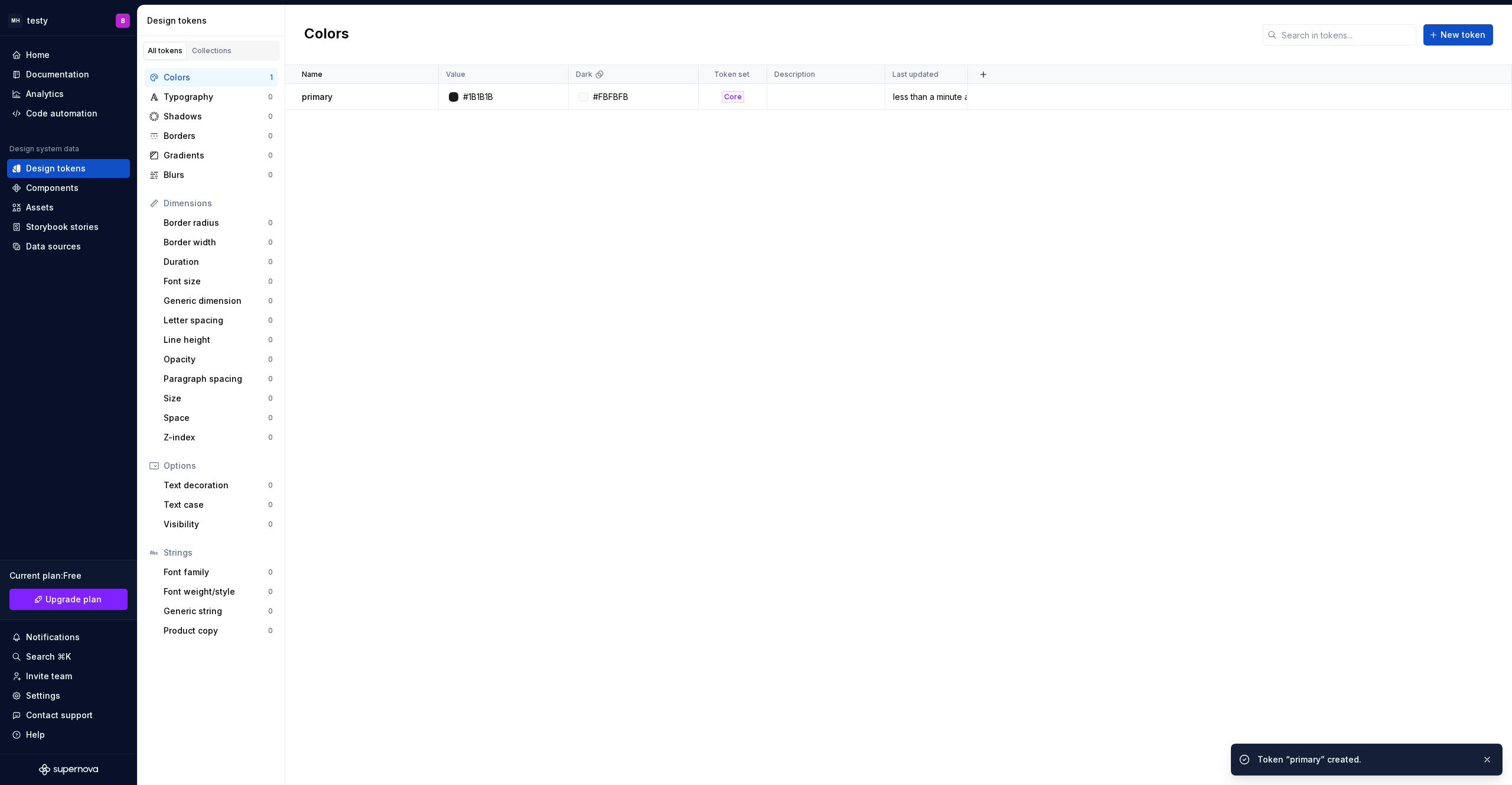
click at [755, 483] on div "Name Value Dark Token set Description Last updated primary #1B1B1B #FBFBFB Core…" at bounding box center [898, 424] width 1227 height 719
click at [83, 192] on div "Components" at bounding box center [69, 188] width 113 height 12
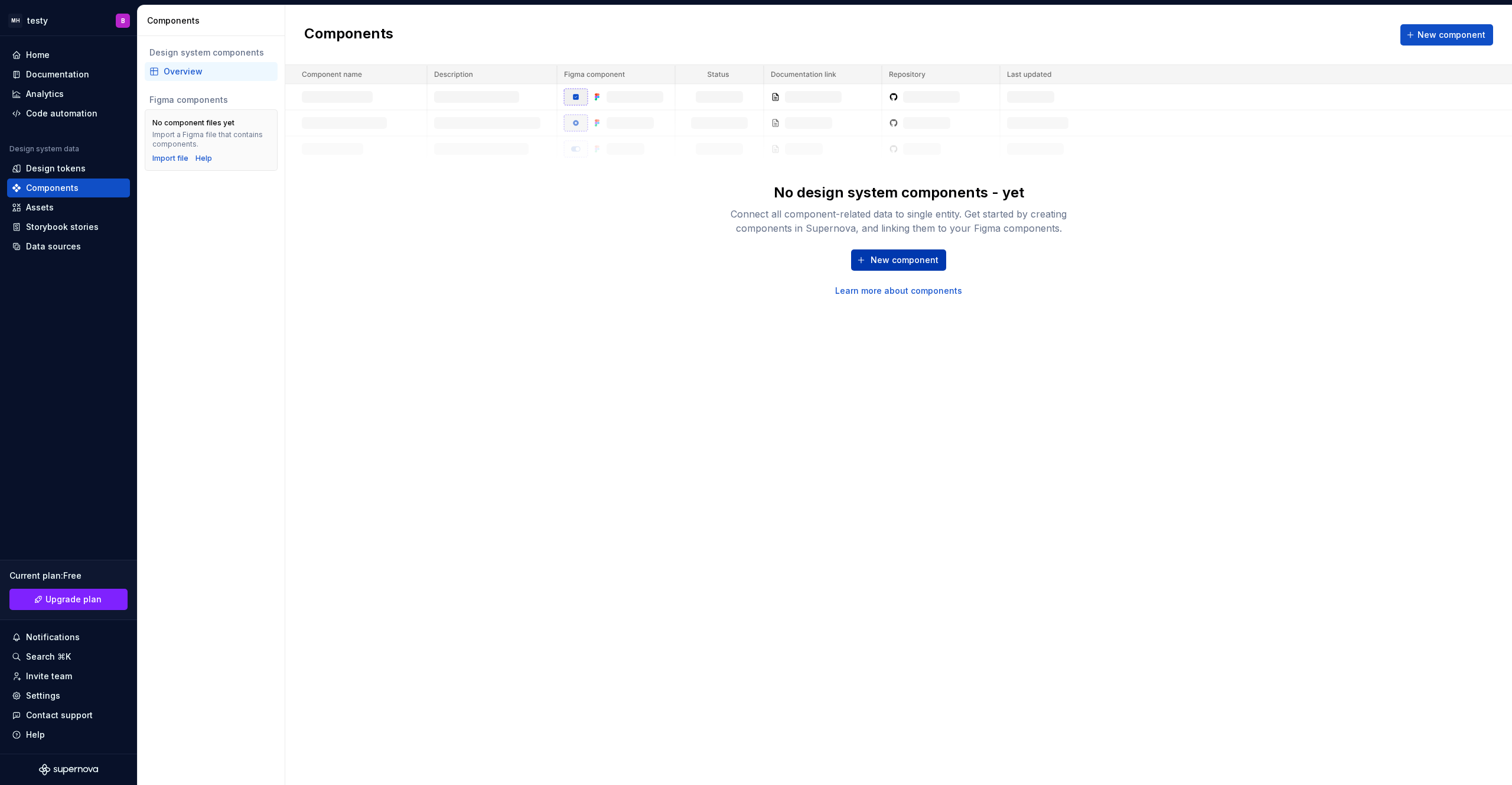
click at [915, 266] on button "New component" at bounding box center [899, 259] width 95 height 21
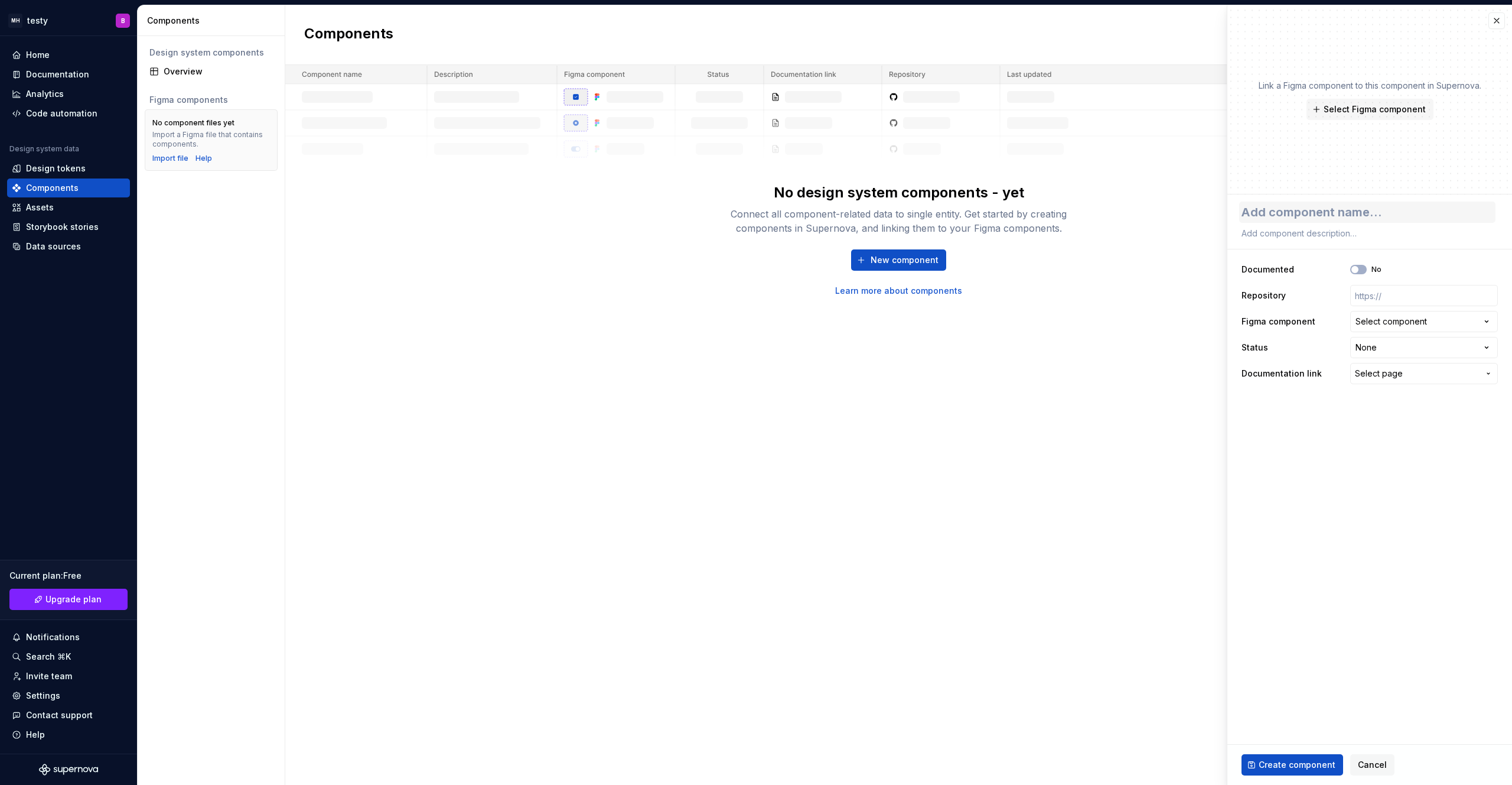
click at [1321, 206] on textarea at bounding box center [1368, 212] width 256 height 21
type textarea "*"
type textarea "B"
type textarea "*"
type textarea "Bu"
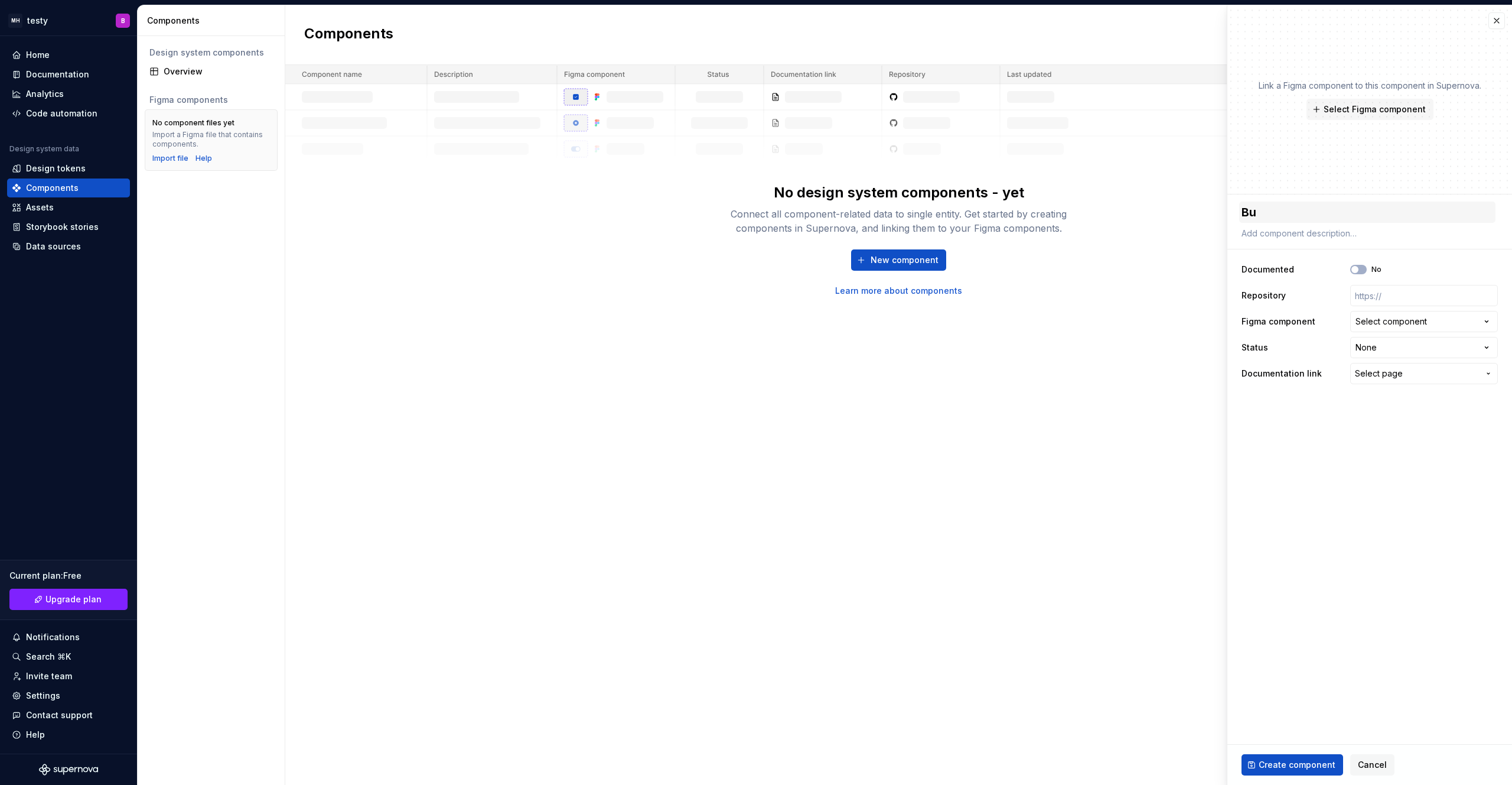
type textarea "*"
type textarea "But"
type textarea "*"
type textarea "Butt"
type textarea "*"
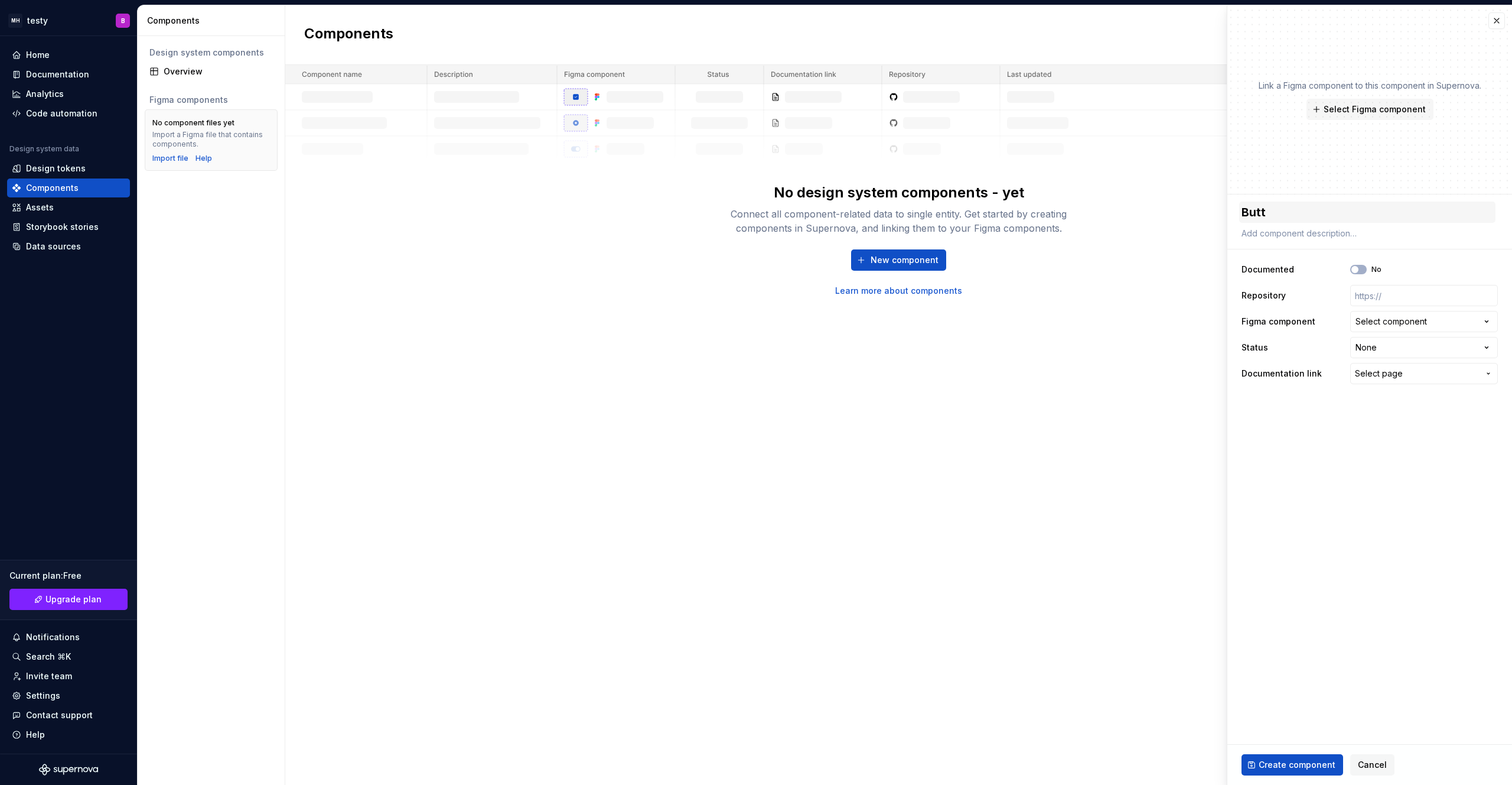
type textarea "Butto"
type textarea "*"
type textarea "Button"
click at [1368, 269] on div "No" at bounding box center [1366, 269] width 32 height 10
click at [1364, 269] on button "No" at bounding box center [1358, 269] width 17 height 10
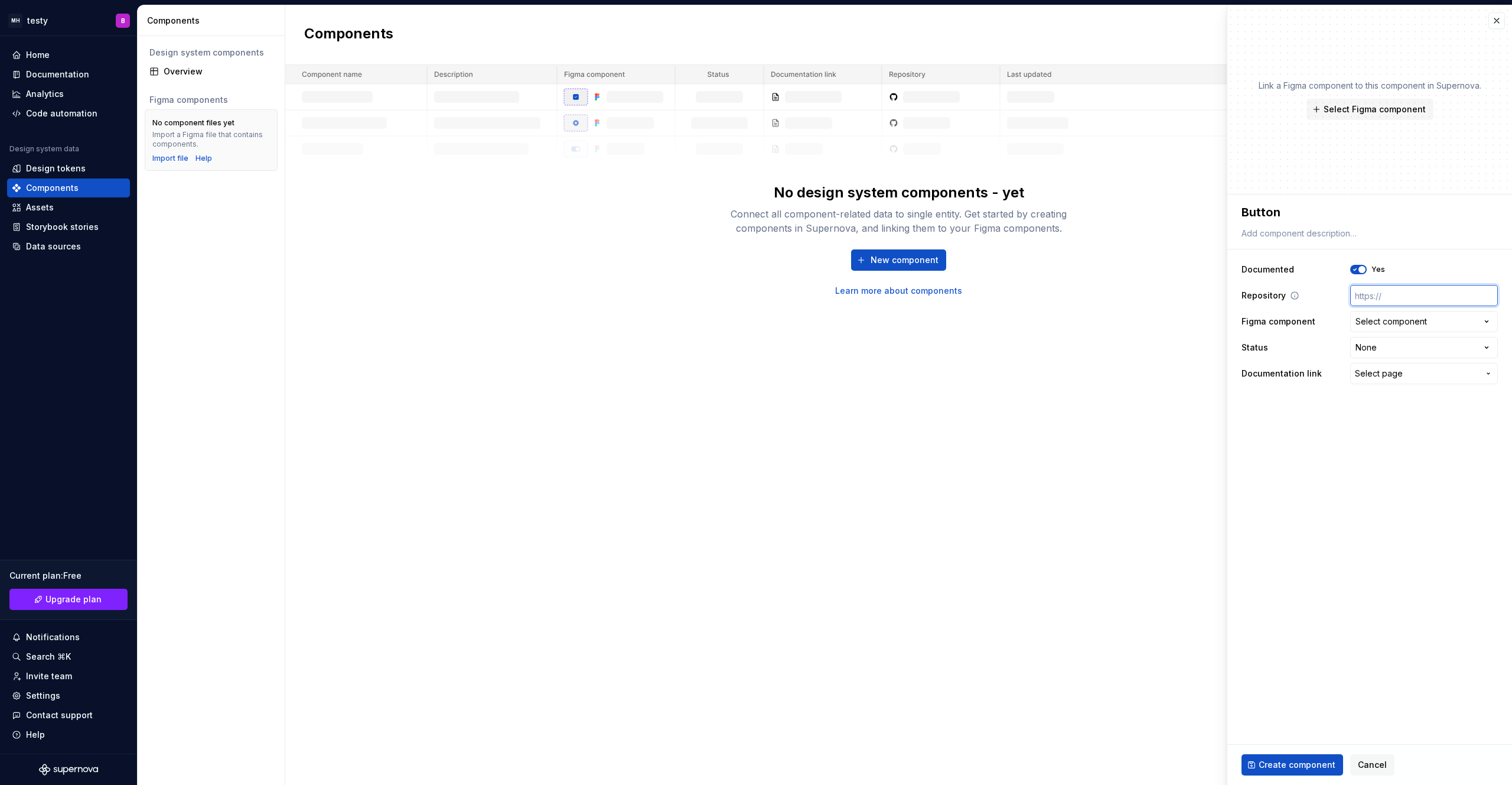
click at [1409, 289] on input "text" at bounding box center [1424, 295] width 148 height 21
click at [1413, 317] on div "Select component" at bounding box center [1392, 322] width 72 height 12
click at [1307, 447] on html "**********" at bounding box center [756, 392] width 1512 height 785
click at [1431, 348] on html "**********" at bounding box center [756, 392] width 1512 height 785
click at [1302, 440] on html "**********" at bounding box center [756, 392] width 1512 height 785
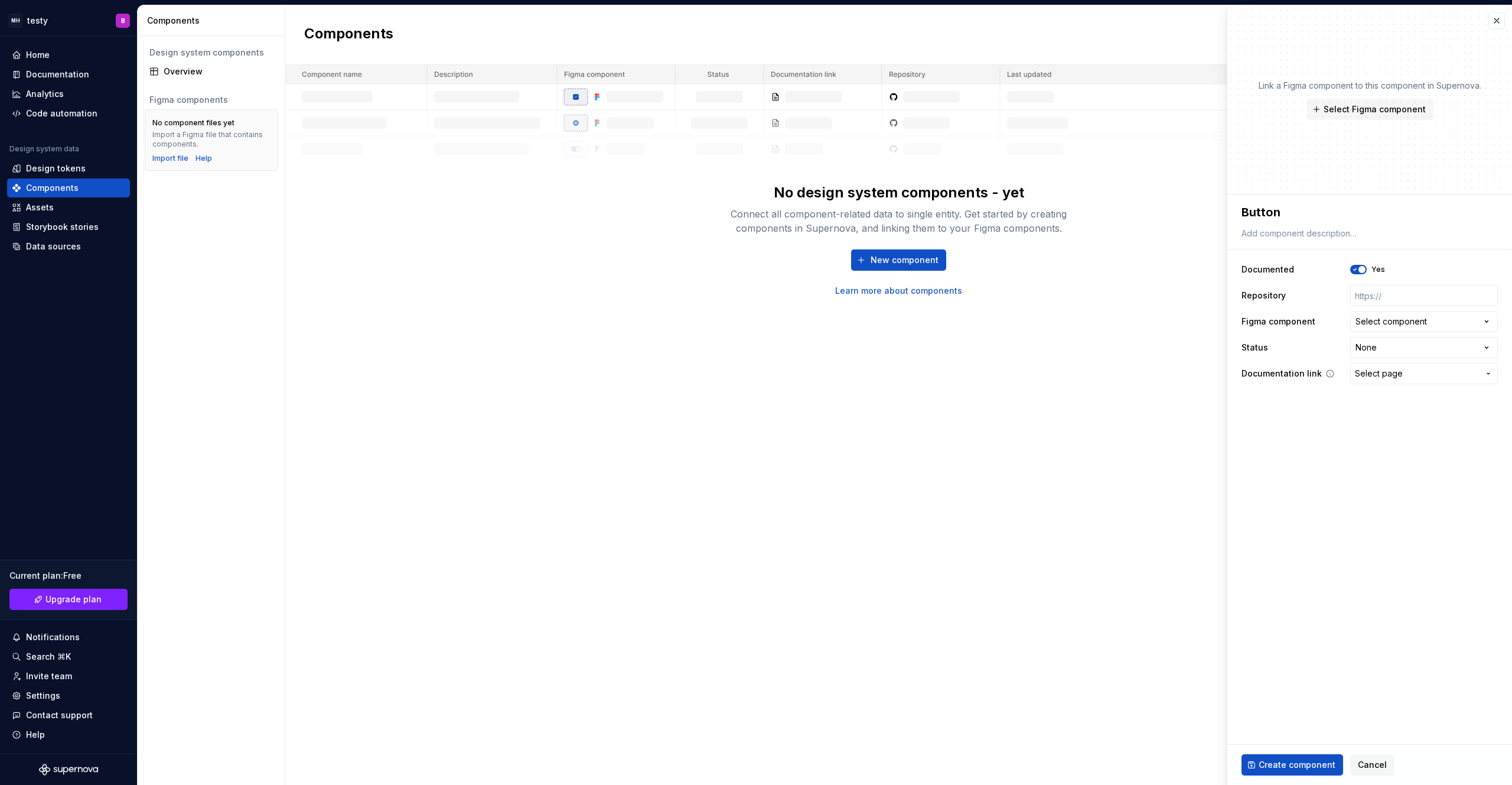
click at [1425, 380] on button "Select page" at bounding box center [1424, 373] width 148 height 21
click at [1371, 764] on html "**********" at bounding box center [756, 392] width 1512 height 785
click at [1296, 770] on span "Create component" at bounding box center [1296, 765] width 76 height 12
type textarea "*"
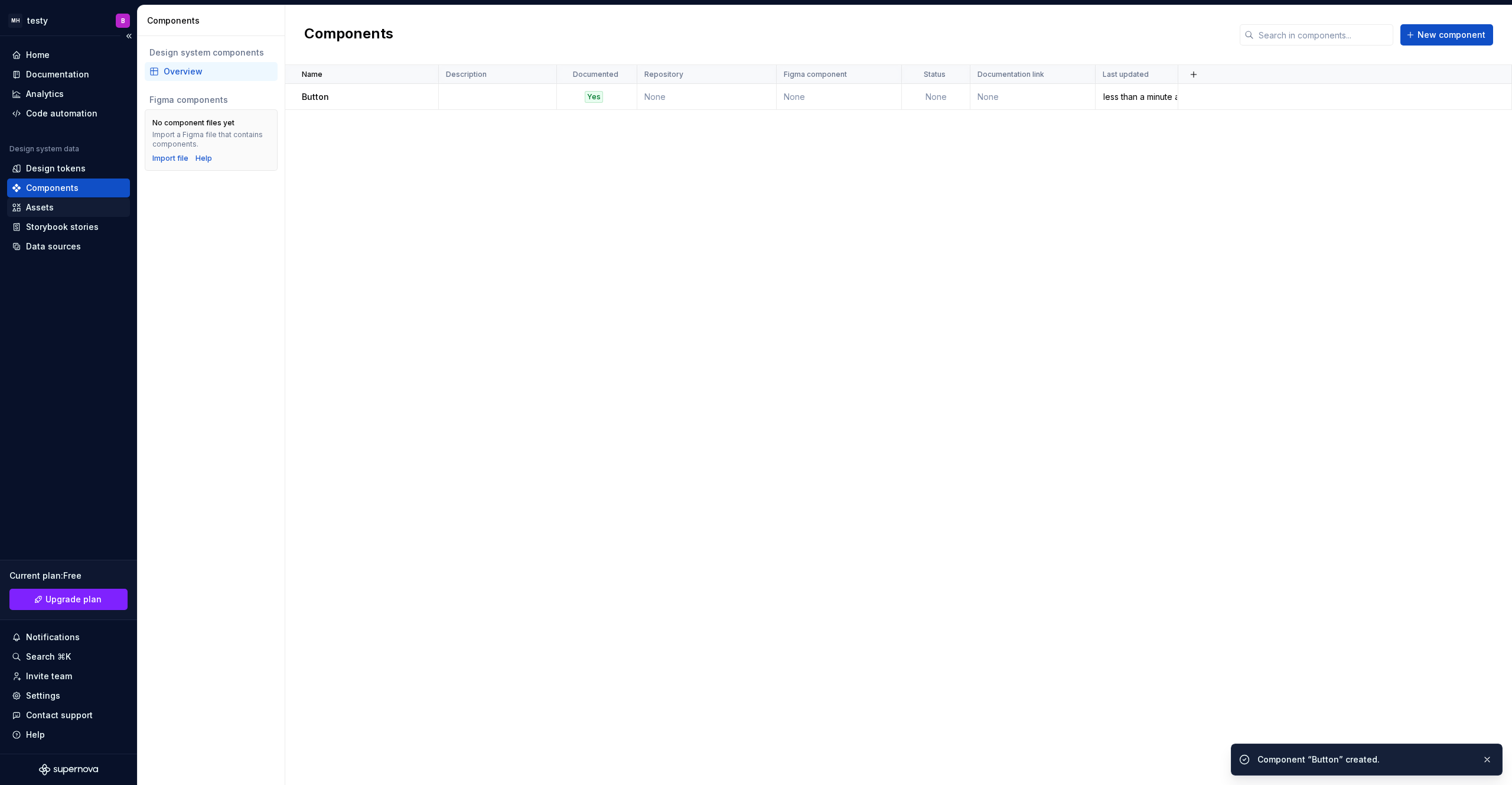
click at [76, 209] on div "Assets" at bounding box center [69, 208] width 113 height 12
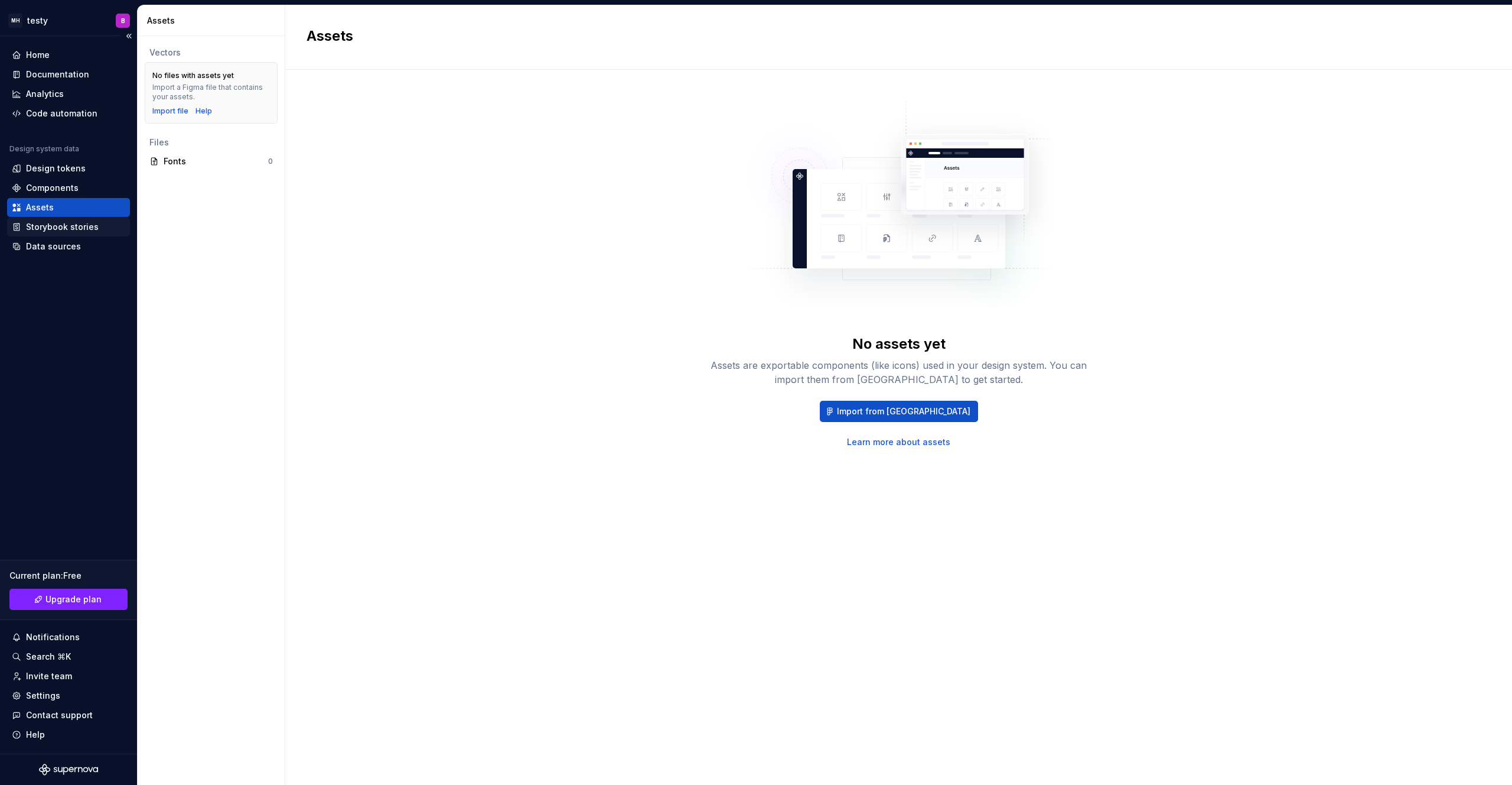
click at [52, 227] on div "Storybook stories" at bounding box center [62, 227] width 73 height 12
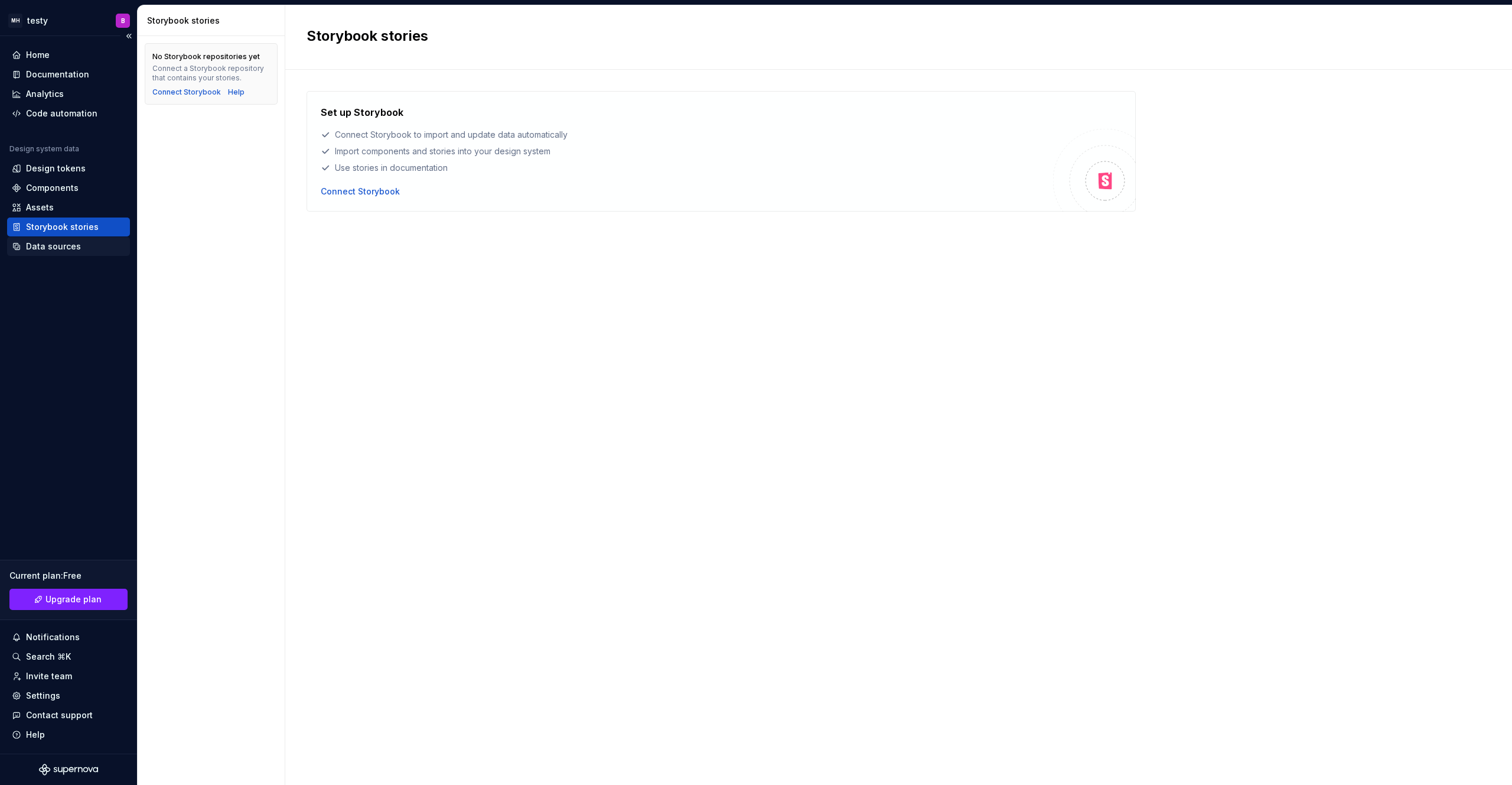
click at [61, 244] on div "Data sources" at bounding box center [53, 246] width 55 height 12
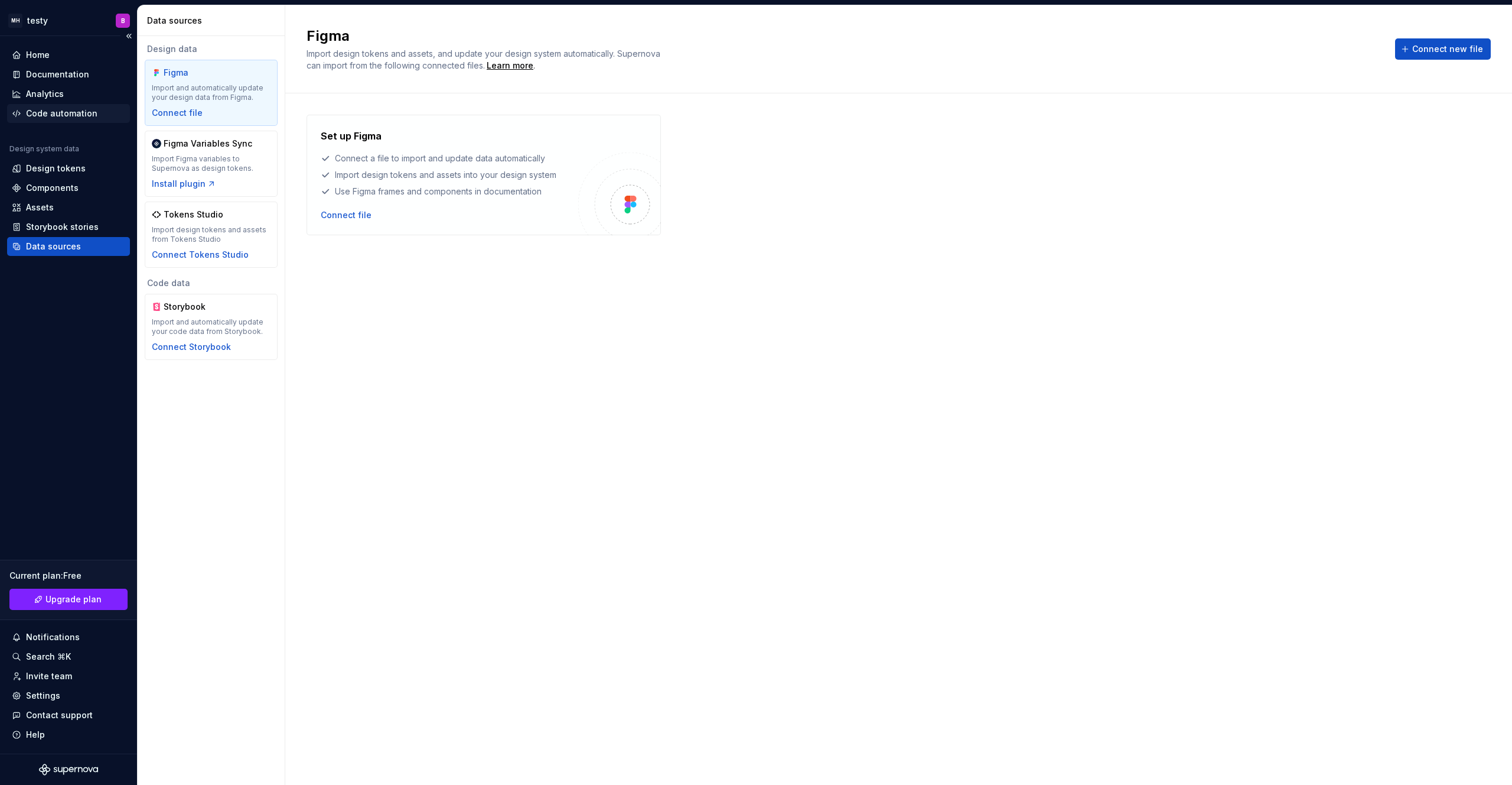
click at [55, 111] on div "Code automation" at bounding box center [62, 113] width 72 height 12
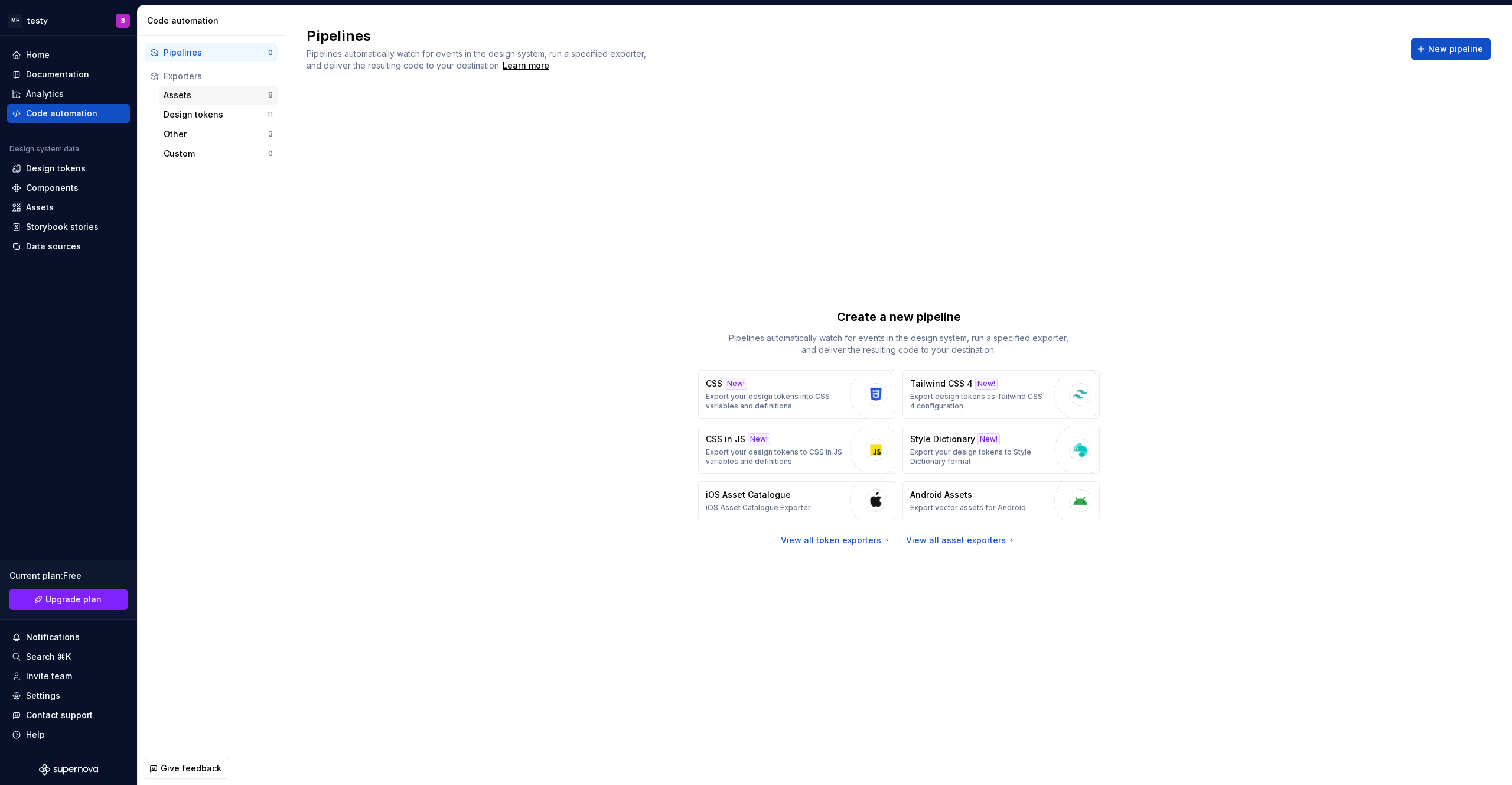
click at [209, 97] on div "Assets" at bounding box center [216, 95] width 104 height 12
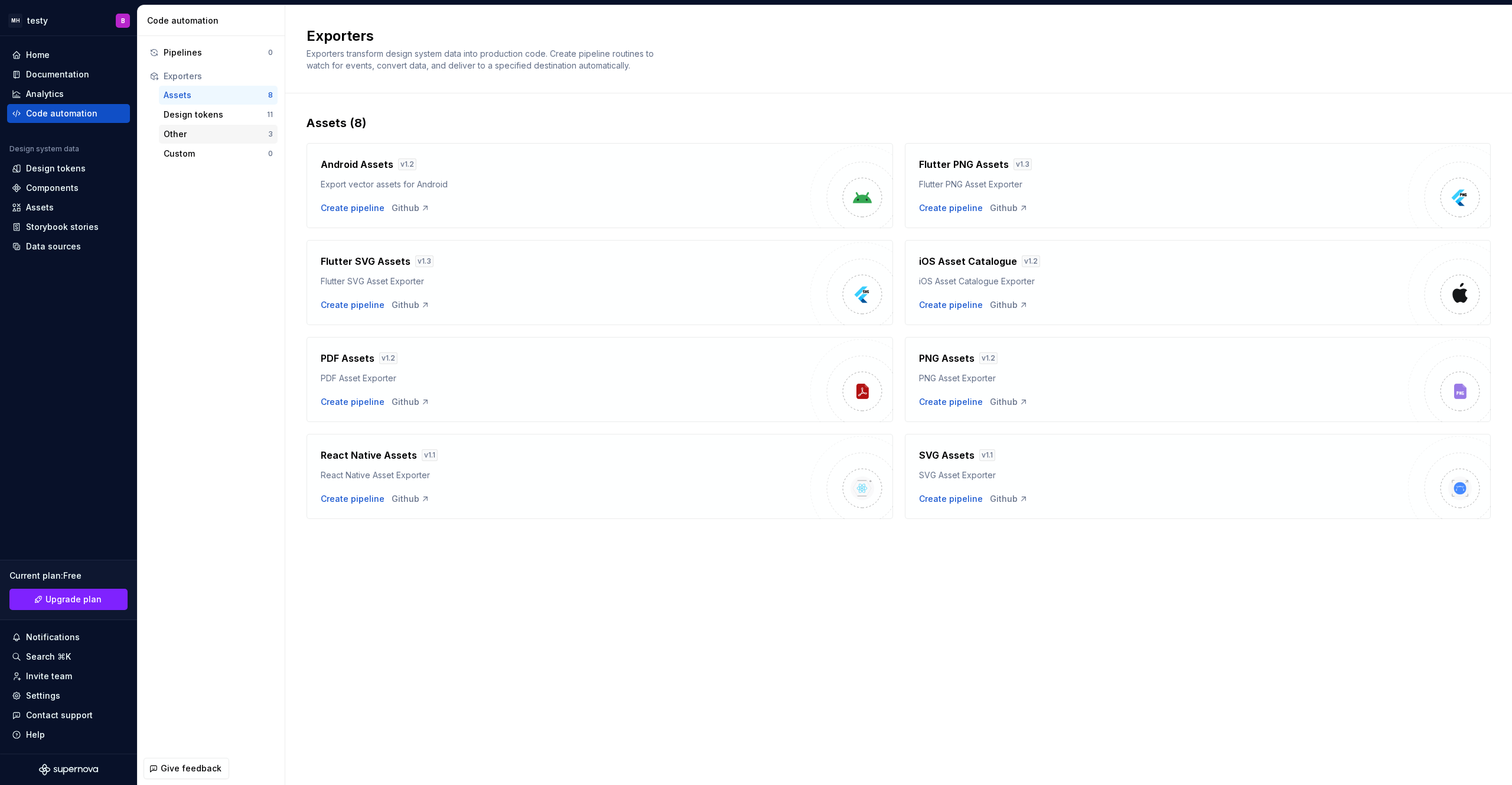
click at [239, 124] on div "Other 3" at bounding box center [219, 133] width 119 height 19
click at [239, 120] on div "Design tokens" at bounding box center [216, 114] width 103 height 12
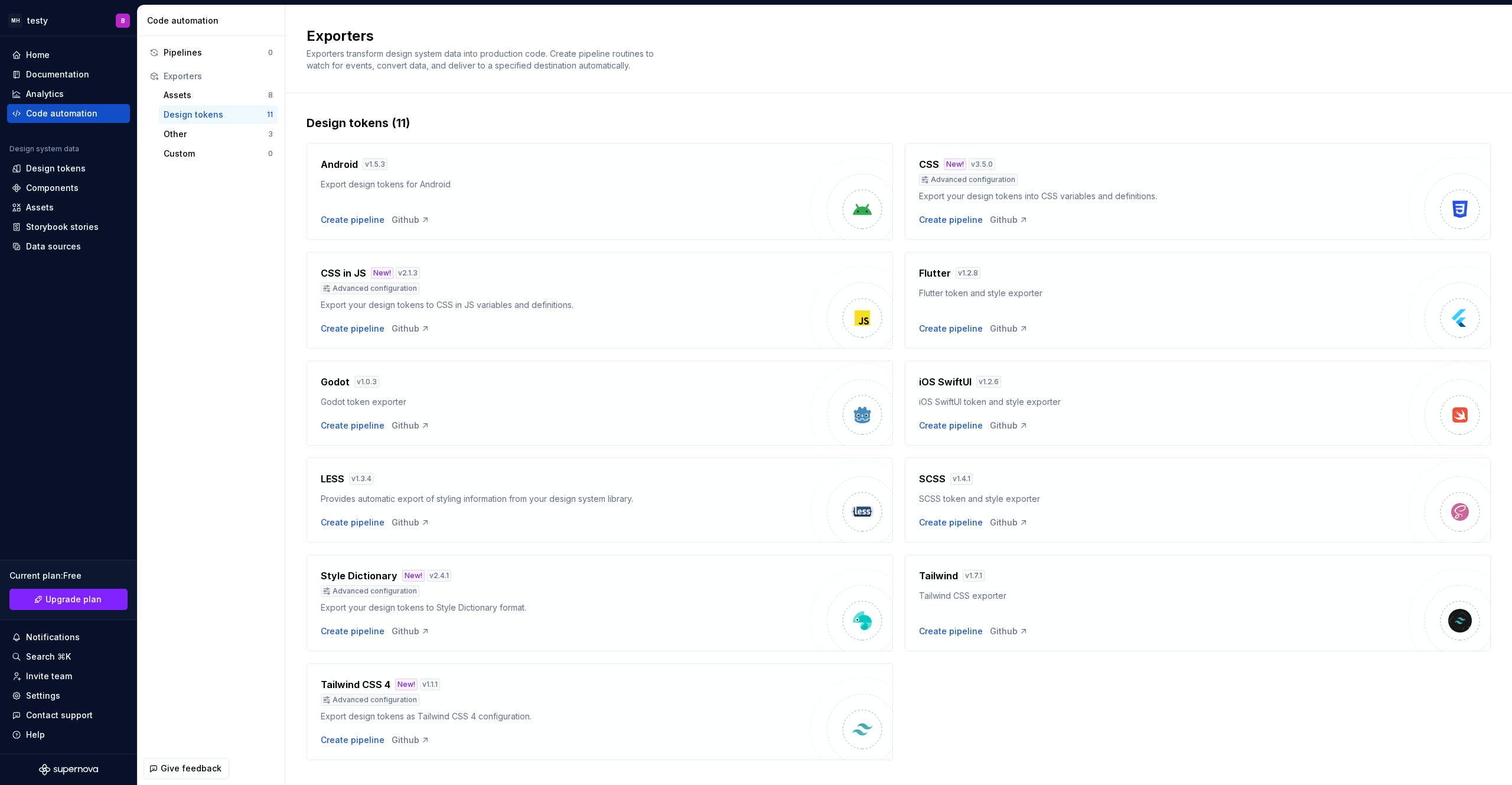
scroll to position [20, 0]
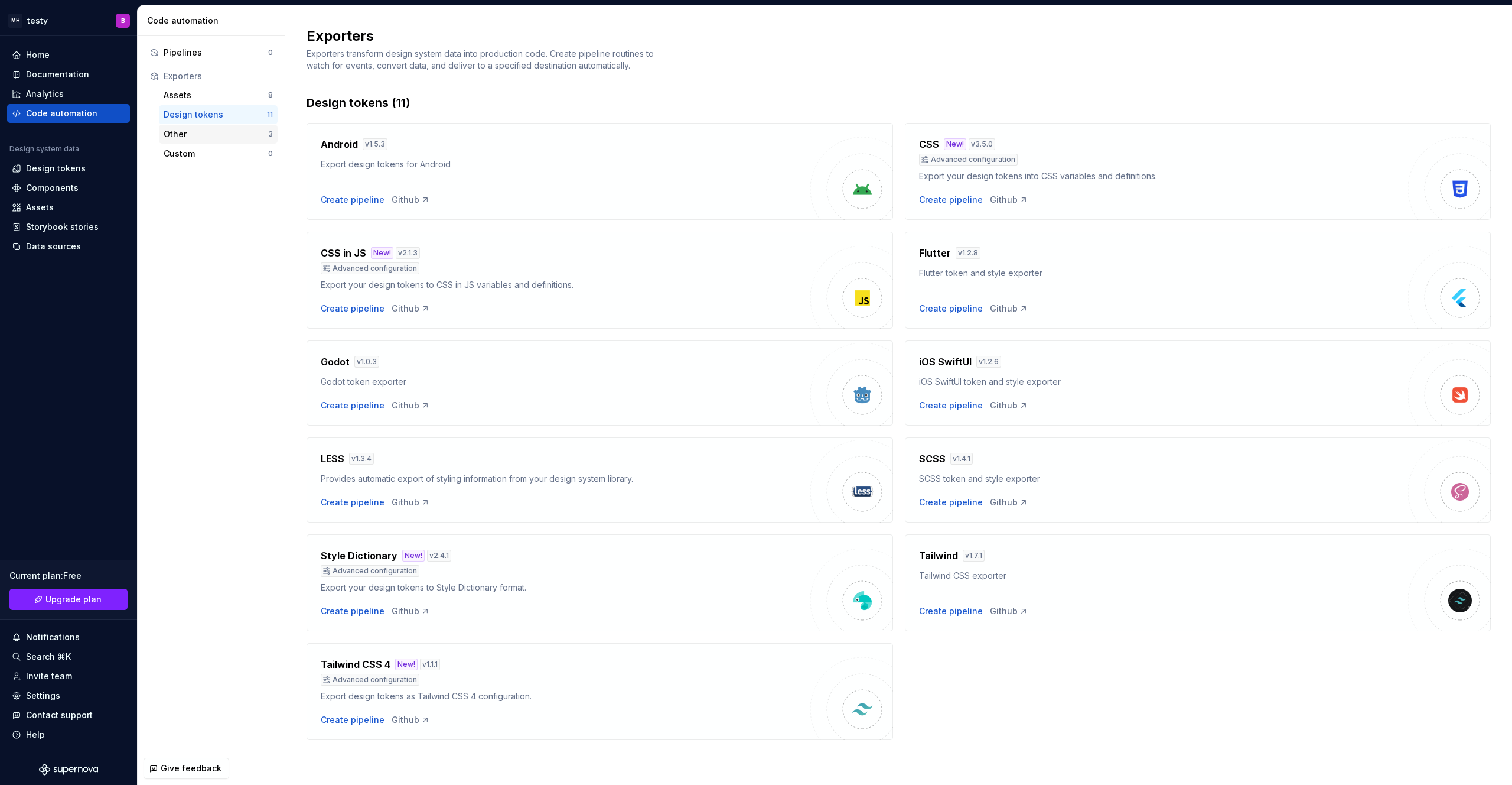
click at [237, 132] on div "Other" at bounding box center [216, 134] width 104 height 12
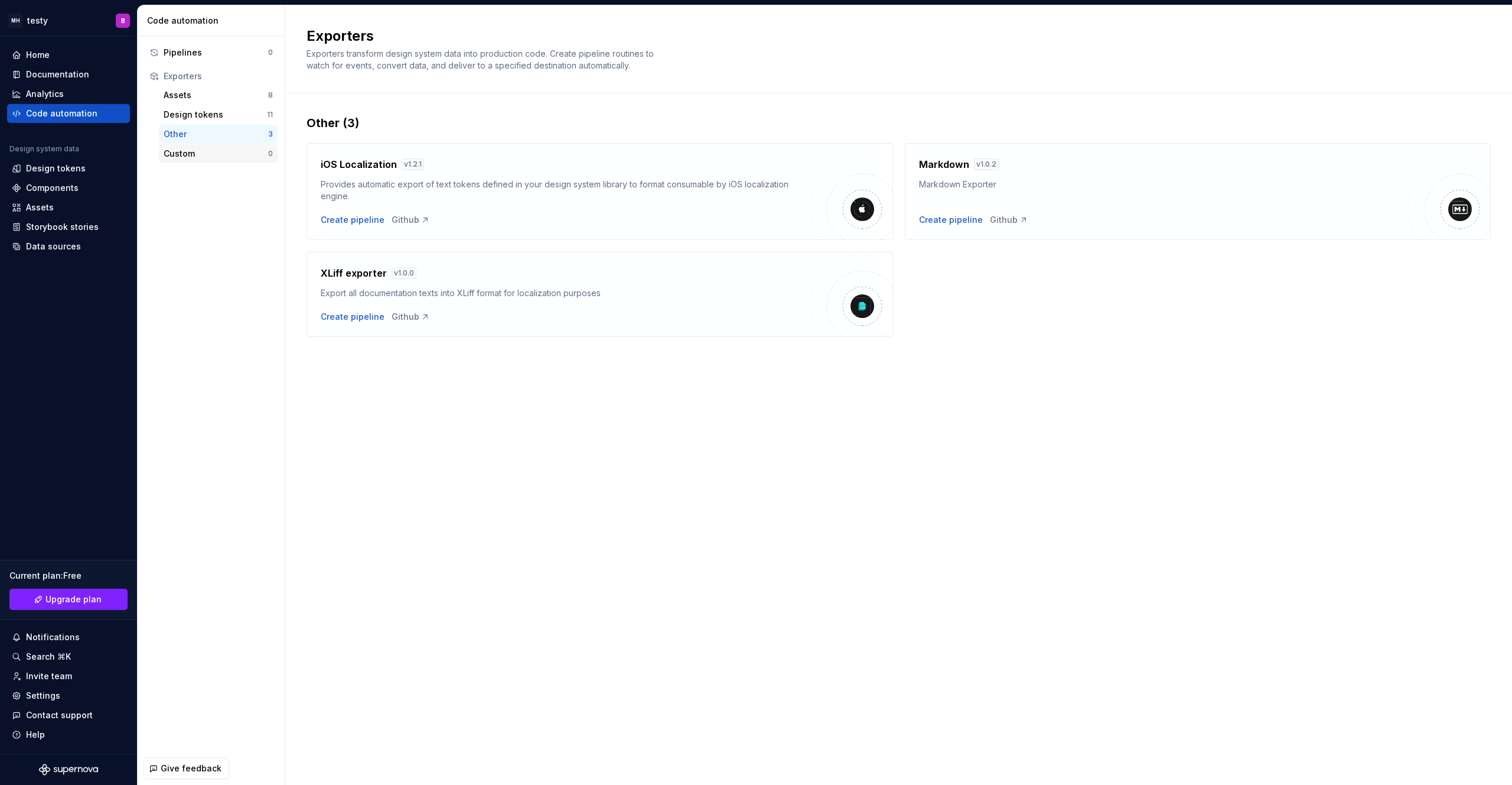
click at [208, 154] on div "Custom" at bounding box center [216, 154] width 104 height 12
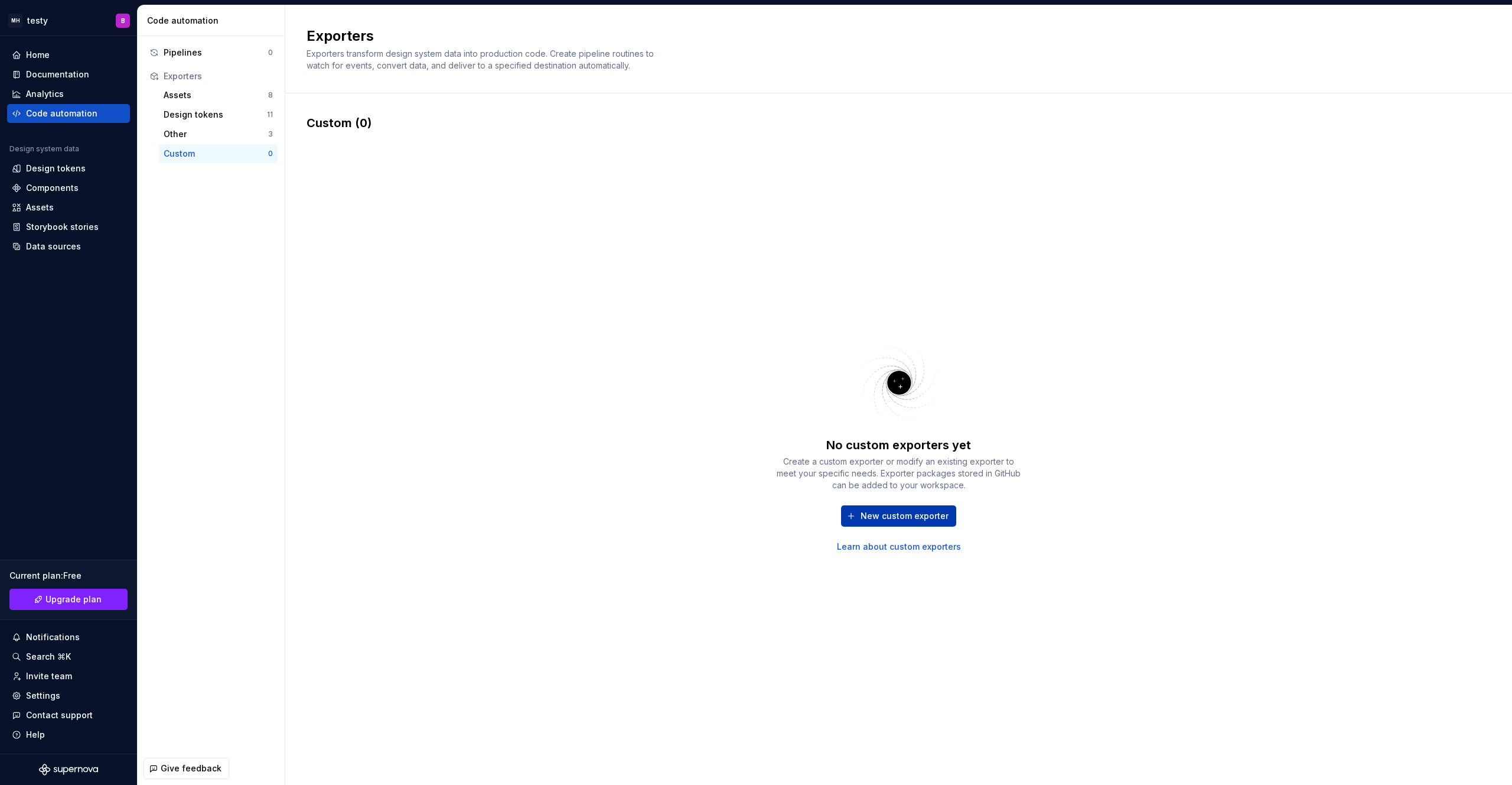
click at [915, 513] on span "New custom exporter" at bounding box center [904, 516] width 88 height 12
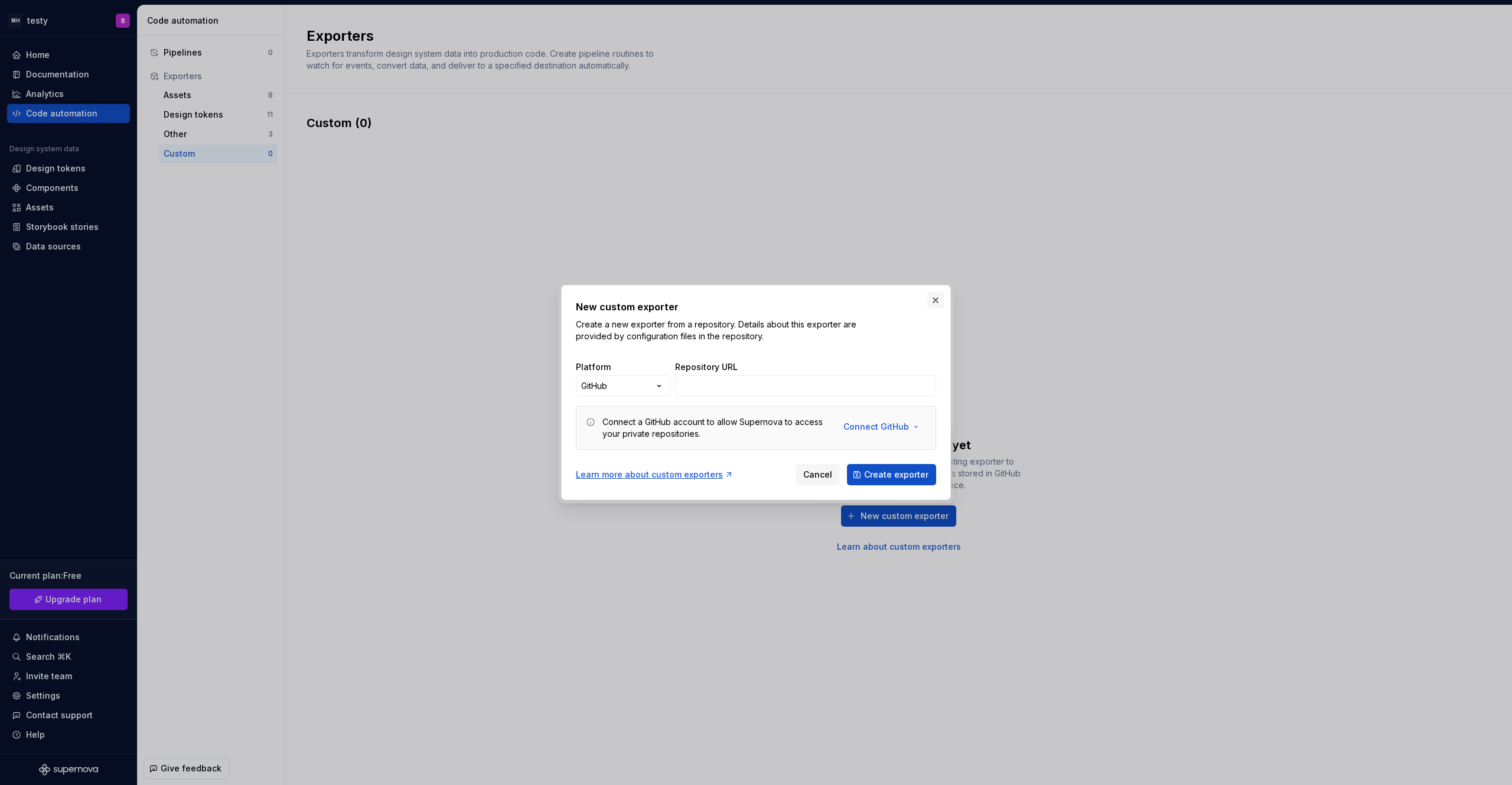
click at [933, 301] on button "button" at bounding box center [936, 300] width 17 height 17
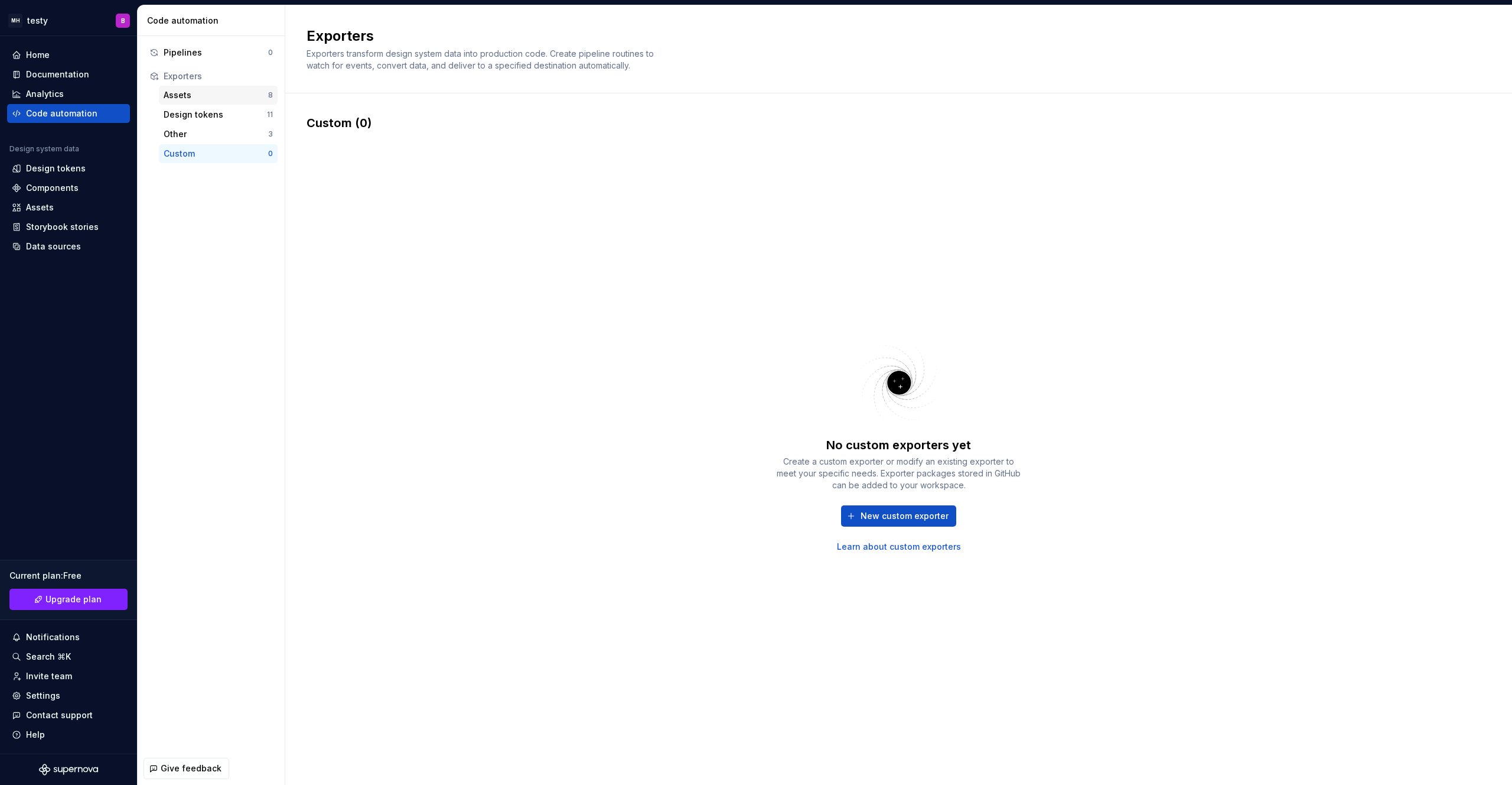
click at [193, 102] on div "Assets 8" at bounding box center [219, 94] width 119 height 19
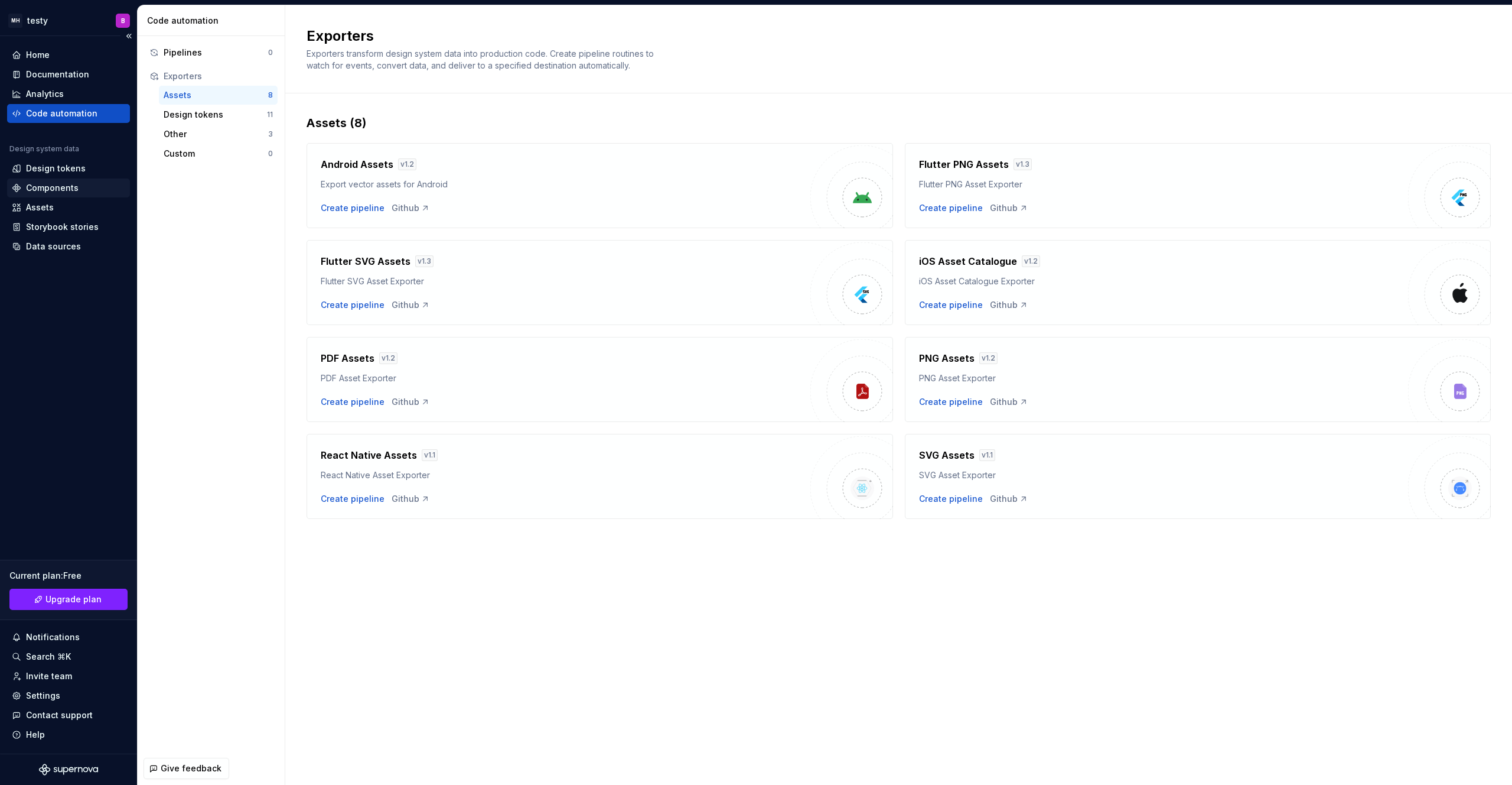
click at [59, 187] on div "Components" at bounding box center [52, 188] width 53 height 12
